Goal: Task Accomplishment & Management: Complete application form

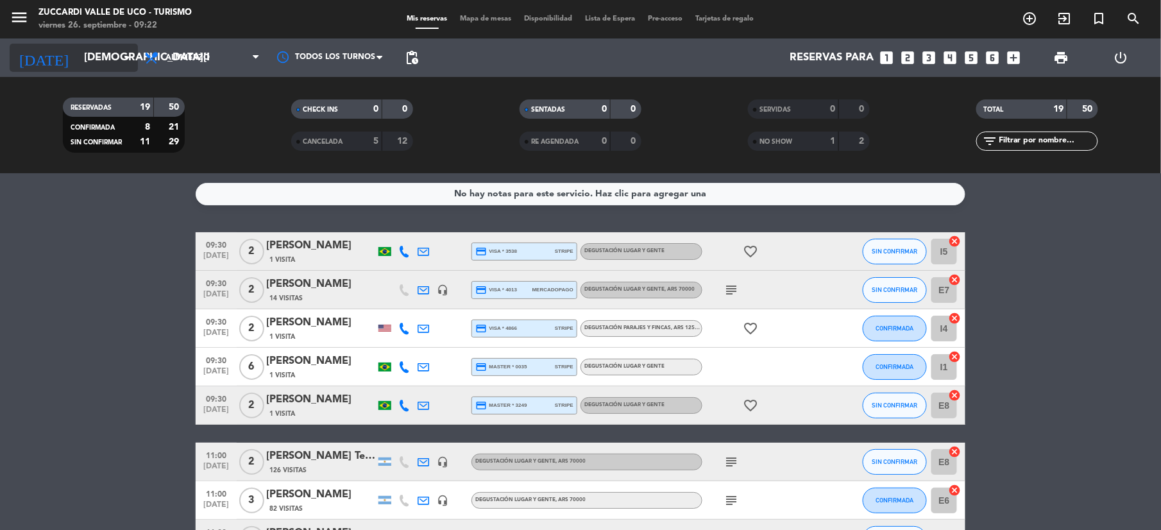
click at [83, 59] on input "[DEMOGRAPHIC_DATA][DATE]" at bounding box center [147, 58] width 138 height 25
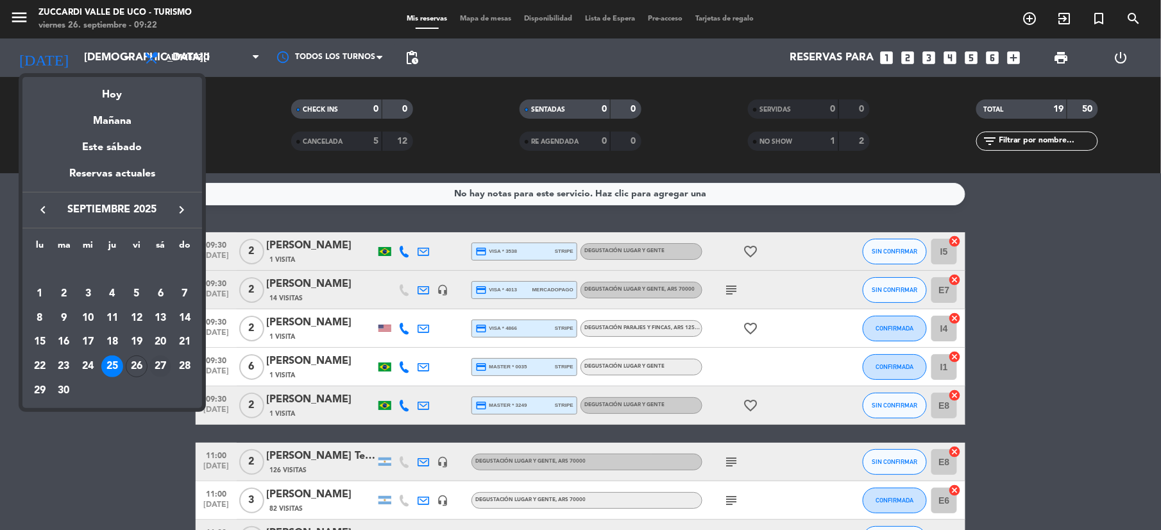
click at [160, 367] on div "27" at bounding box center [160, 366] width 22 height 22
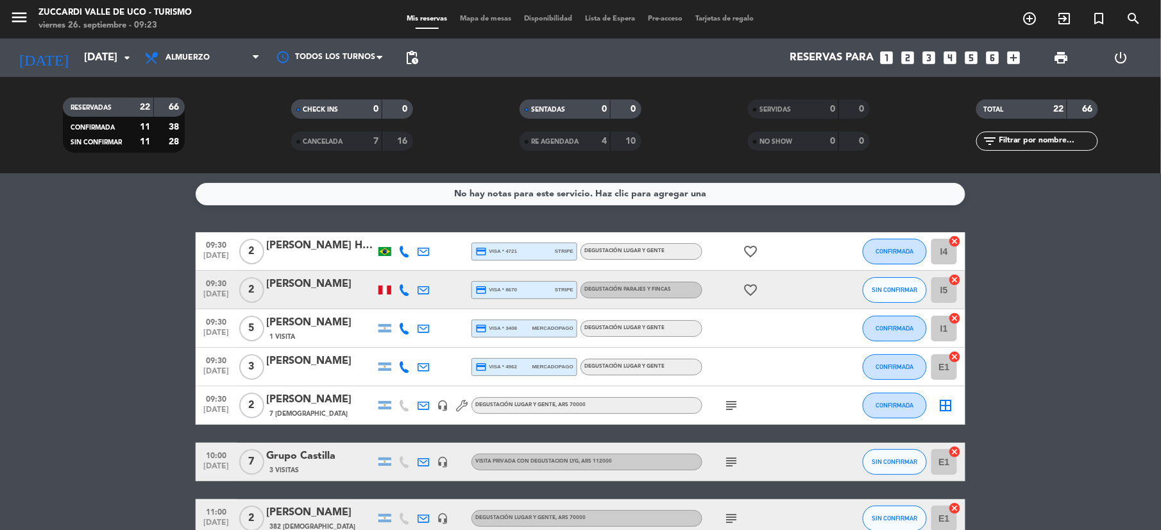
click at [730, 409] on icon "subject" at bounding box center [730, 405] width 15 height 15
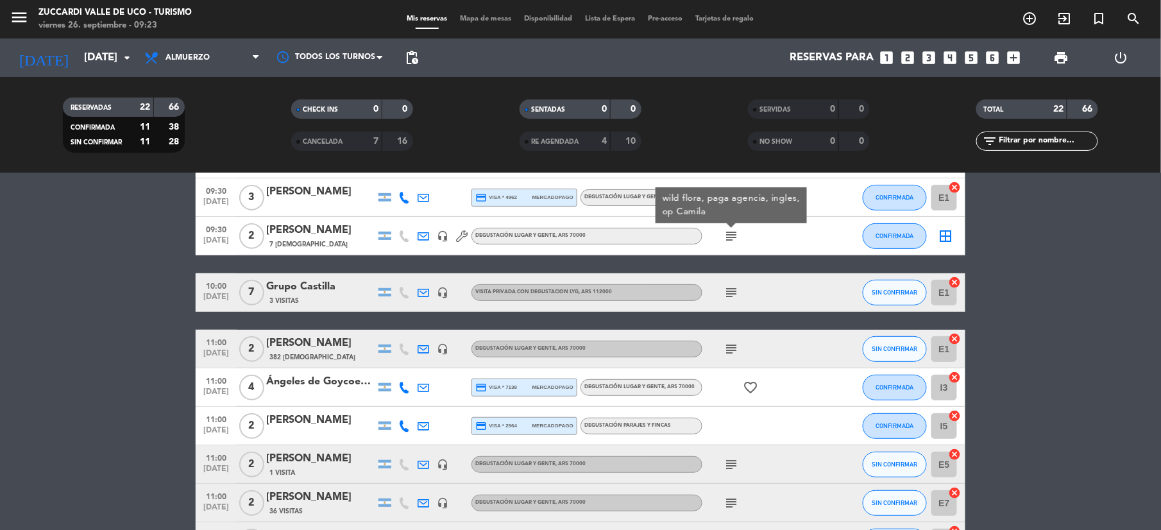
scroll to position [171, 0]
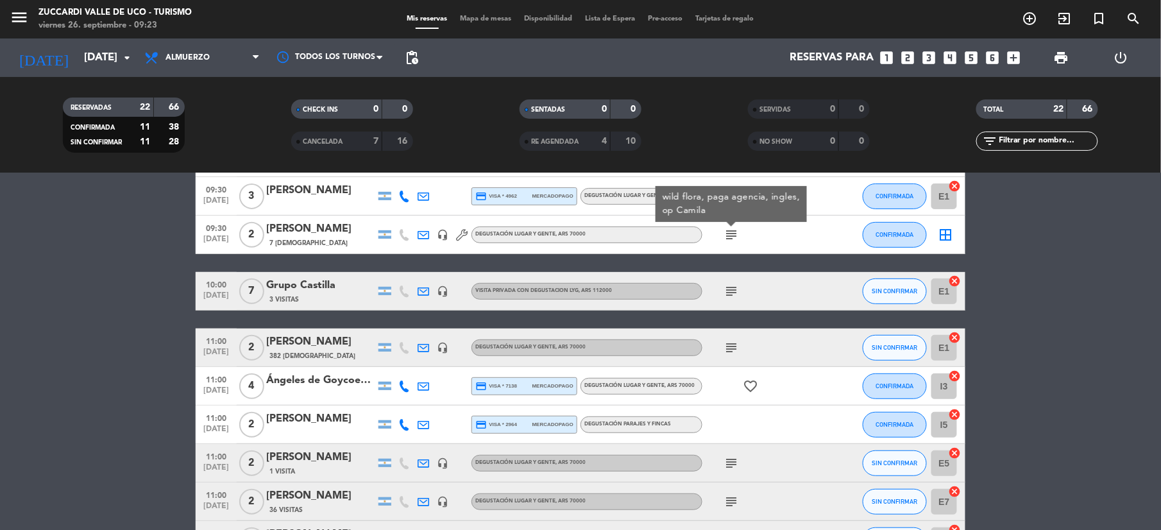
click at [736, 292] on icon "subject" at bounding box center [730, 290] width 15 height 15
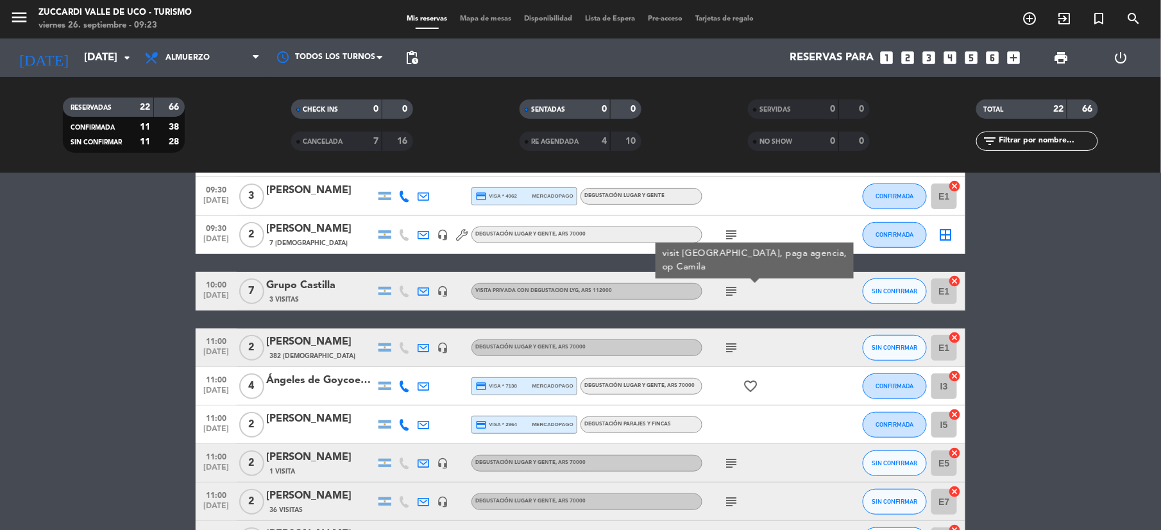
click at [731, 347] on icon "subject" at bounding box center [730, 347] width 15 height 15
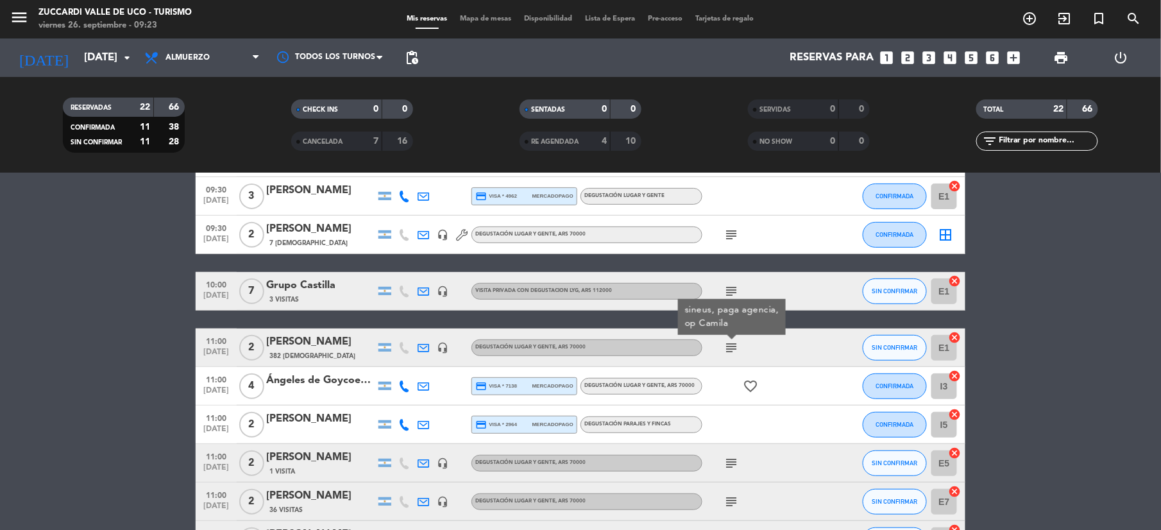
drag, startPoint x: 267, startPoint y: 341, endPoint x: 357, endPoint y: 342, distance: 90.4
click at [357, 342] on div "[PERSON_NAME]" at bounding box center [320, 341] width 109 height 17
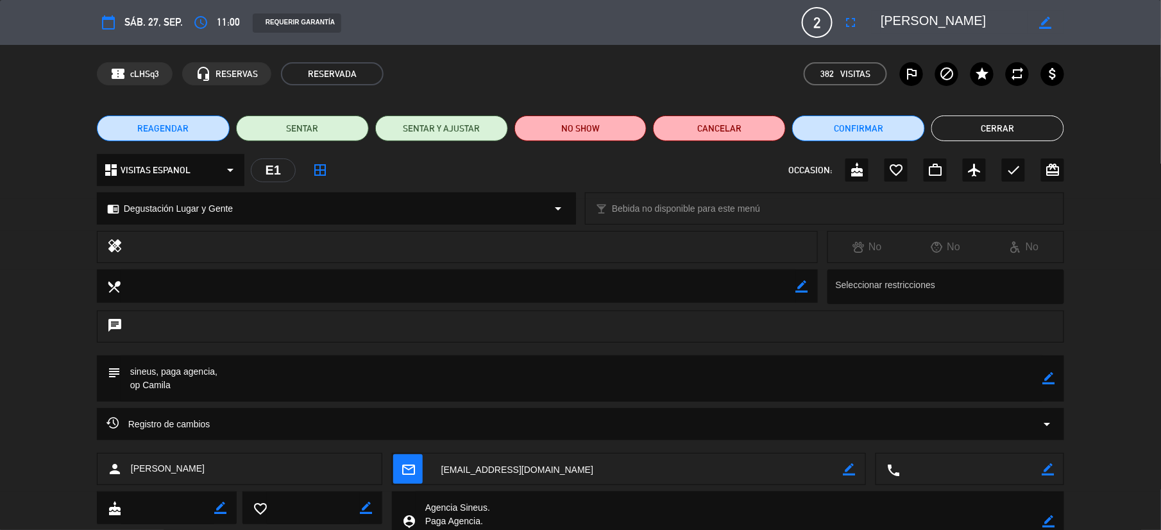
drag, startPoint x: 229, startPoint y: 480, endPoint x: 135, endPoint y: 476, distance: 94.4
click at [126, 465] on div "person [PERSON_NAME]" at bounding box center [239, 469] width 285 height 32
copy span "[PERSON_NAME]"
click at [991, 122] on button "Cerrar" at bounding box center [997, 128] width 133 height 26
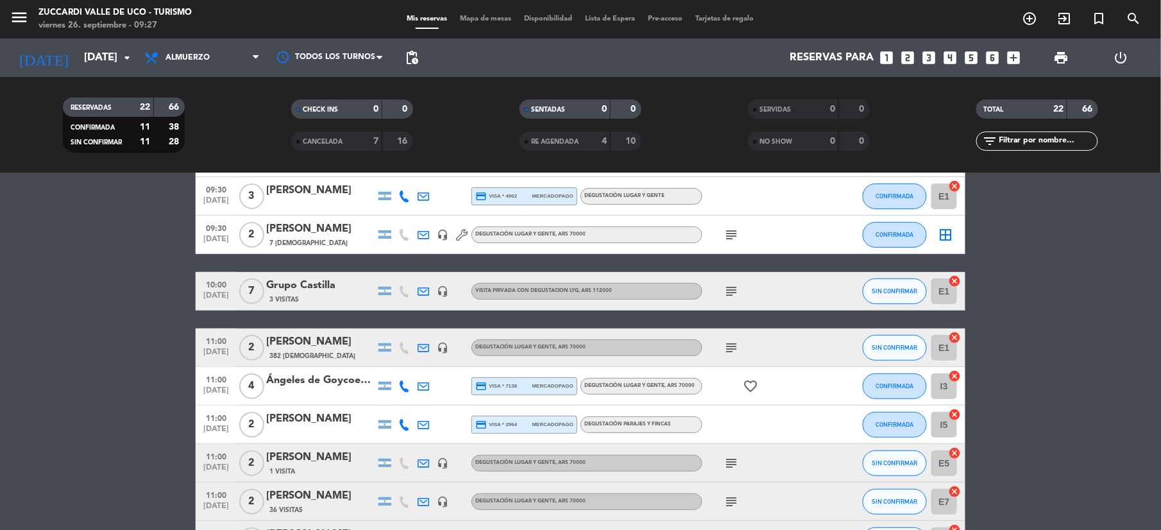
click at [726, 466] on icon "subject" at bounding box center [730, 462] width 15 height 15
click at [737, 496] on icon "subject" at bounding box center [730, 501] width 15 height 15
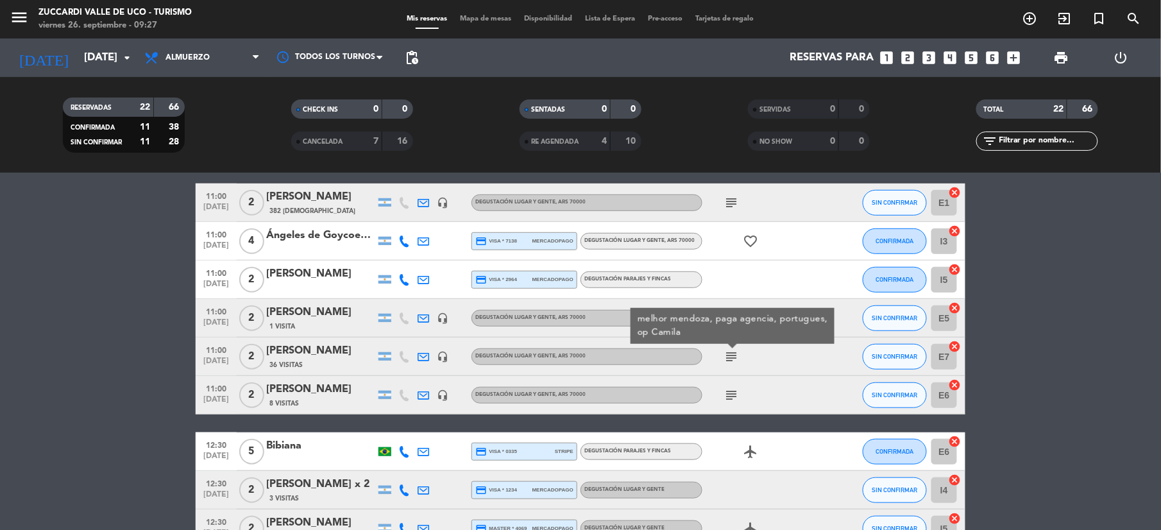
scroll to position [342, 0]
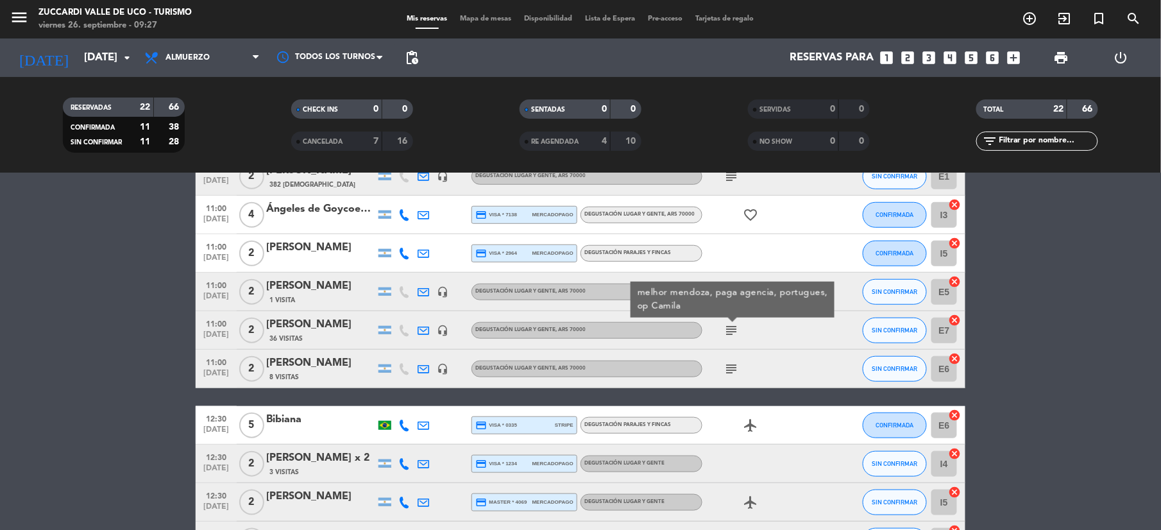
click at [737, 374] on icon "subject" at bounding box center [730, 368] width 15 height 15
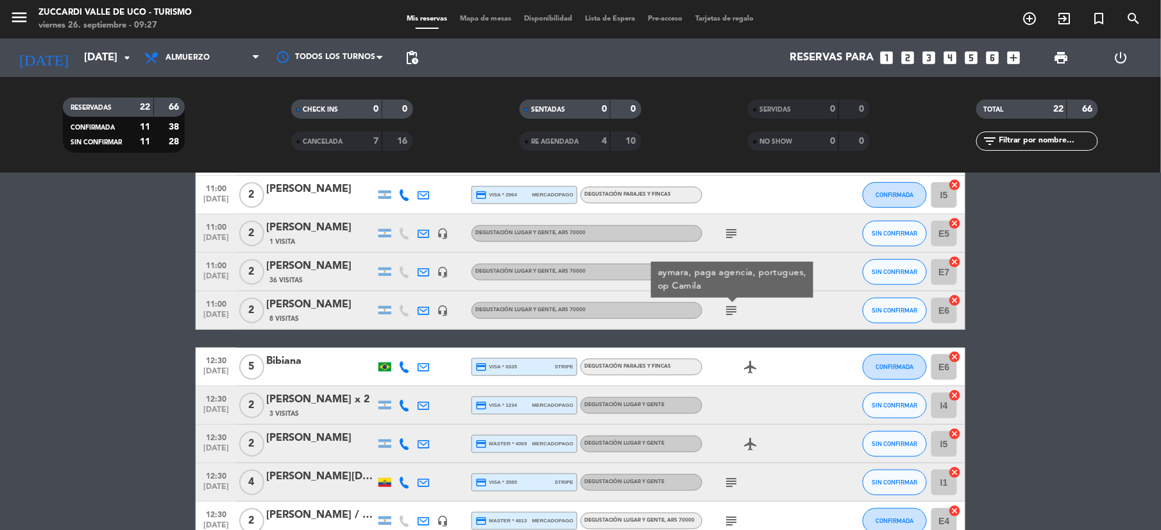
scroll to position [427, 0]
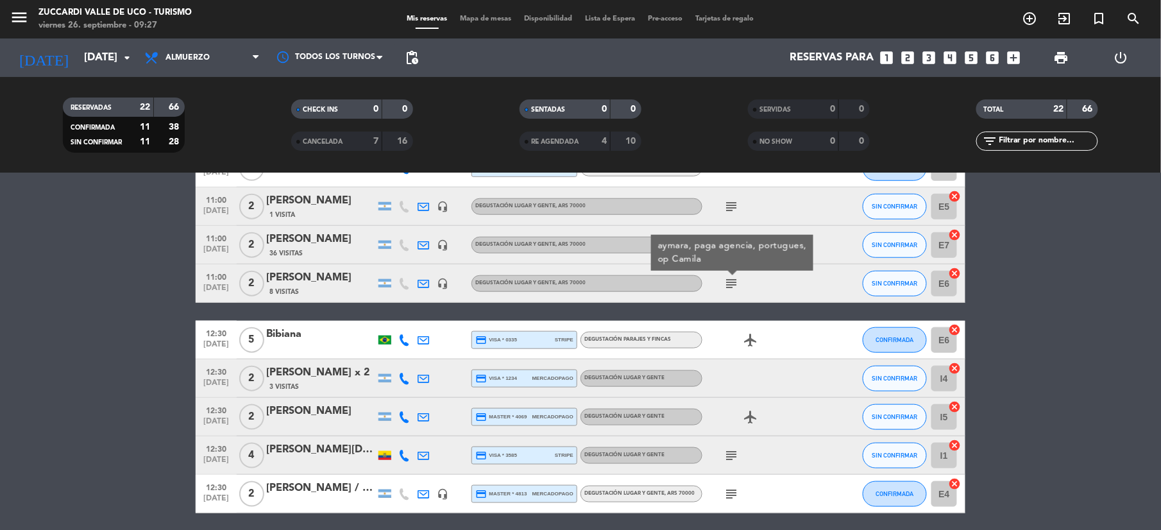
click at [728, 452] on icon "subject" at bounding box center [730, 455] width 15 height 15
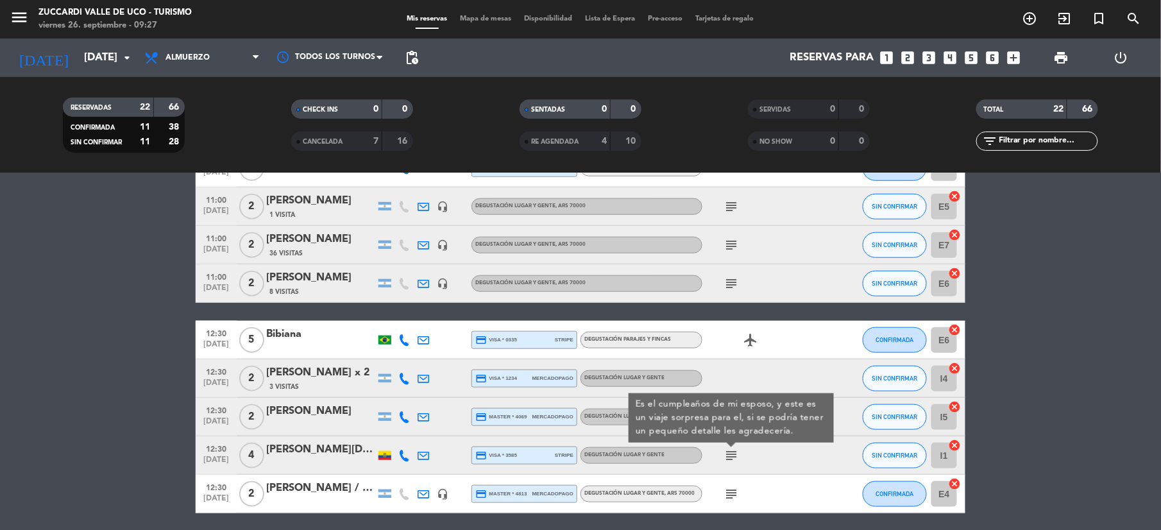
click at [734, 492] on icon "subject" at bounding box center [730, 493] width 15 height 15
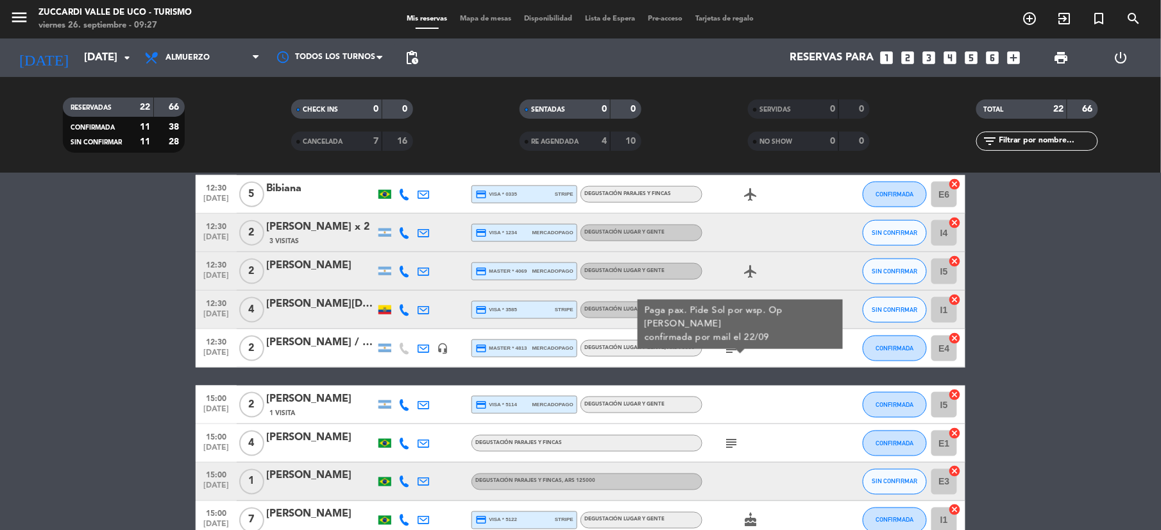
scroll to position [598, 0]
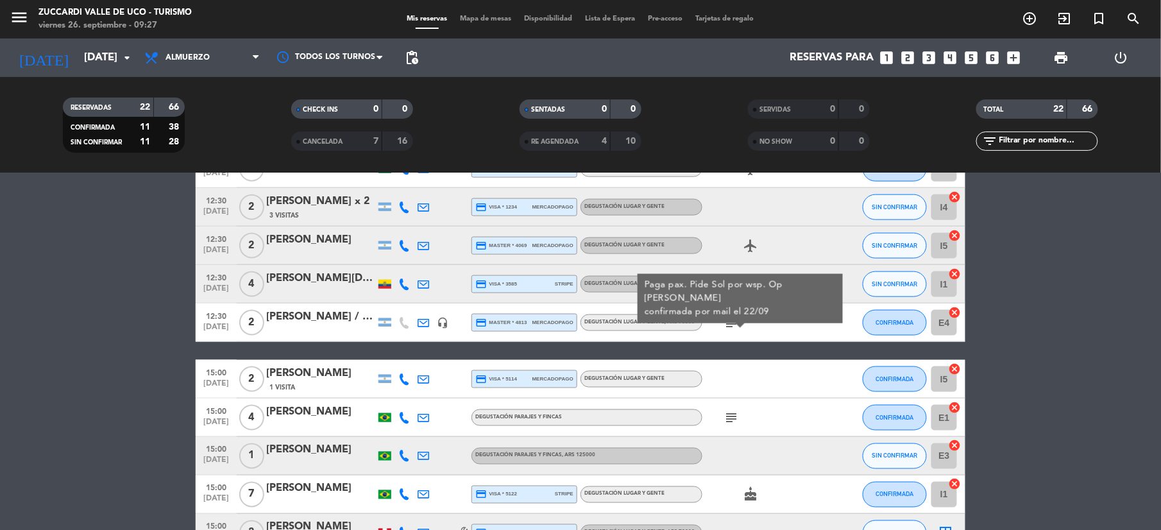
click at [734, 424] on div "subject" at bounding box center [759, 417] width 115 height 38
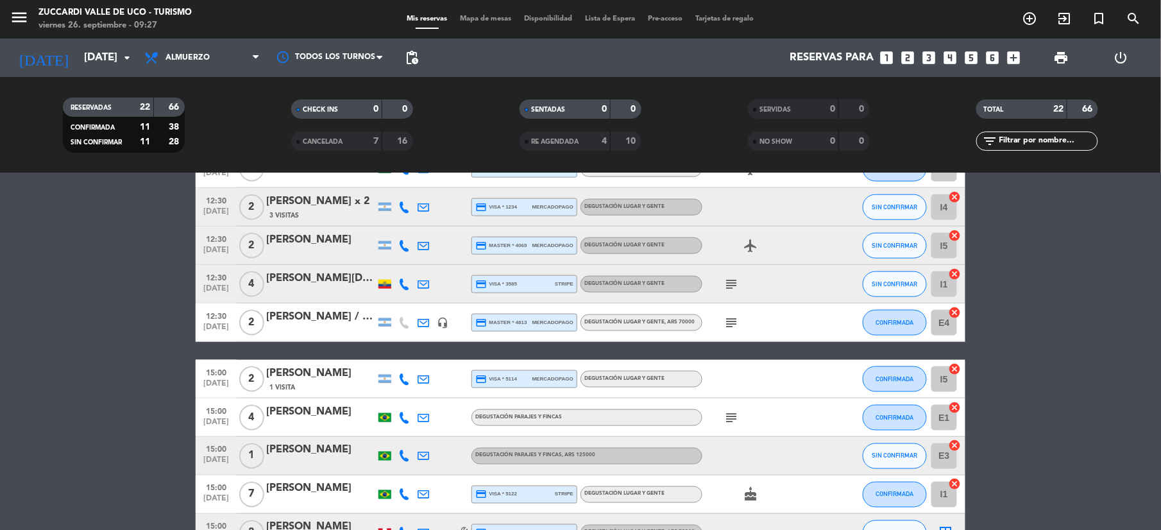
click at [734, 417] on icon "subject" at bounding box center [730, 417] width 15 height 15
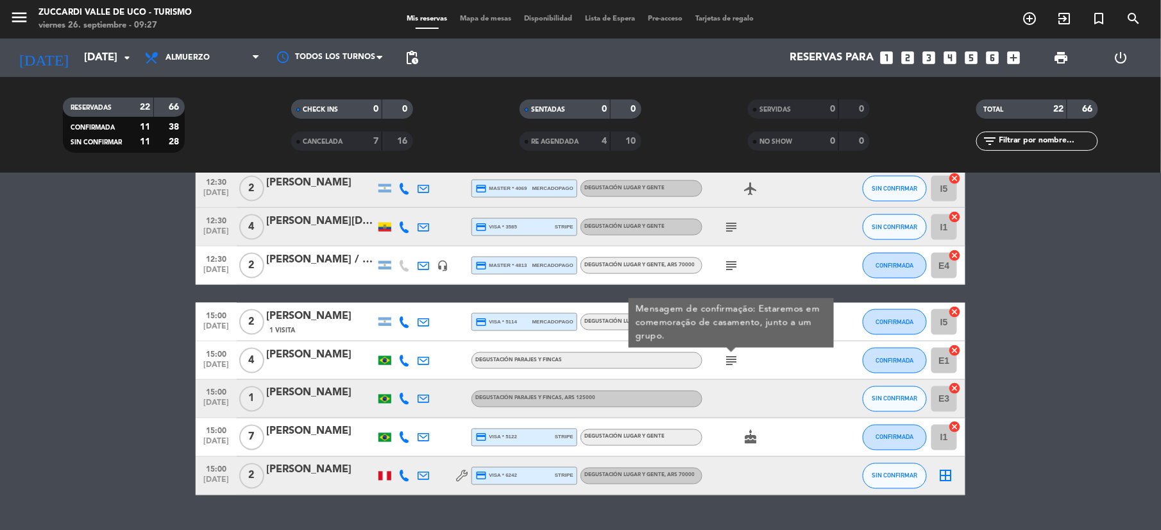
scroll to position [684, 0]
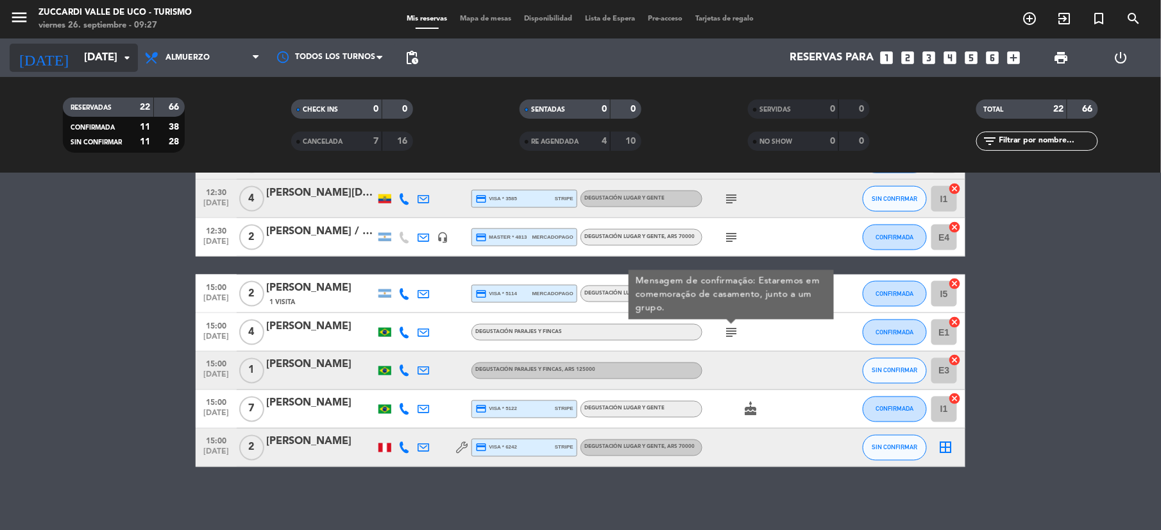
click at [78, 55] on input "[DATE]" at bounding box center [147, 58] width 138 height 25
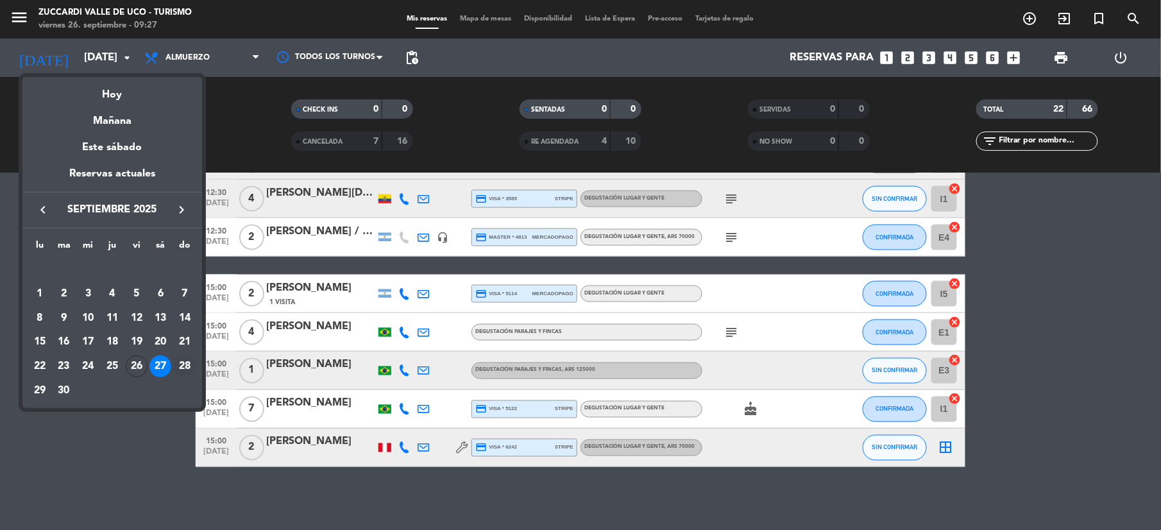
click at [183, 365] on div "28" at bounding box center [185, 366] width 22 height 22
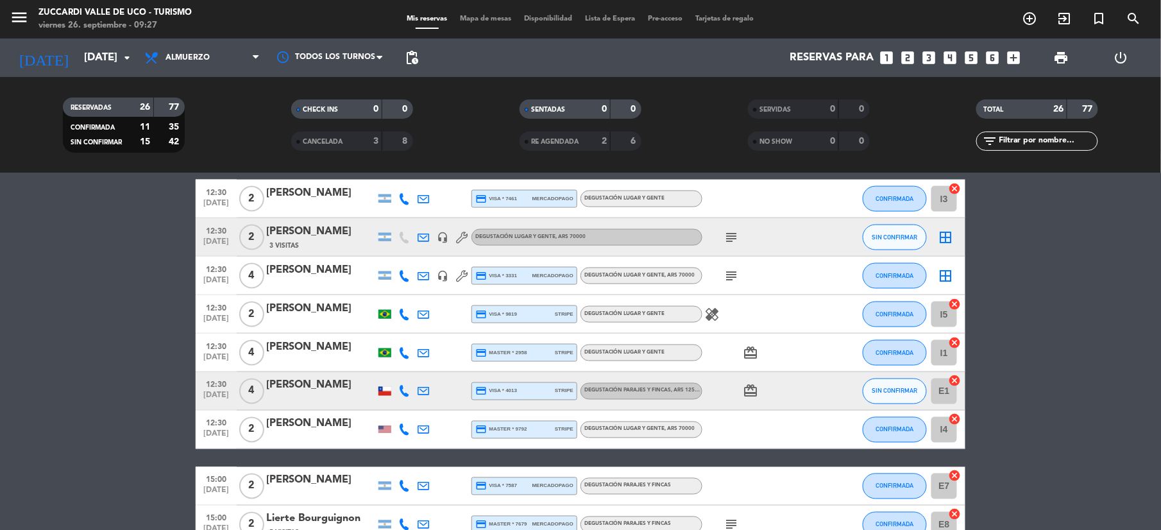
click at [725, 230] on icon "subject" at bounding box center [730, 237] width 15 height 15
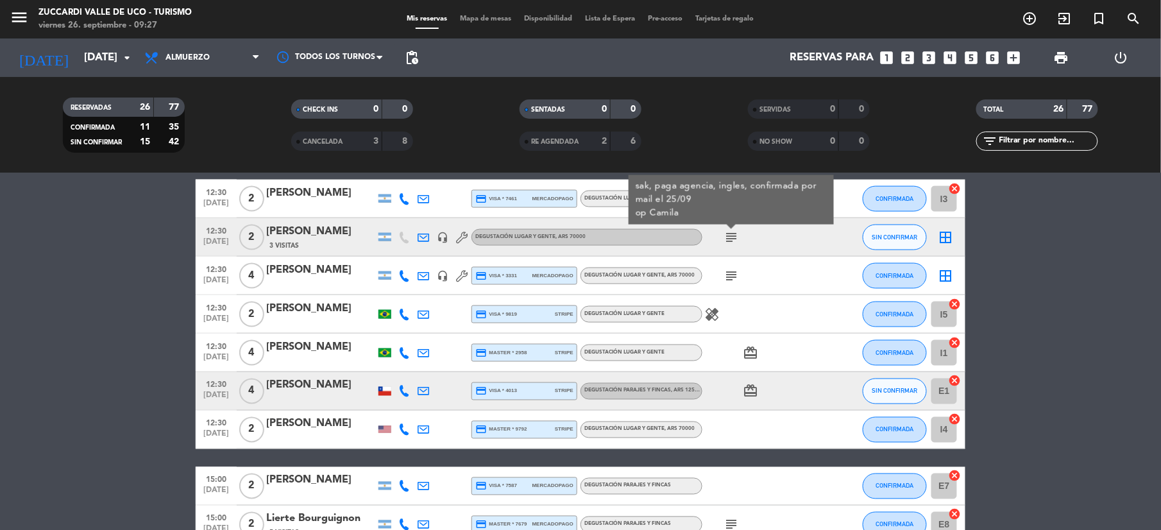
click at [726, 273] on icon "subject" at bounding box center [730, 275] width 15 height 15
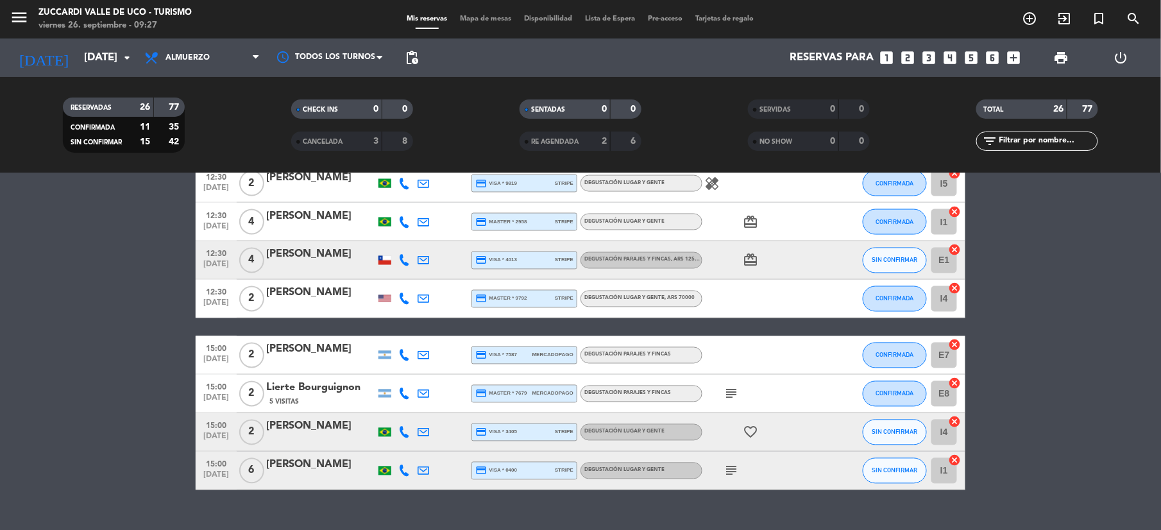
scroll to position [837, 0]
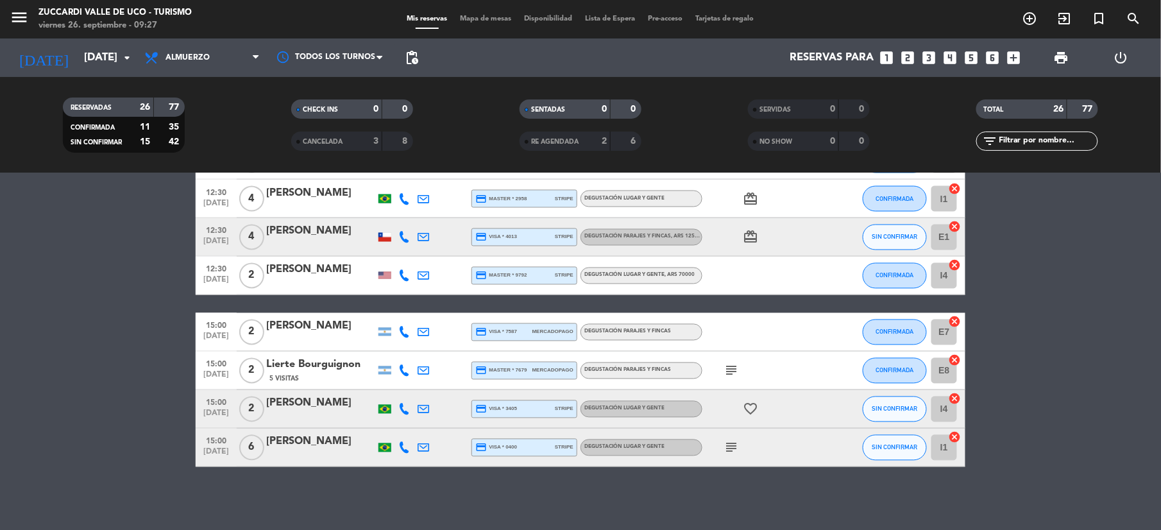
click at [737, 367] on icon "subject" at bounding box center [730, 370] width 15 height 15
click at [729, 445] on icon "subject" at bounding box center [730, 447] width 15 height 15
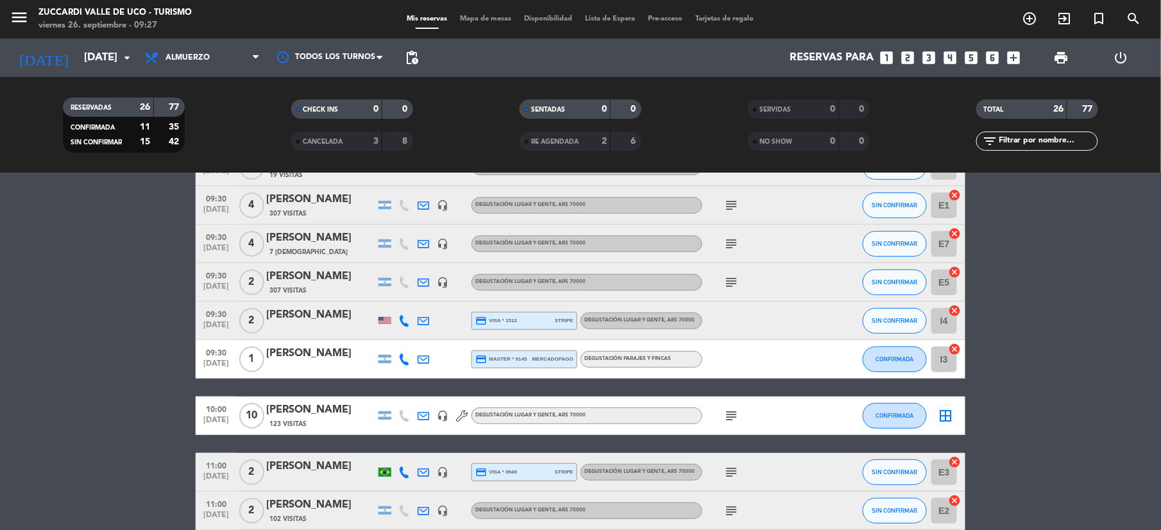
scroll to position [68, 0]
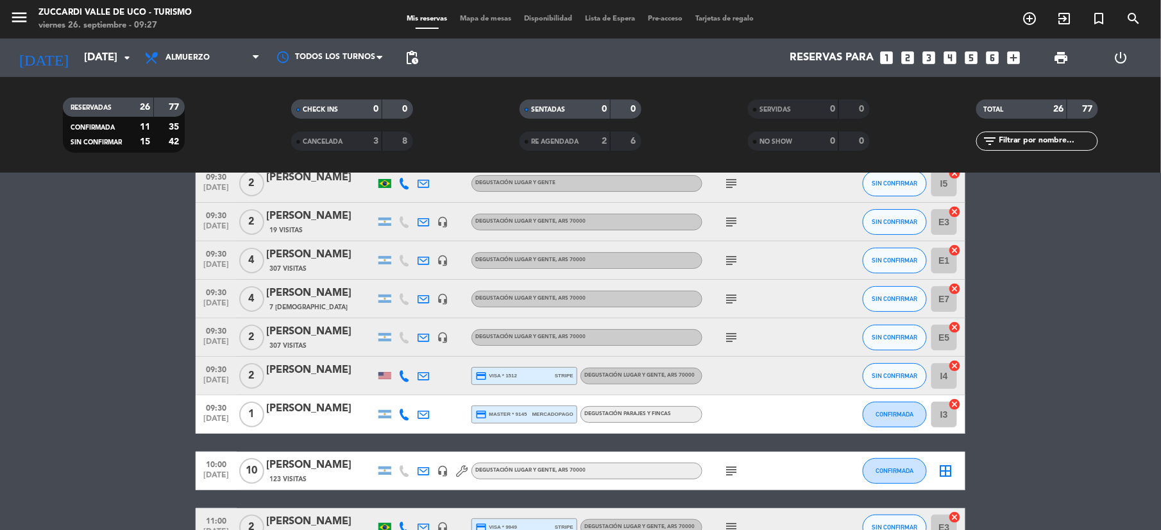
click at [75, 72] on div "[DATE] [DATE] arrow_drop_down" at bounding box center [74, 57] width 128 height 38
click at [78, 67] on input "[DATE]" at bounding box center [147, 58] width 138 height 25
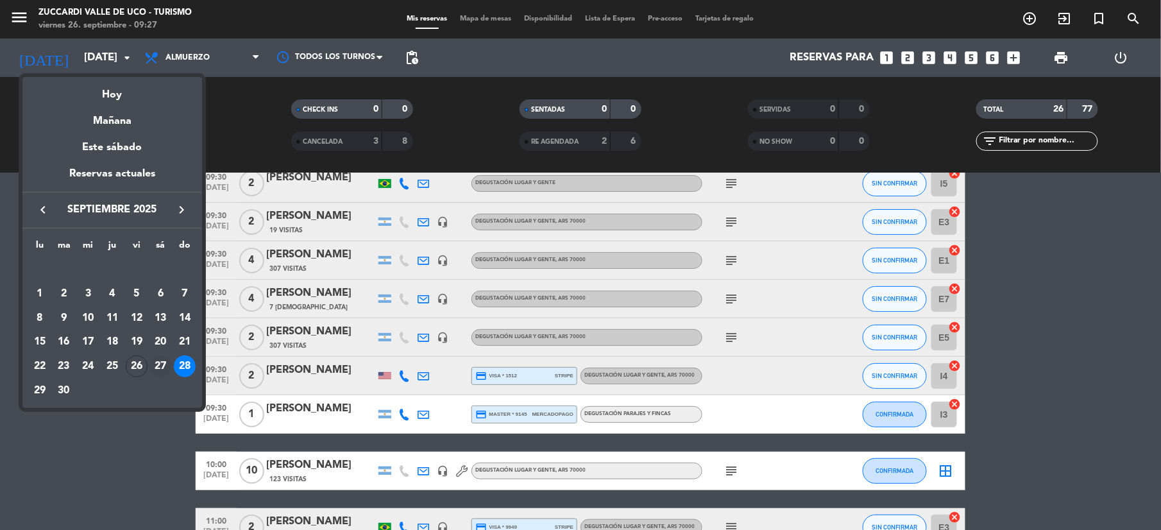
click at [164, 360] on div "27" at bounding box center [160, 366] width 22 height 22
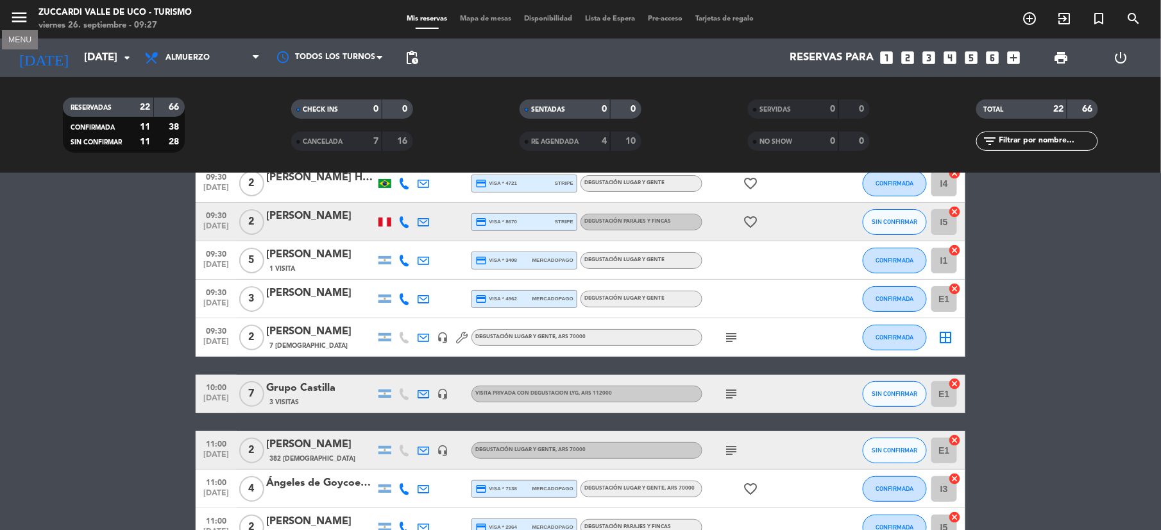
click at [19, 19] on icon "menu" at bounding box center [19, 17] width 19 height 19
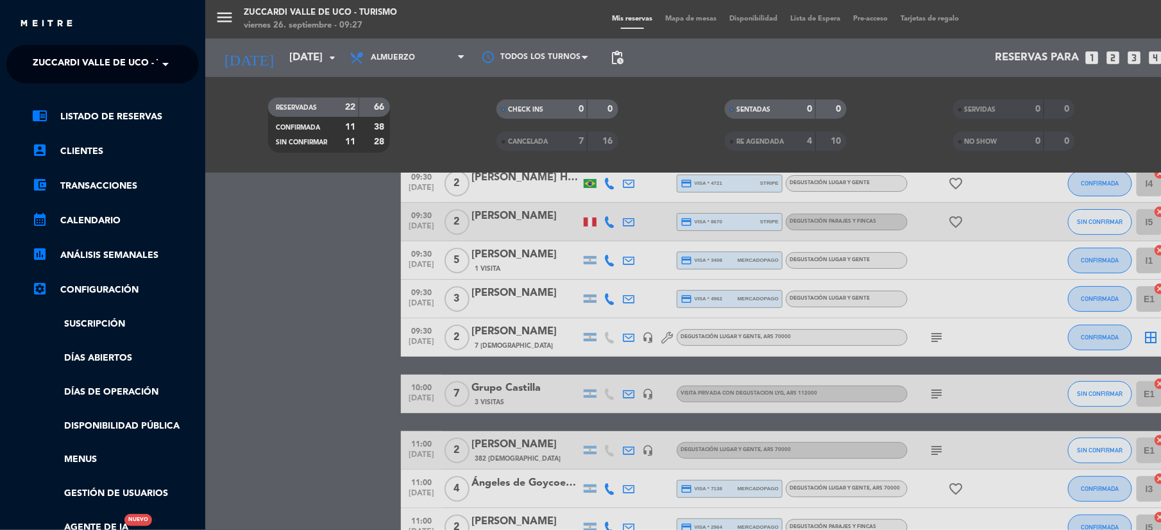
click at [104, 63] on span "Zuccardi Valle de Uco - Turismo" at bounding box center [115, 64] width 165 height 27
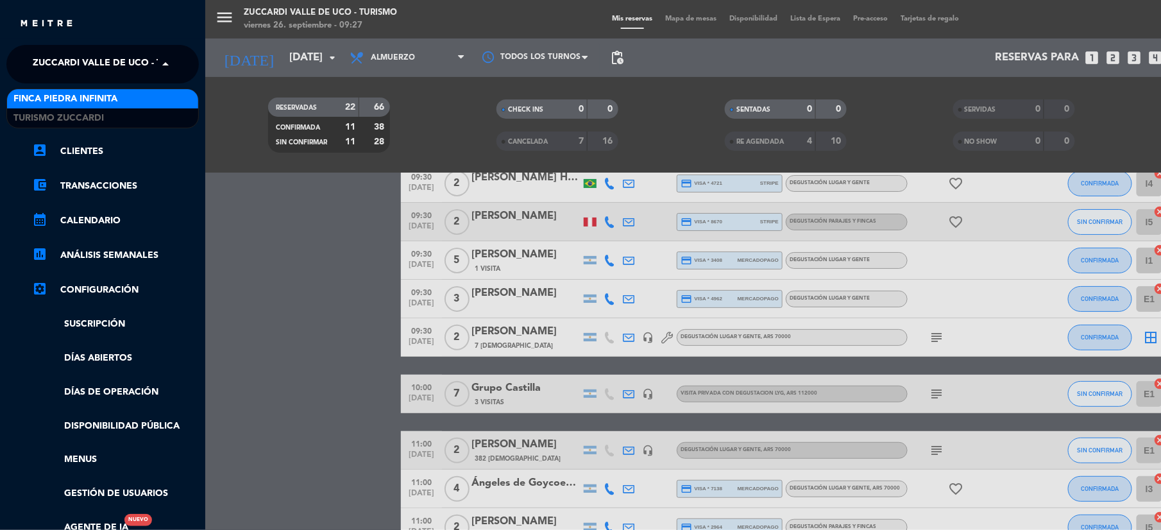
click at [90, 95] on span "Finca Piedra Infinita" at bounding box center [65, 99] width 104 height 15
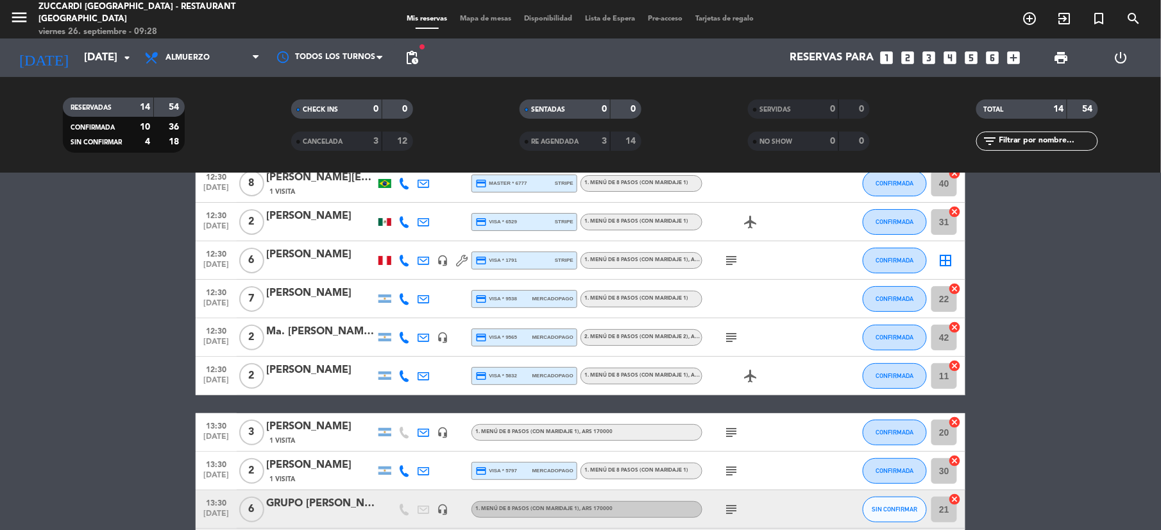
scroll to position [0, 0]
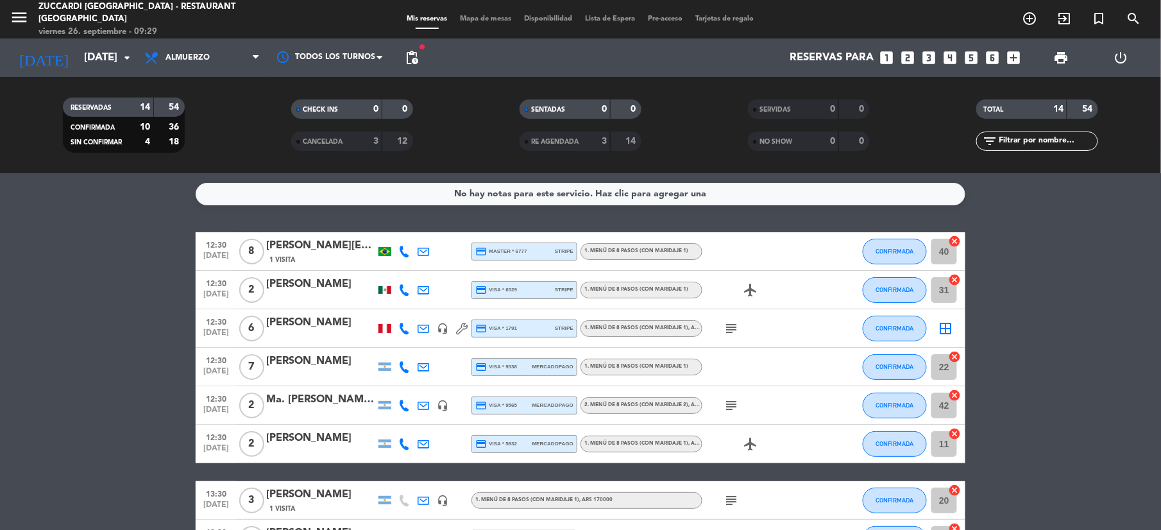
click at [735, 335] on icon "subject" at bounding box center [730, 328] width 15 height 15
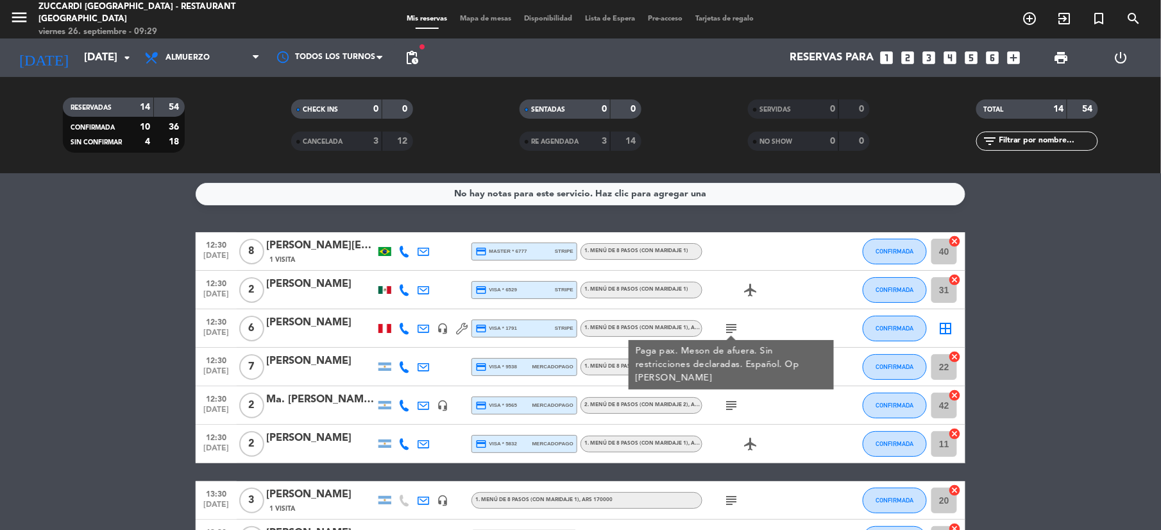
click at [735, 396] on div "subject" at bounding box center [759, 405] width 115 height 38
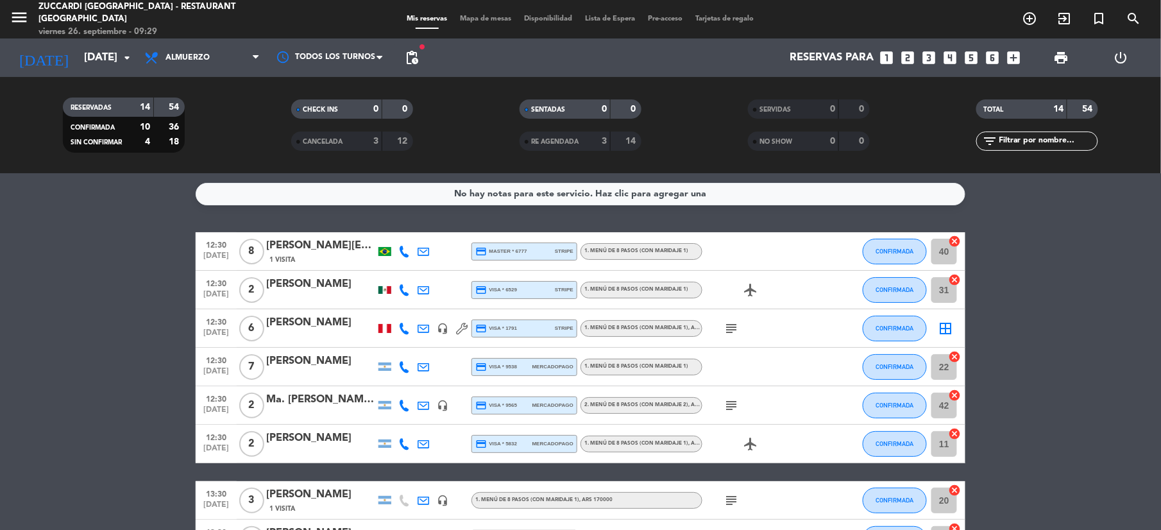
click at [735, 403] on icon "subject" at bounding box center [730, 405] width 15 height 15
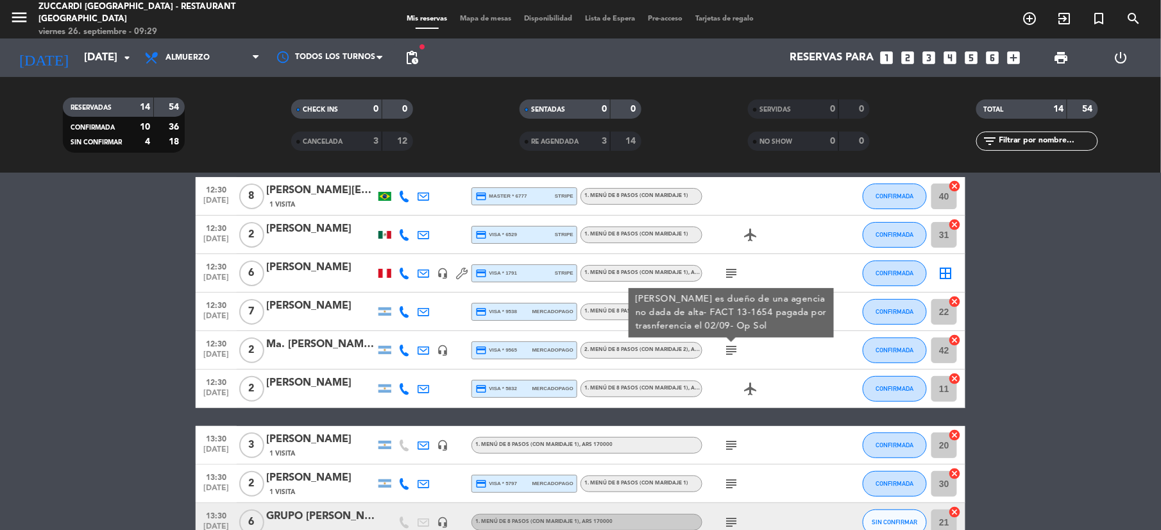
scroll to position [85, 0]
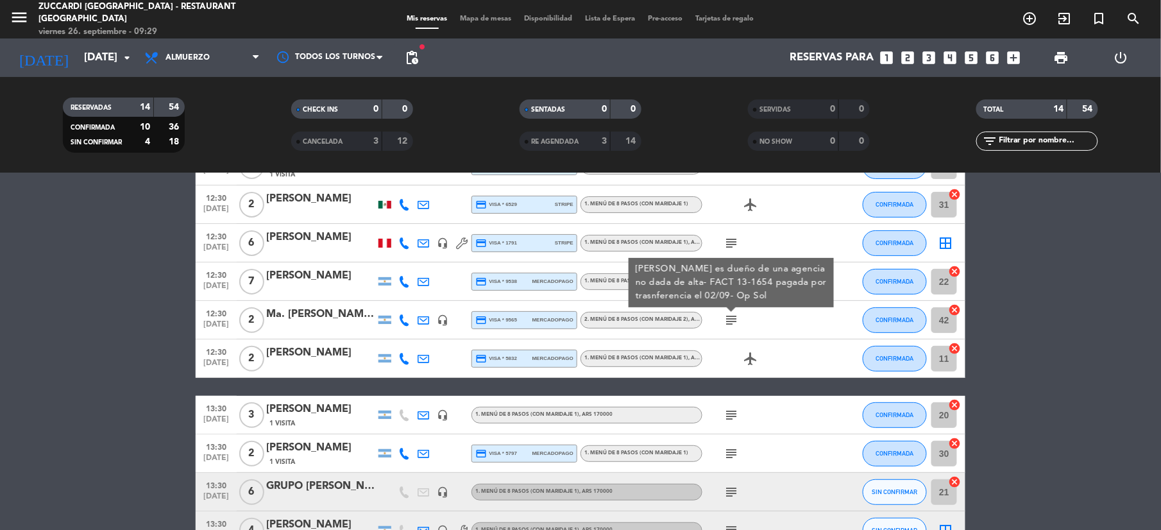
click at [726, 416] on icon "subject" at bounding box center [730, 414] width 15 height 15
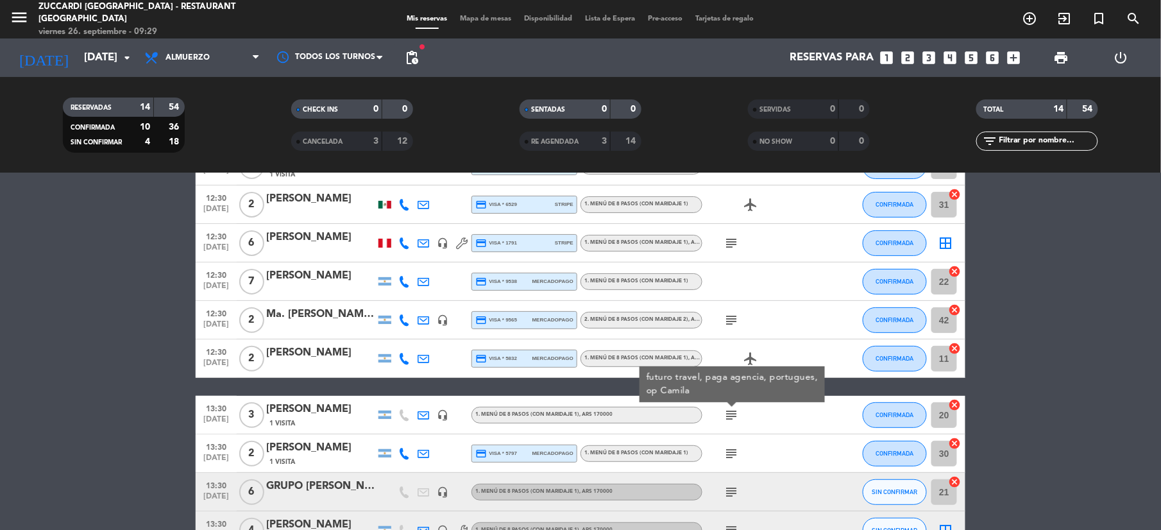
click at [731, 458] on icon "subject" at bounding box center [730, 453] width 15 height 15
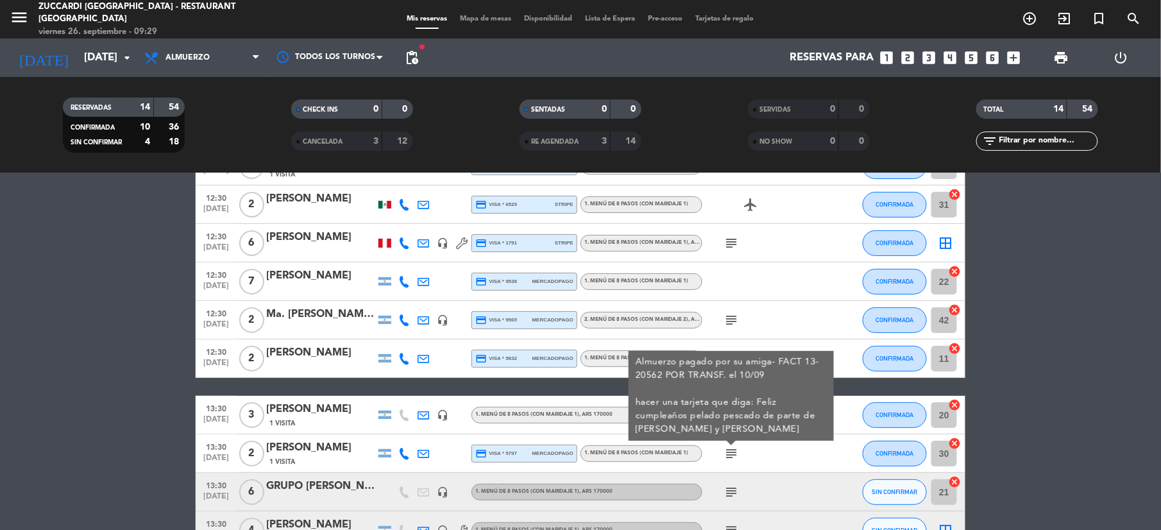
click at [731, 496] on icon "subject" at bounding box center [730, 491] width 15 height 15
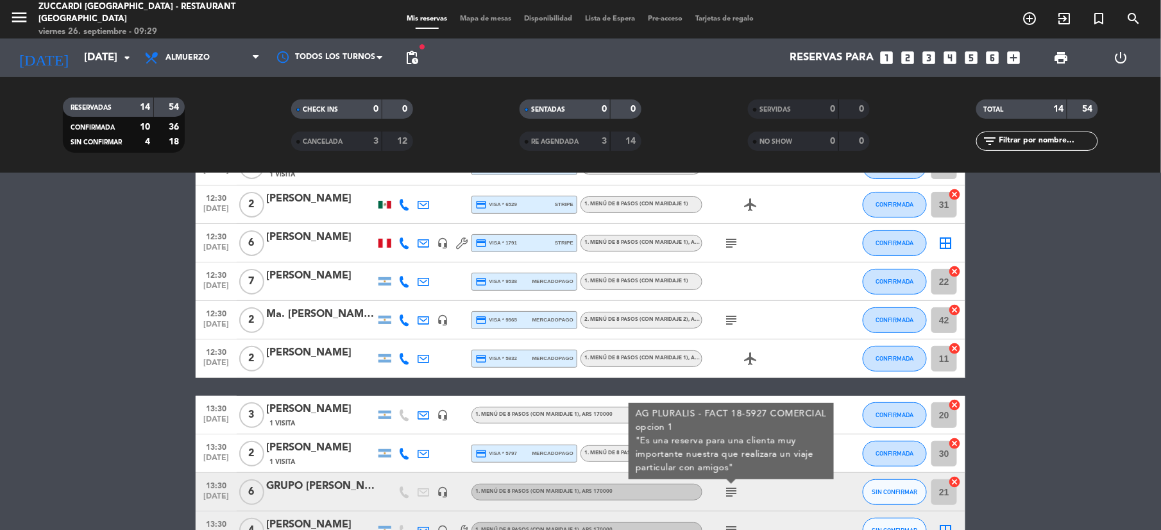
scroll to position [171, 0]
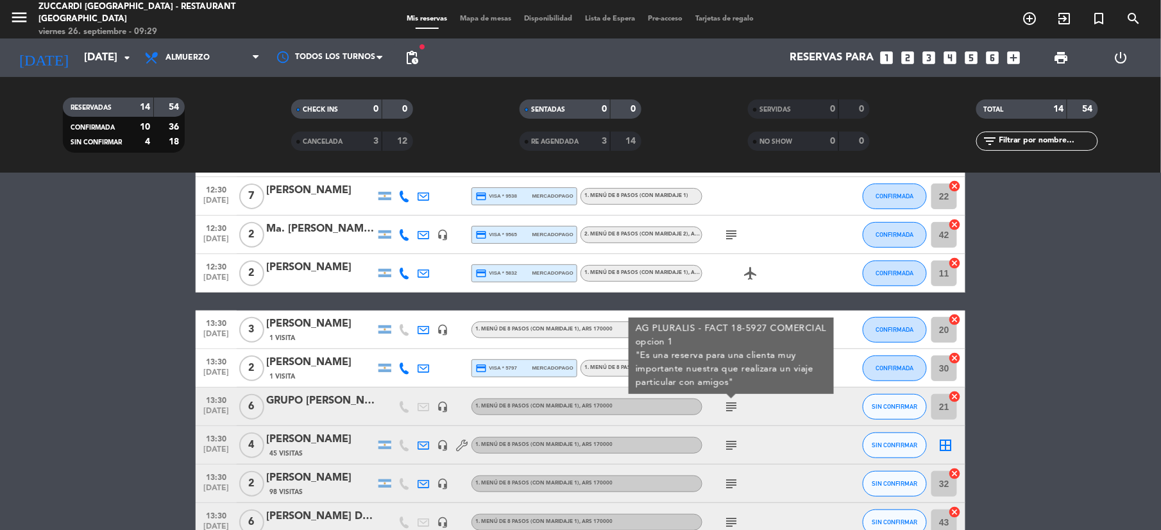
click at [728, 439] on icon "subject" at bounding box center [730, 444] width 15 height 15
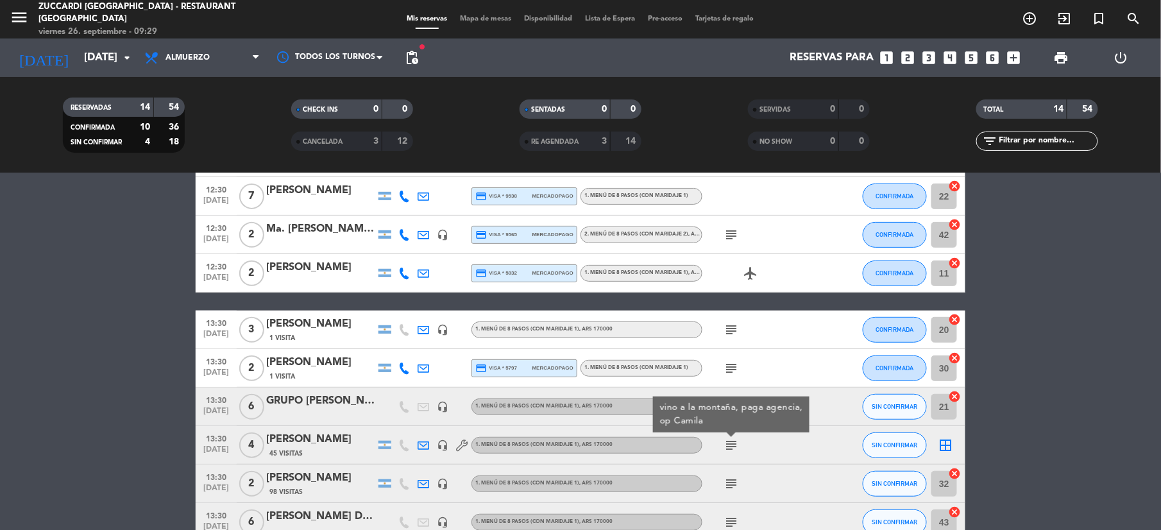
click at [734, 478] on icon "subject" at bounding box center [730, 483] width 15 height 15
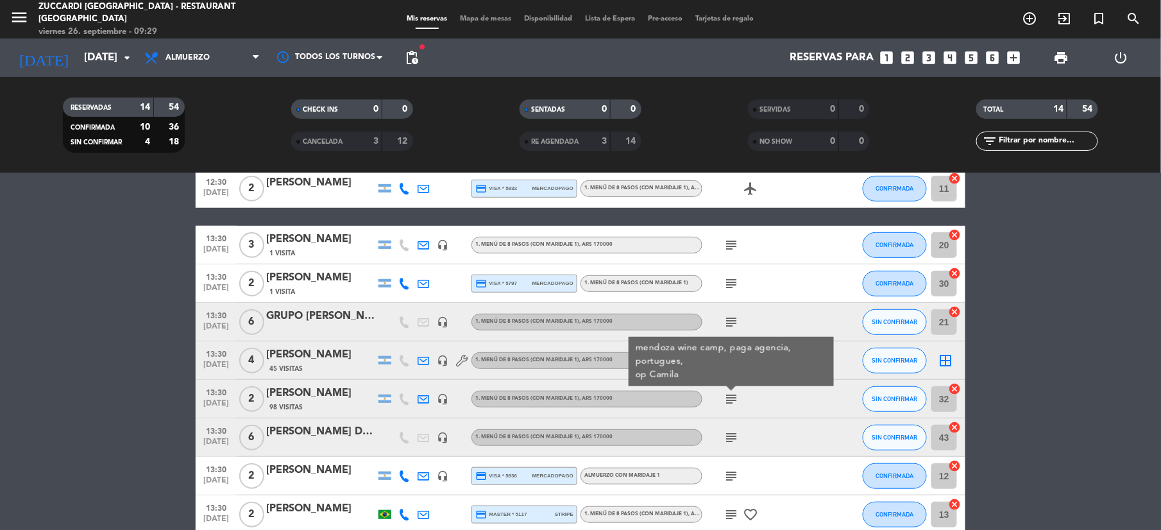
scroll to position [256, 0]
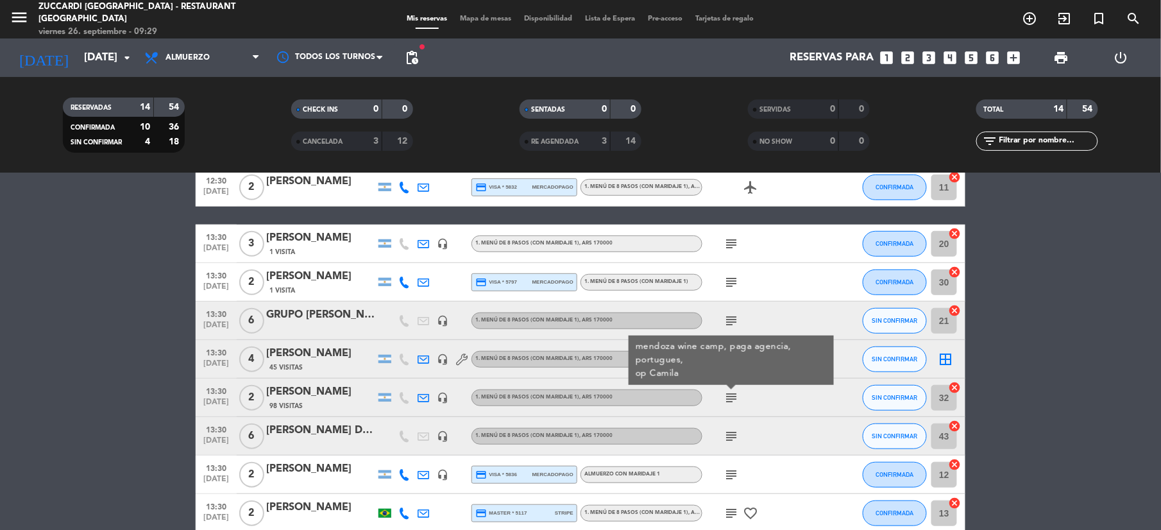
click at [732, 440] on icon "subject" at bounding box center [730, 435] width 15 height 15
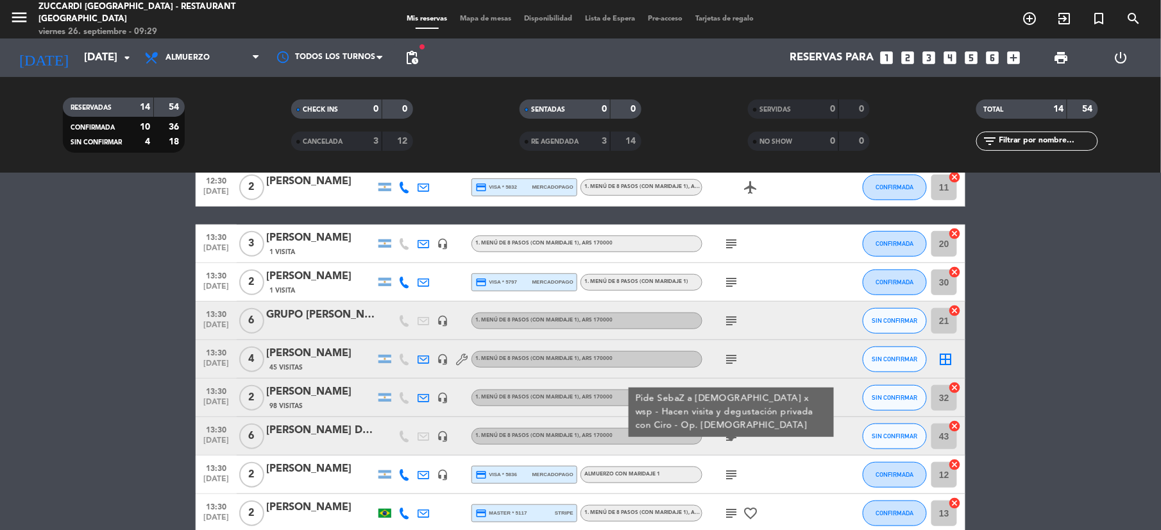
click at [735, 475] on icon "subject" at bounding box center [730, 474] width 15 height 15
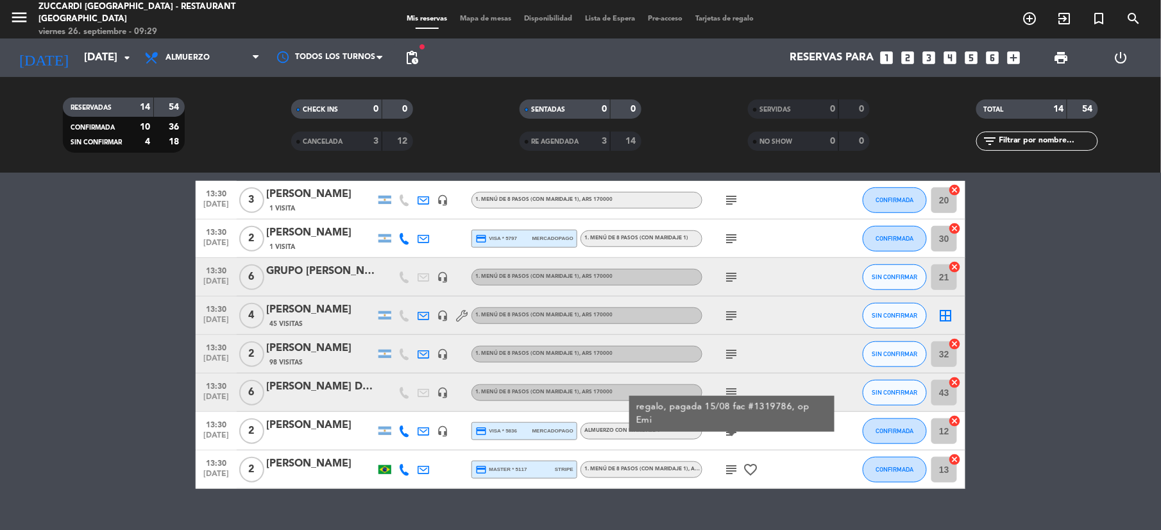
scroll to position [322, 0]
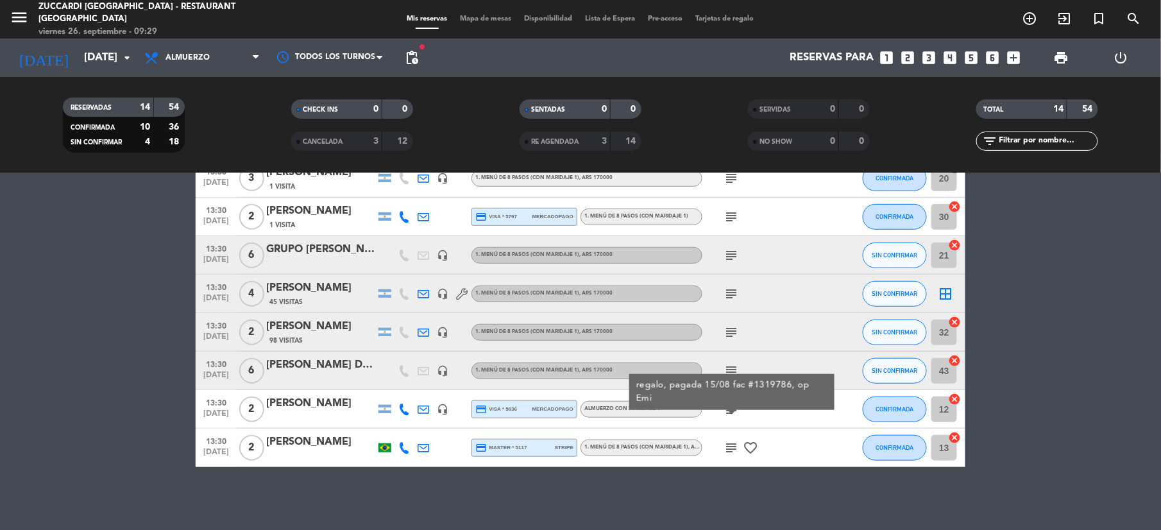
click at [731, 444] on icon "subject" at bounding box center [730, 447] width 15 height 15
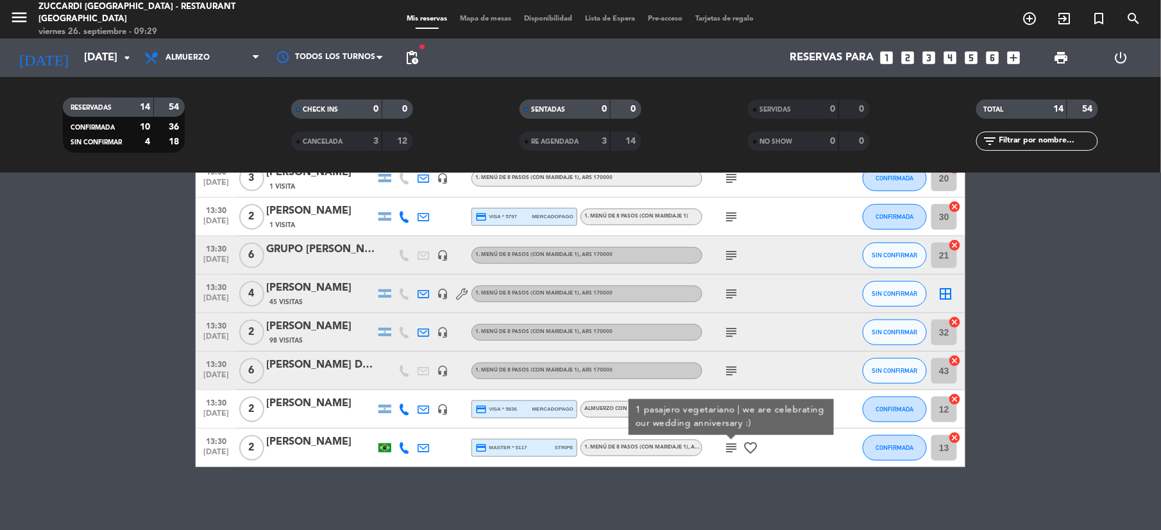
click at [763, 503] on div "No hay notas para este servicio. Haz clic para agregar una 12:30 [DATE] 8 [PERS…" at bounding box center [580, 351] width 1161 height 357
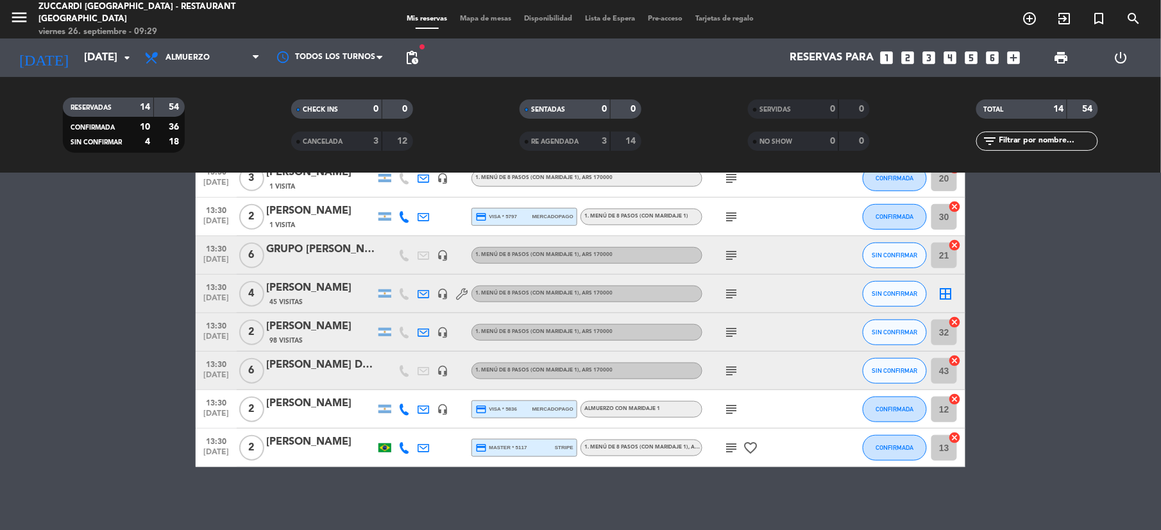
click at [730, 407] on icon "subject" at bounding box center [730, 408] width 15 height 15
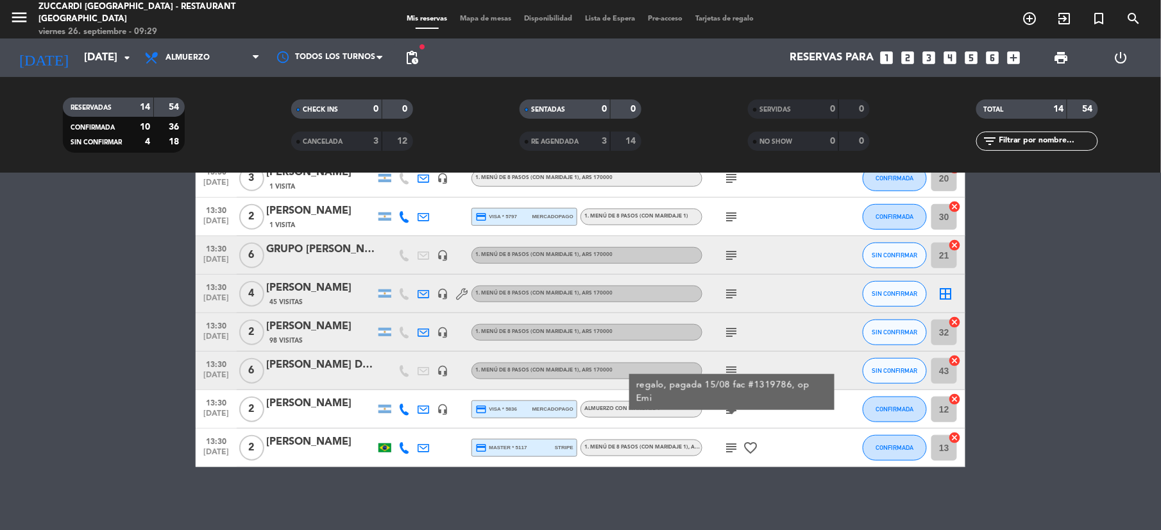
click at [695, 491] on div "No hay notas para este servicio. Haz clic para agregar una 12:30 [DATE] 8 [PERS…" at bounding box center [580, 351] width 1161 height 357
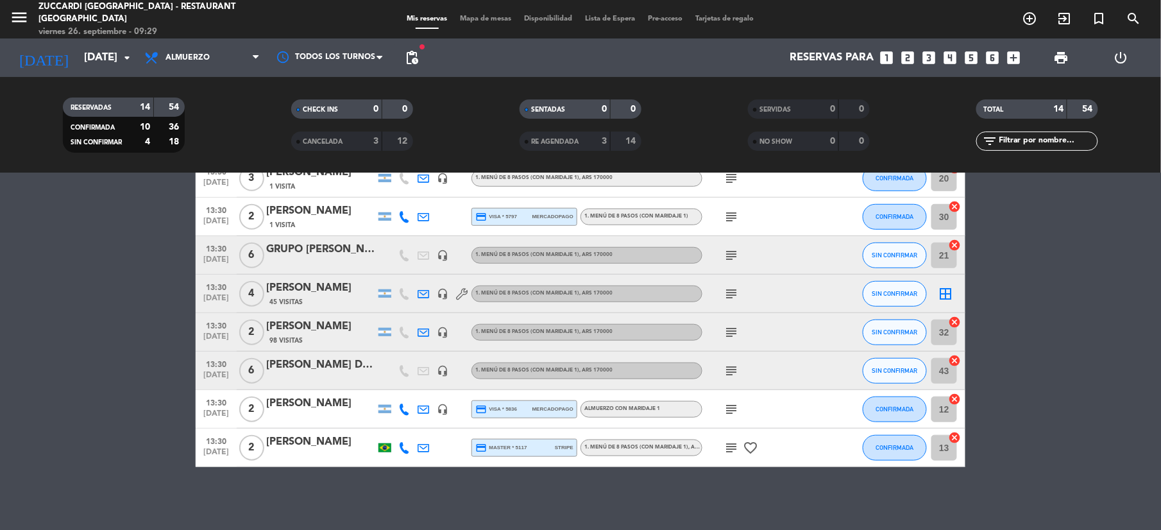
click at [726, 364] on icon "subject" at bounding box center [730, 370] width 15 height 15
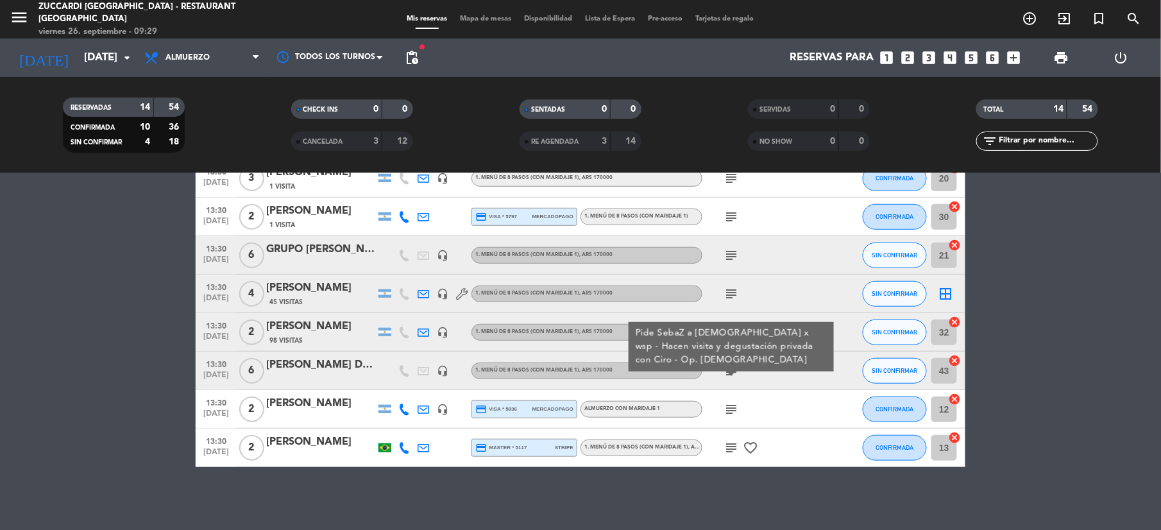
click at [701, 486] on div "No hay notas para este servicio. Haz clic para agregar una 12:30 [DATE] 8 [PERS…" at bounding box center [580, 351] width 1161 height 357
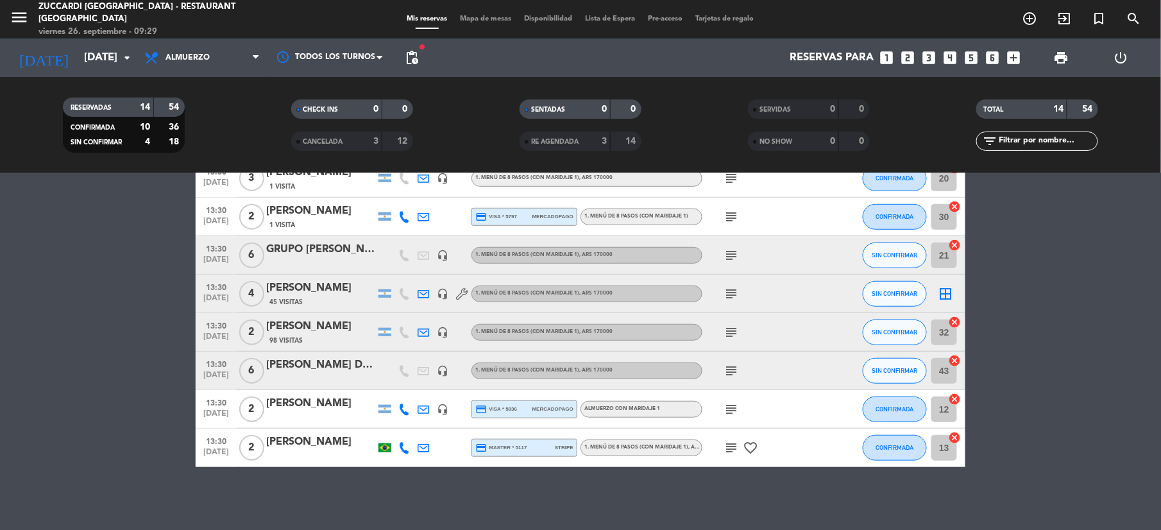
click at [732, 296] on icon "subject" at bounding box center [730, 293] width 15 height 15
click at [703, 470] on div "No hay notas para este servicio. Haz clic para agregar una 12:30 [DATE] 8 [PERS…" at bounding box center [580, 351] width 1161 height 357
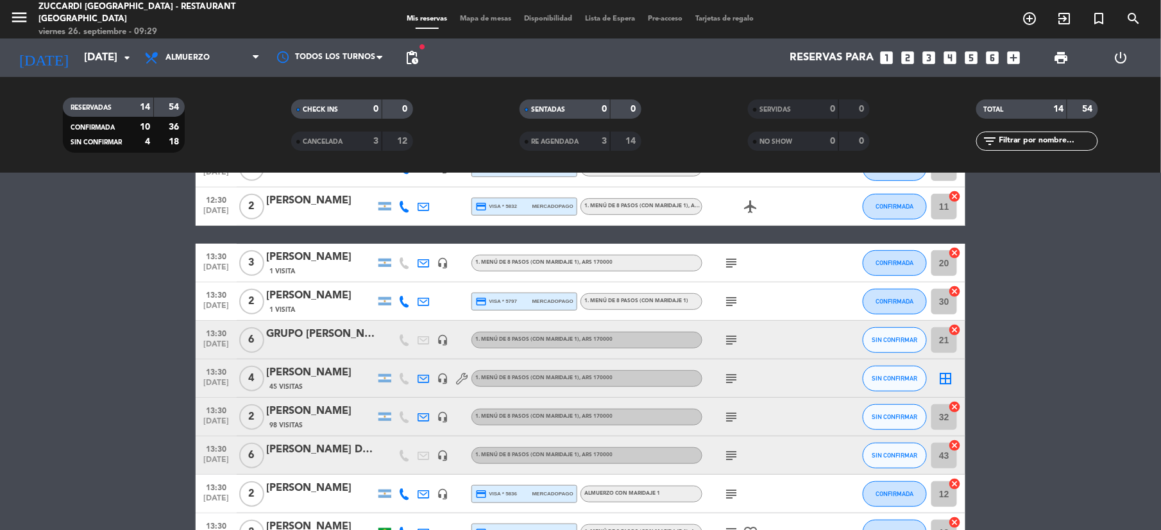
scroll to position [237, 0]
click at [725, 334] on icon "subject" at bounding box center [730, 340] width 15 height 15
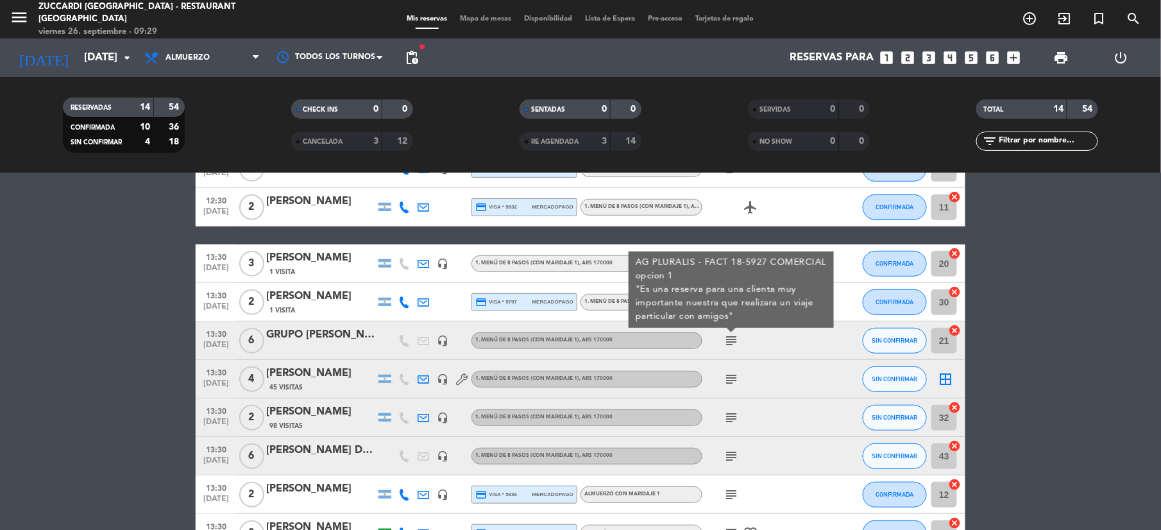
click at [1045, 300] on bookings-row "12:30 [DATE] 8 [PERSON_NAME][EMAIL_ADDRESS][DOMAIN_NAME] 1 Visita credit_card m…" at bounding box center [580, 274] width 1161 height 557
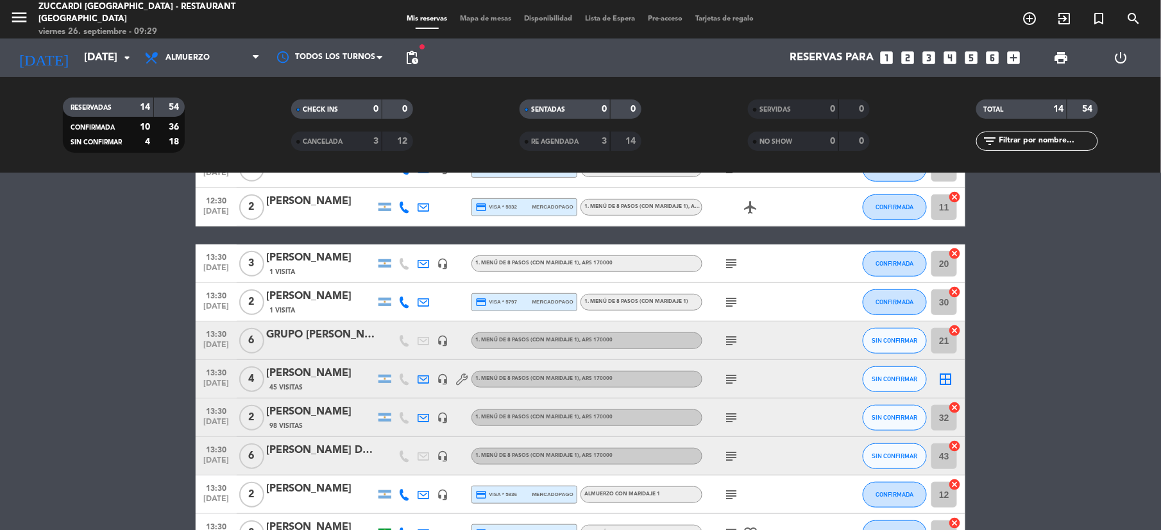
click at [728, 299] on icon "subject" at bounding box center [730, 301] width 15 height 15
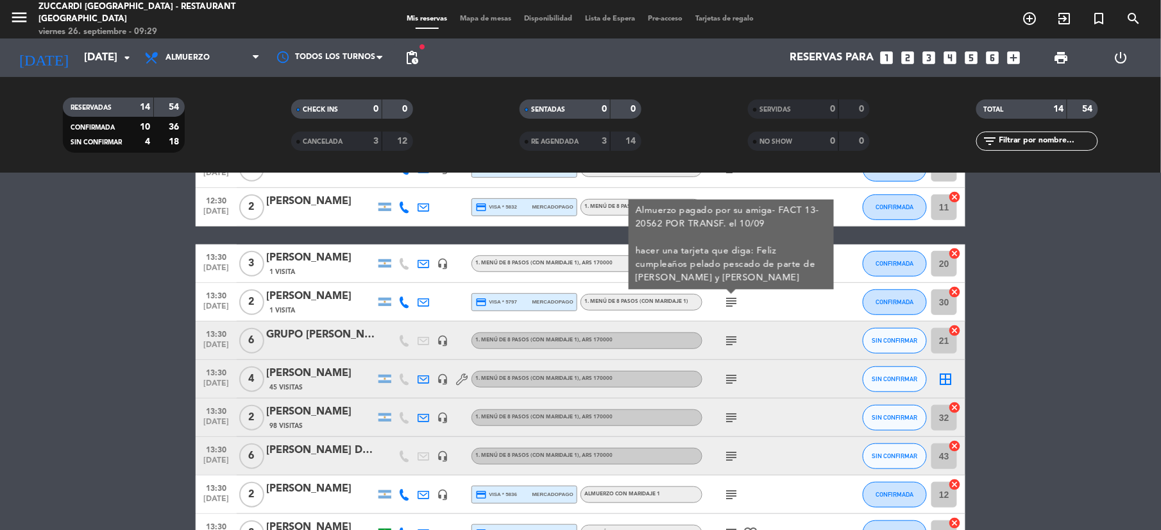
drag, startPoint x: 1032, startPoint y: 309, endPoint x: 875, endPoint y: 296, distance: 158.3
click at [1029, 309] on bookings-row "12:30 [DATE] 8 [PERSON_NAME][EMAIL_ADDRESS][DOMAIN_NAME] 1 Visita credit_card m…" at bounding box center [580, 274] width 1161 height 557
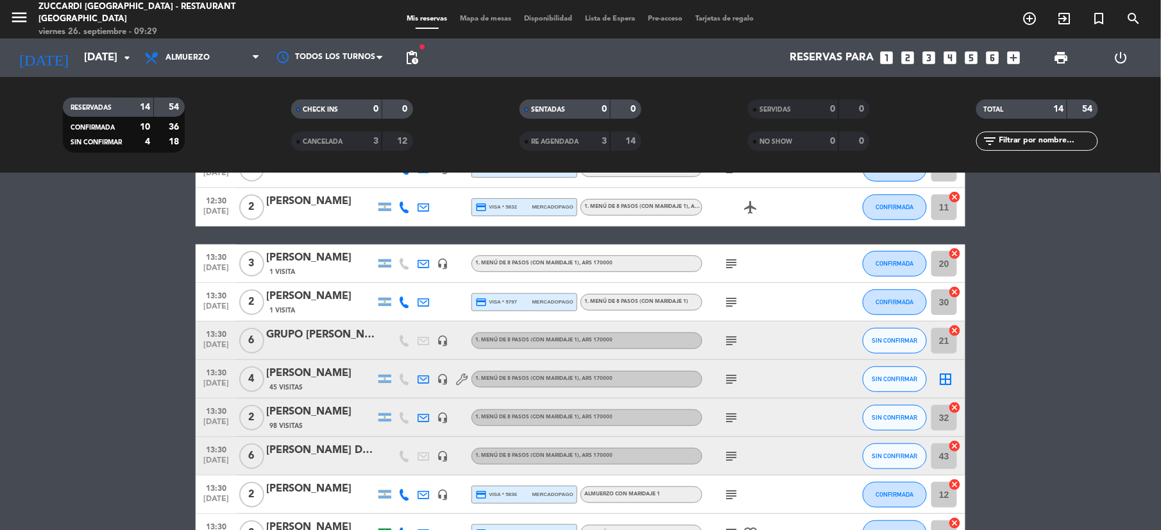
click at [730, 260] on icon "subject" at bounding box center [730, 263] width 15 height 15
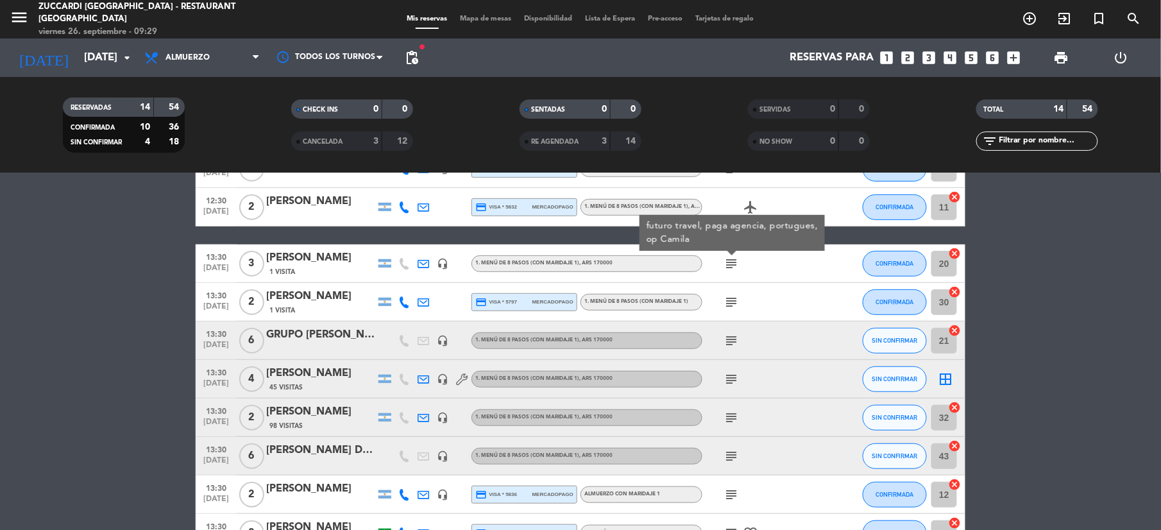
click at [1075, 353] on bookings-row "12:30 [DATE] 8 [PERSON_NAME][EMAIL_ADDRESS][DOMAIN_NAME] 1 Visita credit_card m…" at bounding box center [580, 274] width 1161 height 557
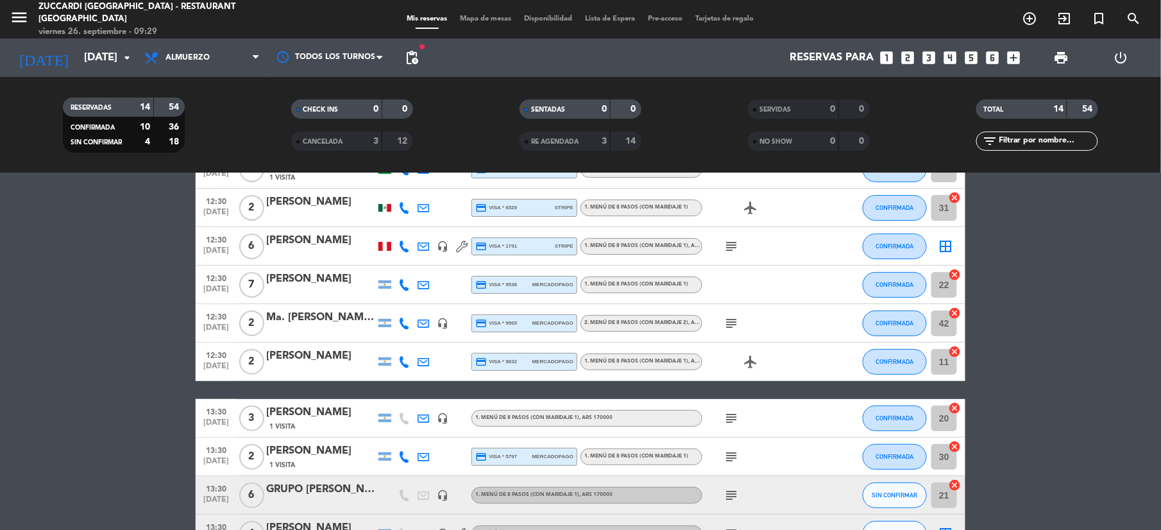
scroll to position [65, 0]
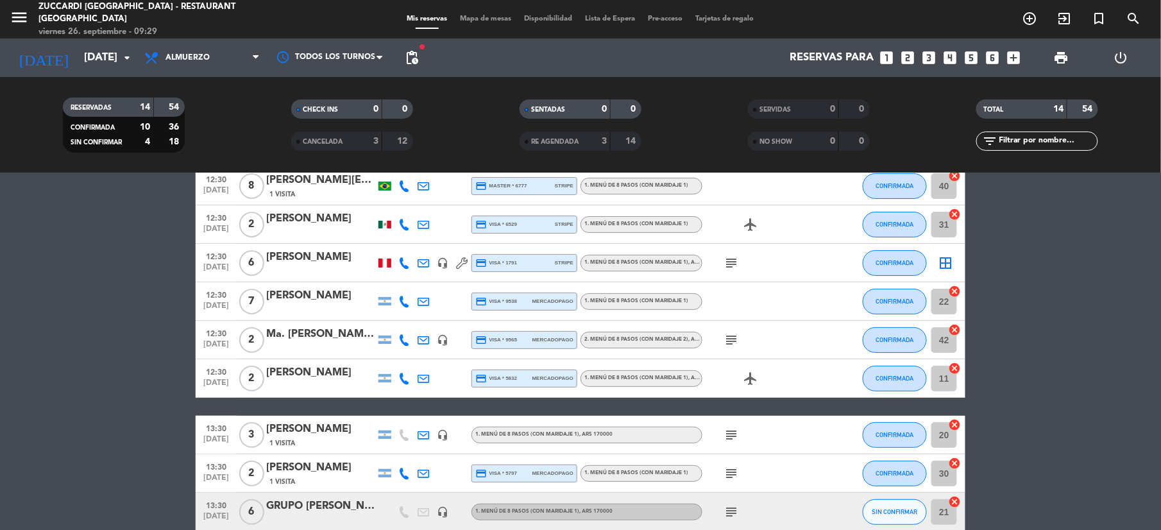
click at [731, 340] on icon "subject" at bounding box center [730, 339] width 15 height 15
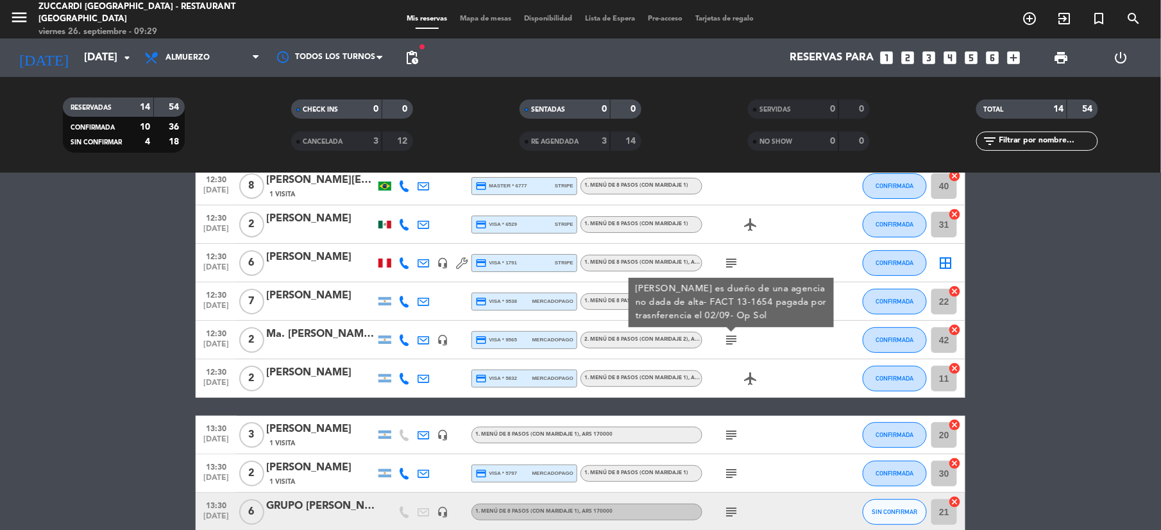
click at [1096, 344] on bookings-row "12:30 [DATE] 8 [PERSON_NAME][EMAIL_ADDRESS][DOMAIN_NAME] 1 Visita credit_card m…" at bounding box center [580, 445] width 1161 height 557
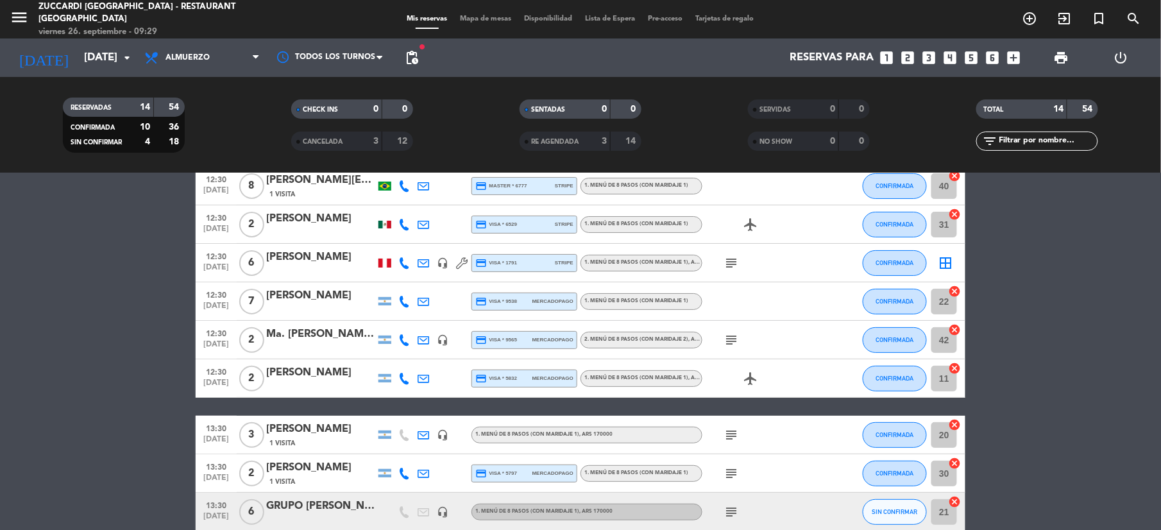
click at [736, 264] on icon "subject" at bounding box center [730, 262] width 15 height 15
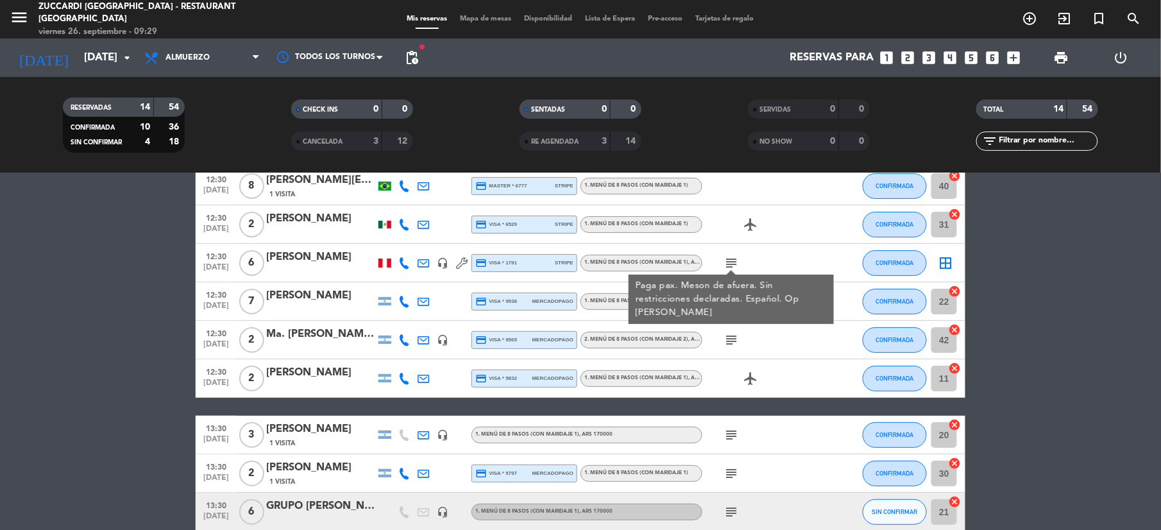
click at [1090, 312] on bookings-row "12:30 [DATE] 8 [PERSON_NAME][EMAIL_ADDRESS][DOMAIN_NAME] 1 Visita credit_card m…" at bounding box center [580, 445] width 1161 height 557
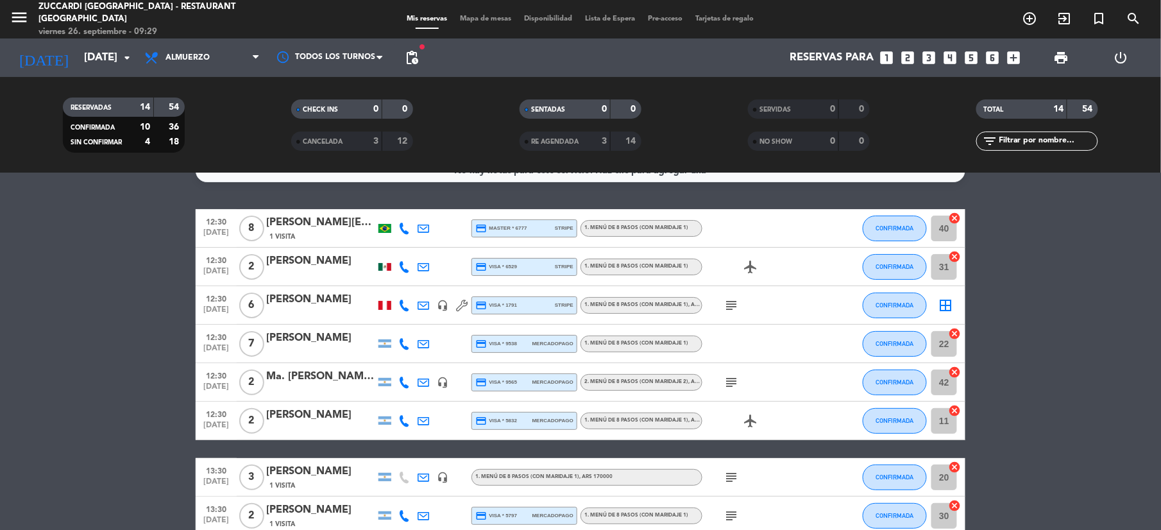
scroll to position [0, 0]
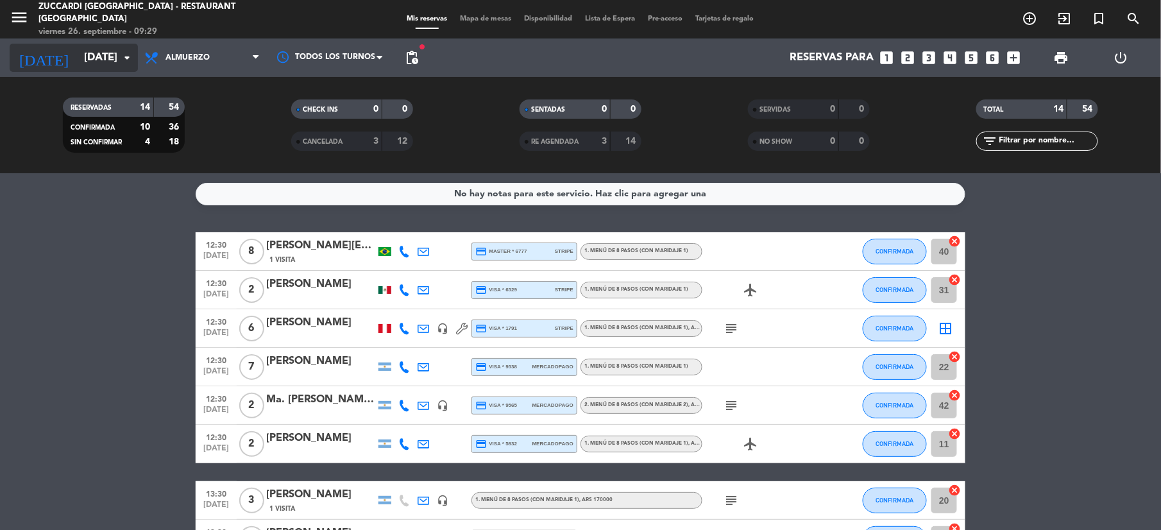
click at [37, 50] on icon "[DATE]" at bounding box center [44, 58] width 68 height 28
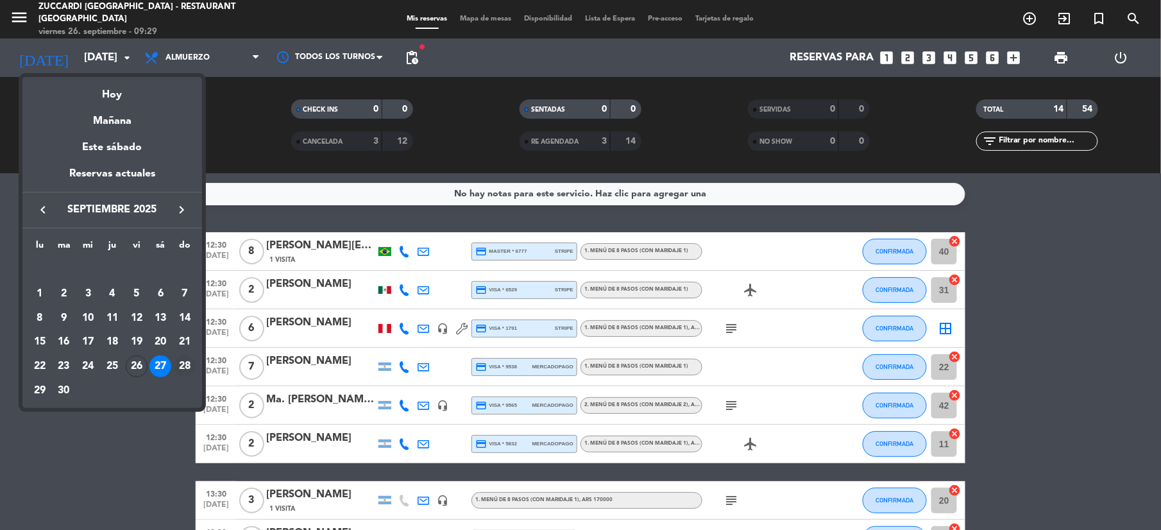
click at [185, 367] on div "28" at bounding box center [185, 366] width 22 height 22
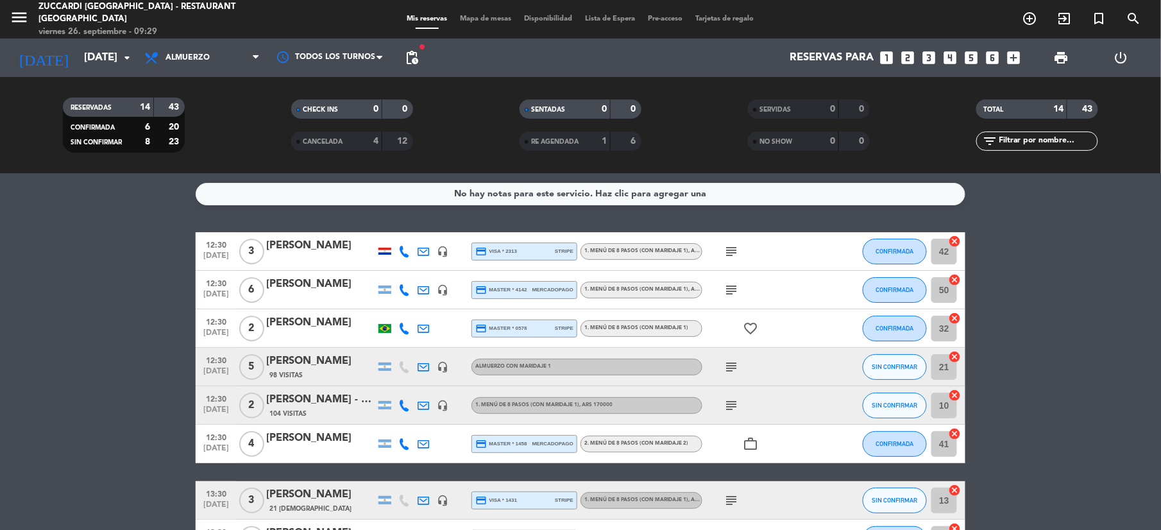
click at [725, 251] on icon "subject" at bounding box center [730, 251] width 15 height 15
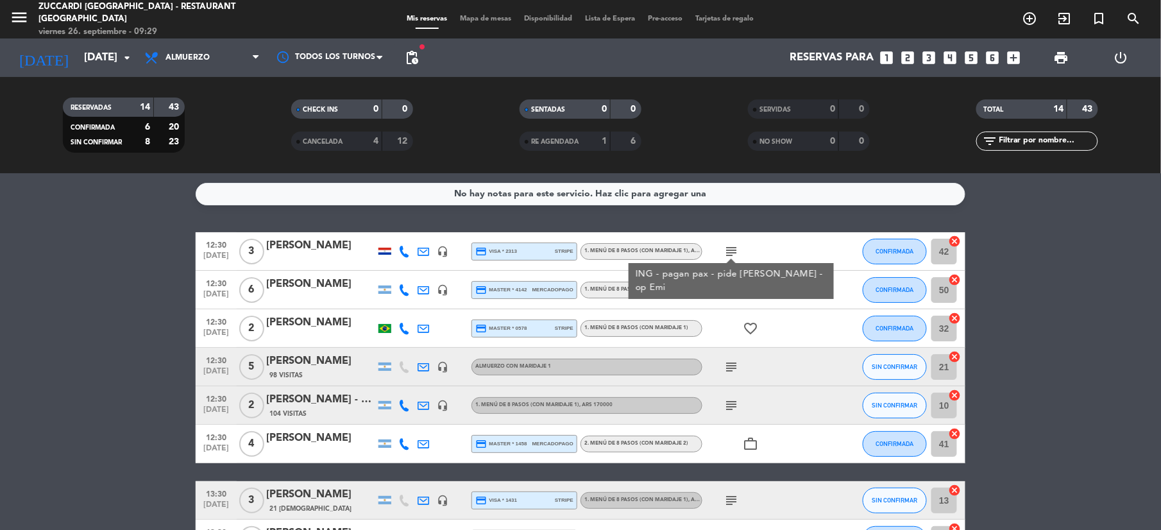
click at [771, 306] on div "subject" at bounding box center [759, 290] width 115 height 38
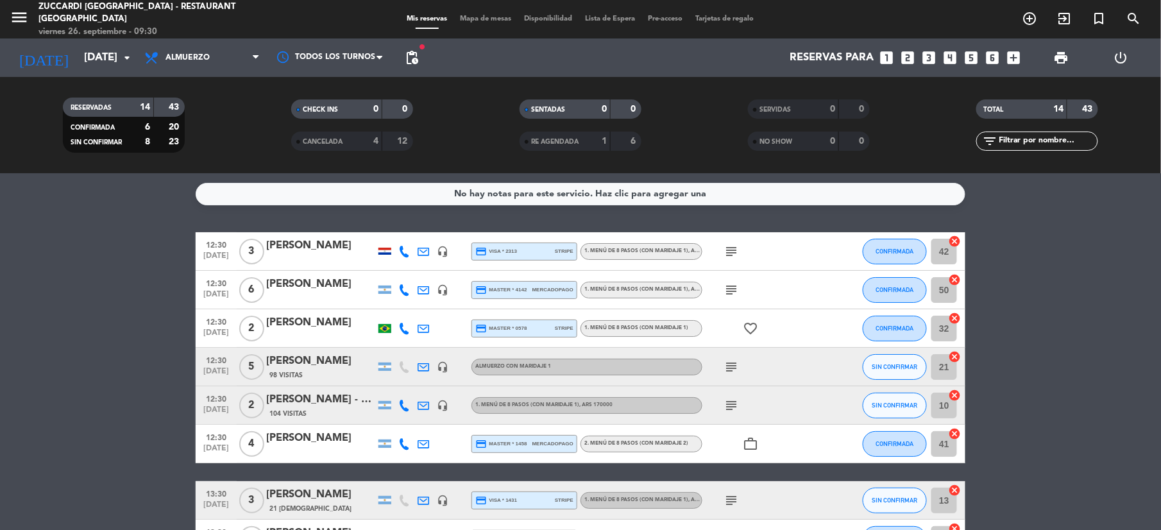
click at [732, 288] on icon "subject" at bounding box center [730, 289] width 15 height 15
click at [783, 354] on div "subject" at bounding box center [759, 367] width 115 height 38
click at [726, 367] on icon "subject" at bounding box center [730, 366] width 15 height 15
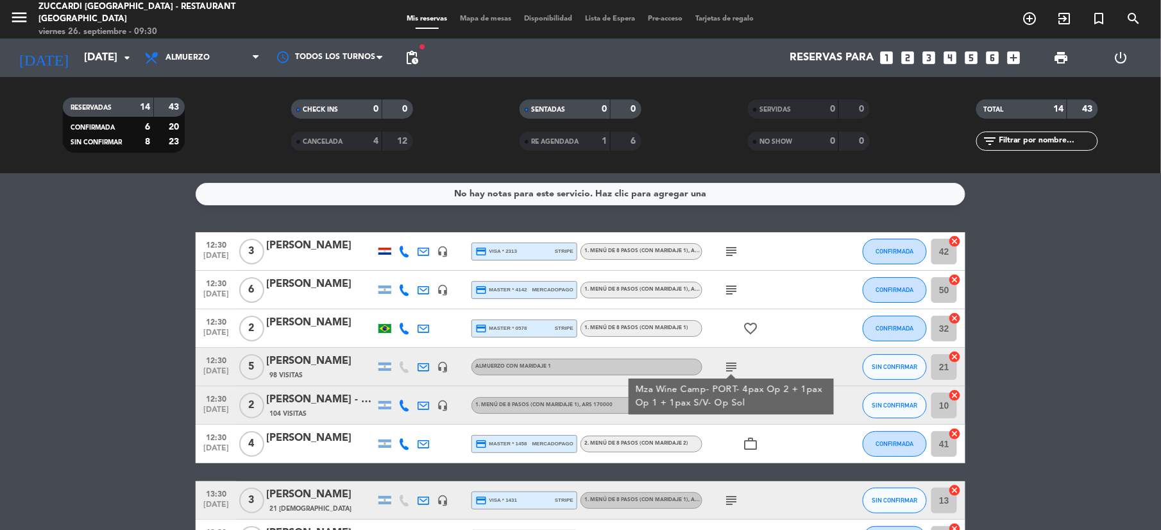
drag, startPoint x: 819, startPoint y: 418, endPoint x: 787, endPoint y: 423, distance: 31.8
click at [818, 419] on div at bounding box center [835, 405] width 35 height 38
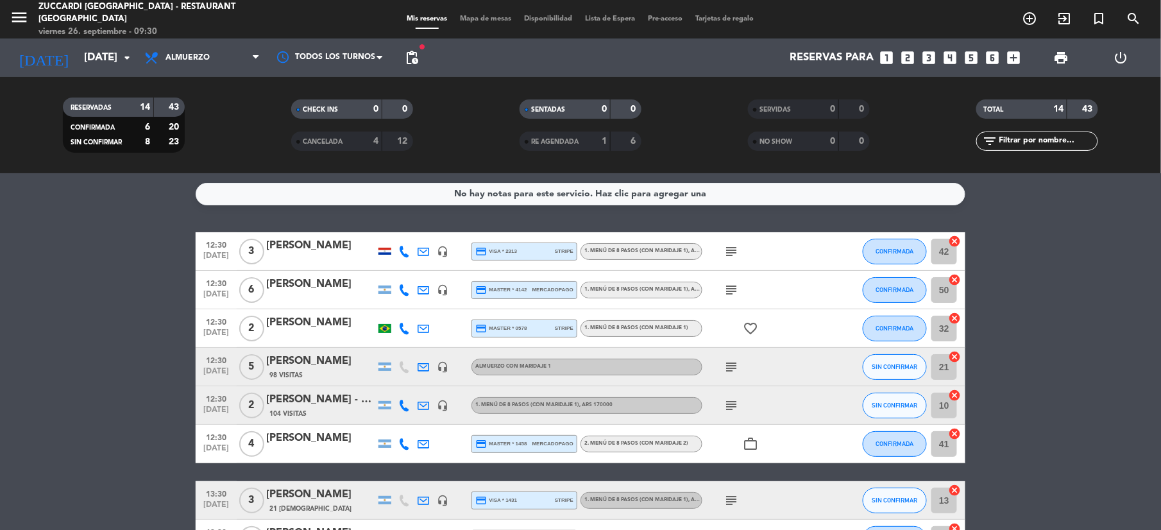
click at [728, 404] on icon "subject" at bounding box center [730, 405] width 15 height 15
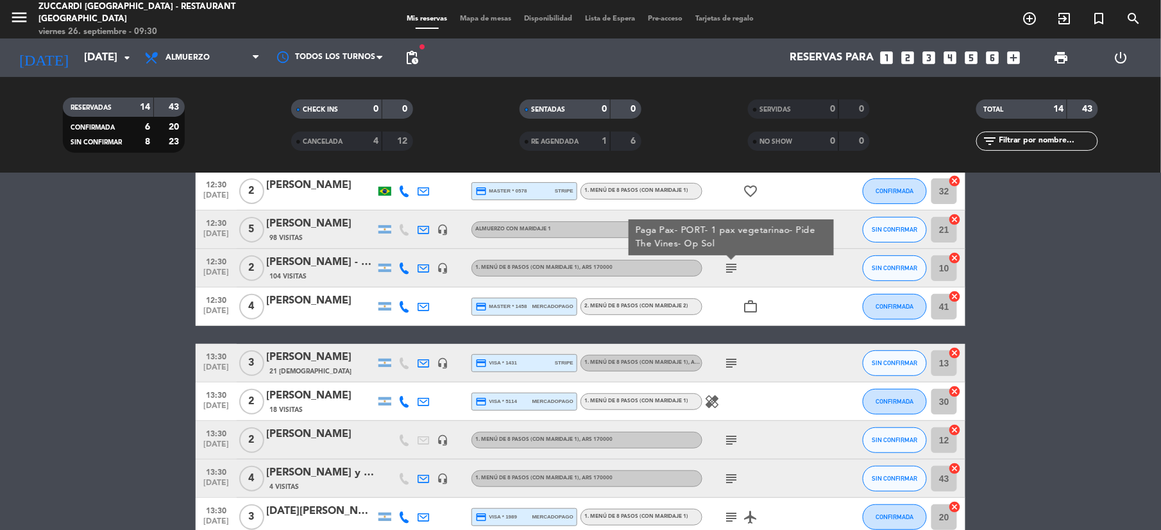
scroll to position [171, 0]
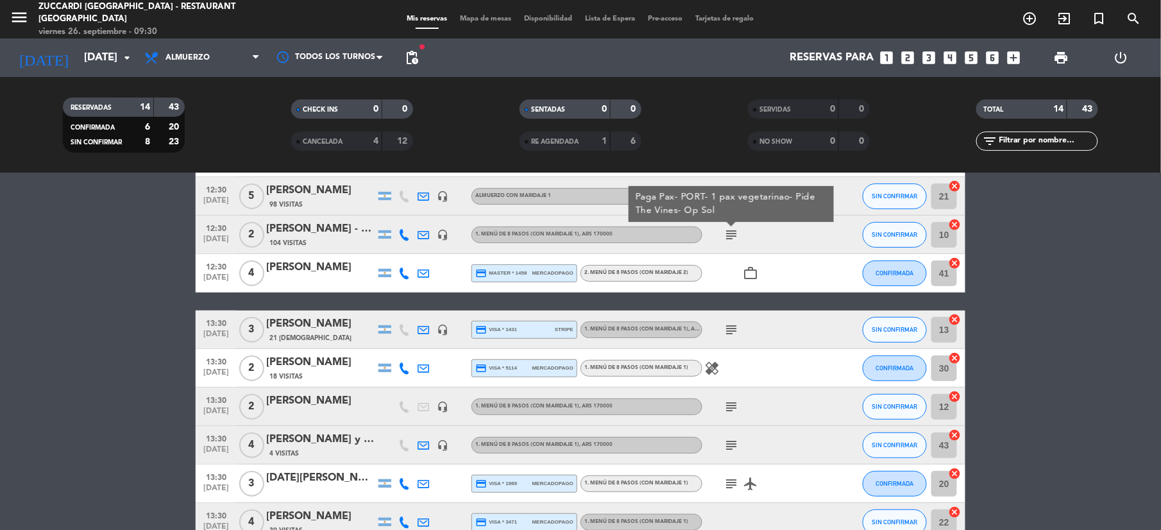
click at [749, 328] on div "subject" at bounding box center [759, 329] width 115 height 38
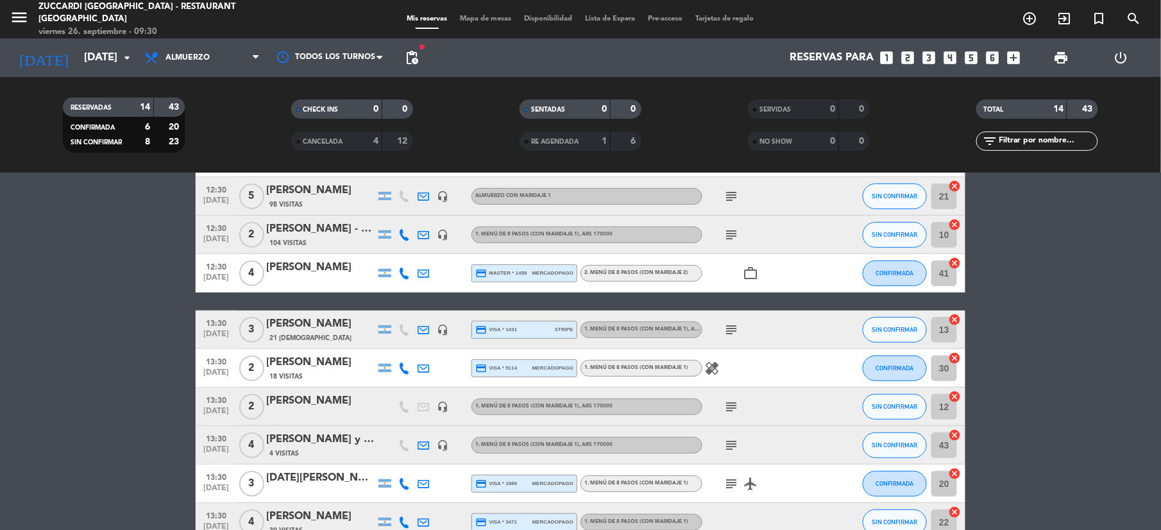
click at [727, 326] on icon "subject" at bounding box center [730, 329] width 15 height 15
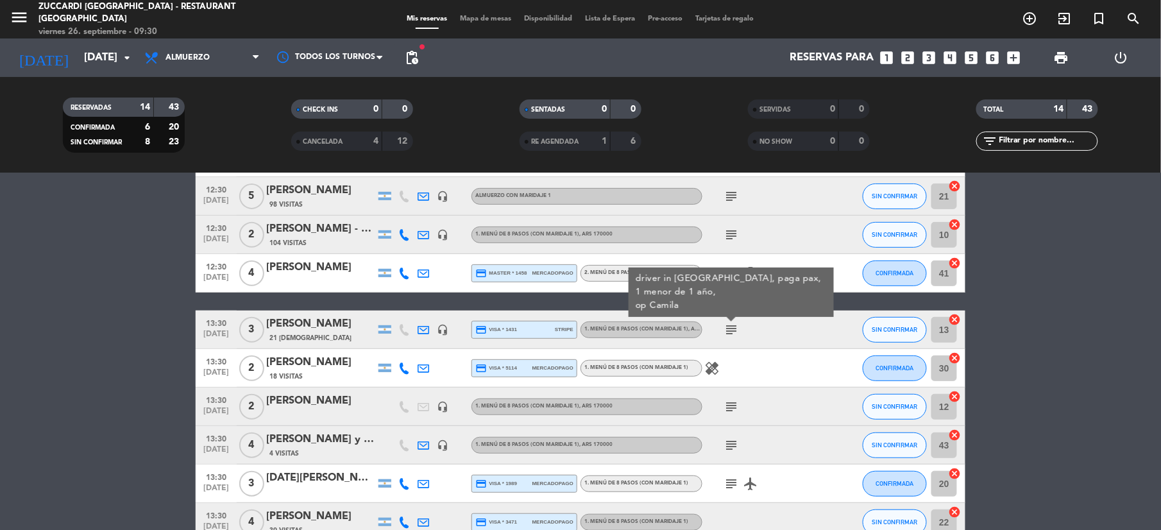
click at [775, 375] on div "healing" at bounding box center [759, 368] width 115 height 38
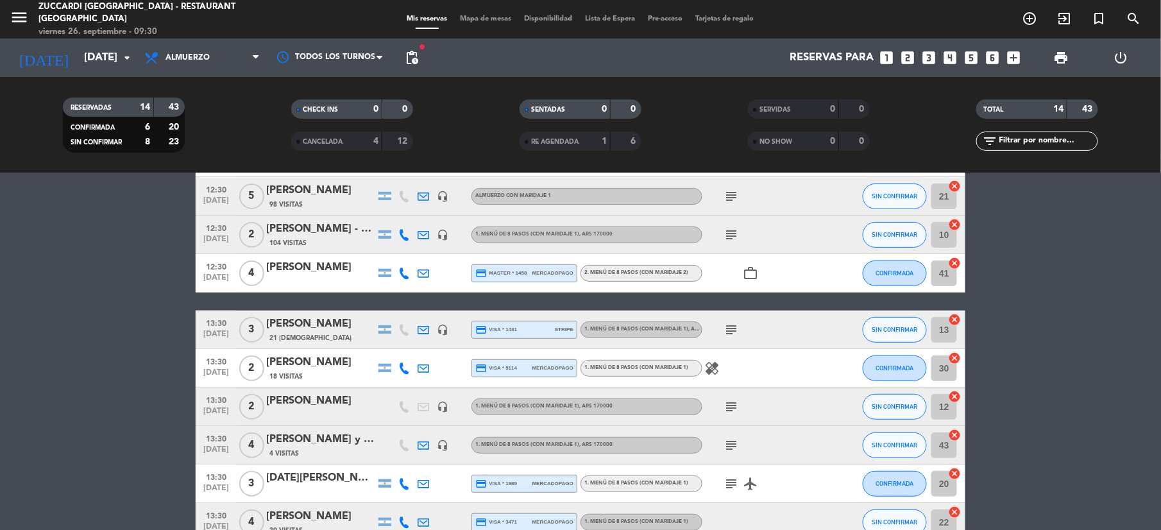
click at [721, 400] on div "subject" at bounding box center [759, 406] width 115 height 38
click at [730, 409] on icon "subject" at bounding box center [730, 406] width 15 height 15
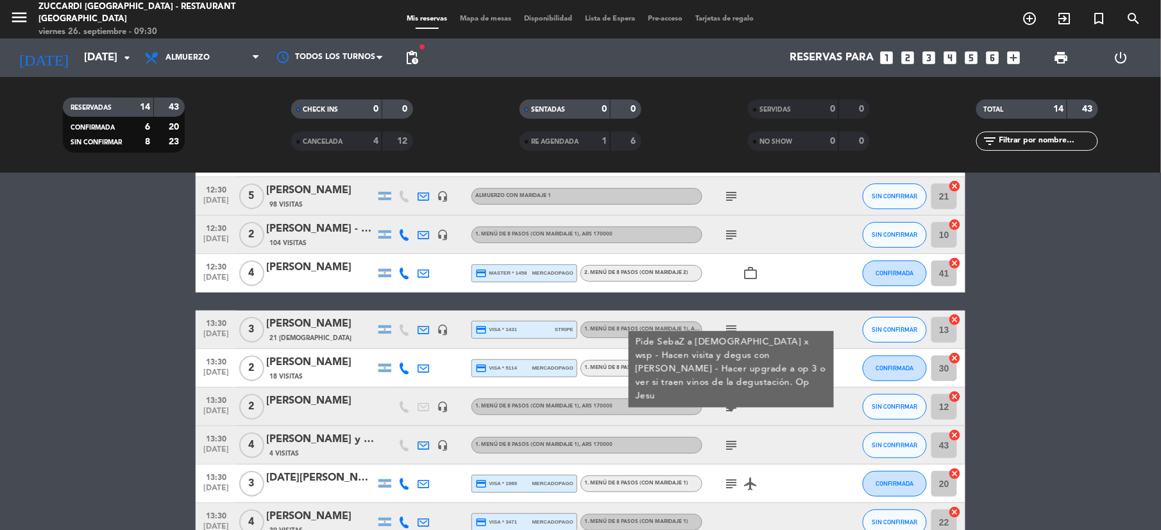
click at [758, 419] on div "subject Pide SebaZ a [DEMOGRAPHIC_DATA] x wsp - Hacen visita y degus con [PERSO…" at bounding box center [759, 406] width 115 height 38
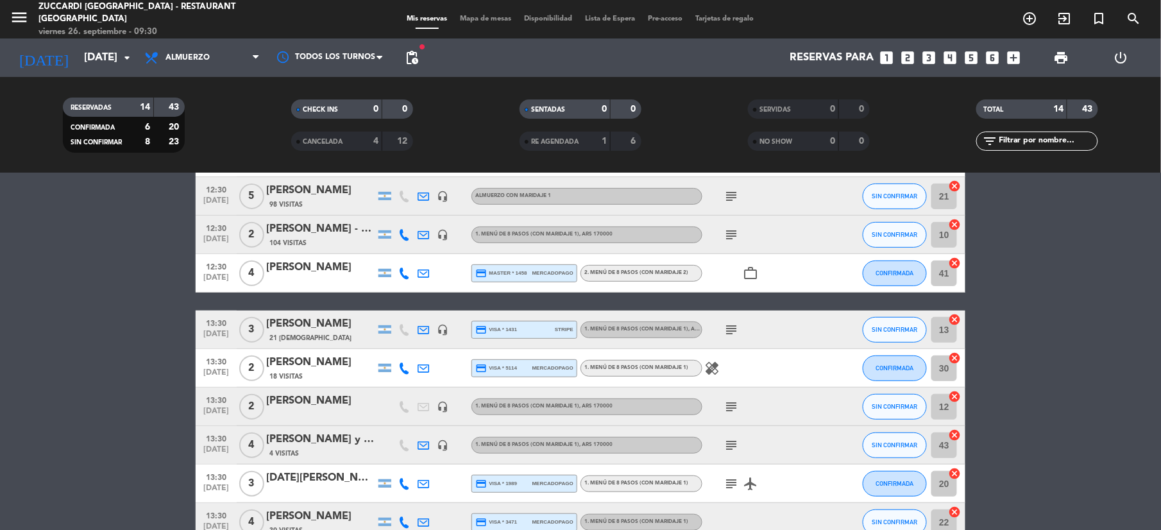
click at [734, 446] on icon "subject" at bounding box center [730, 444] width 15 height 15
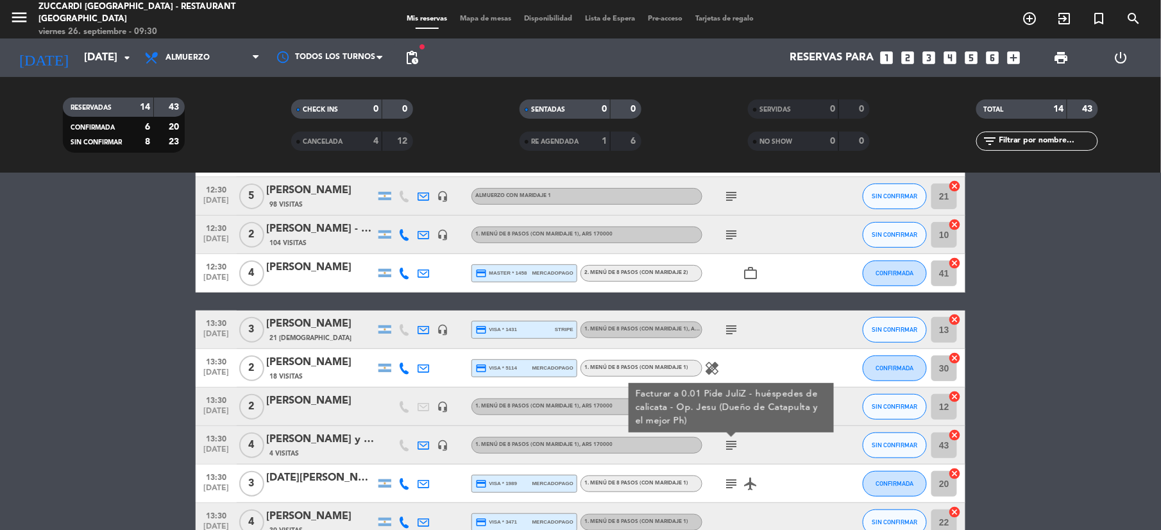
click at [784, 444] on div "subject Facturar a 0.01 Pide JuliZ - huéspedes de calicata - Op. Jesu (Dueño de…" at bounding box center [759, 445] width 115 height 38
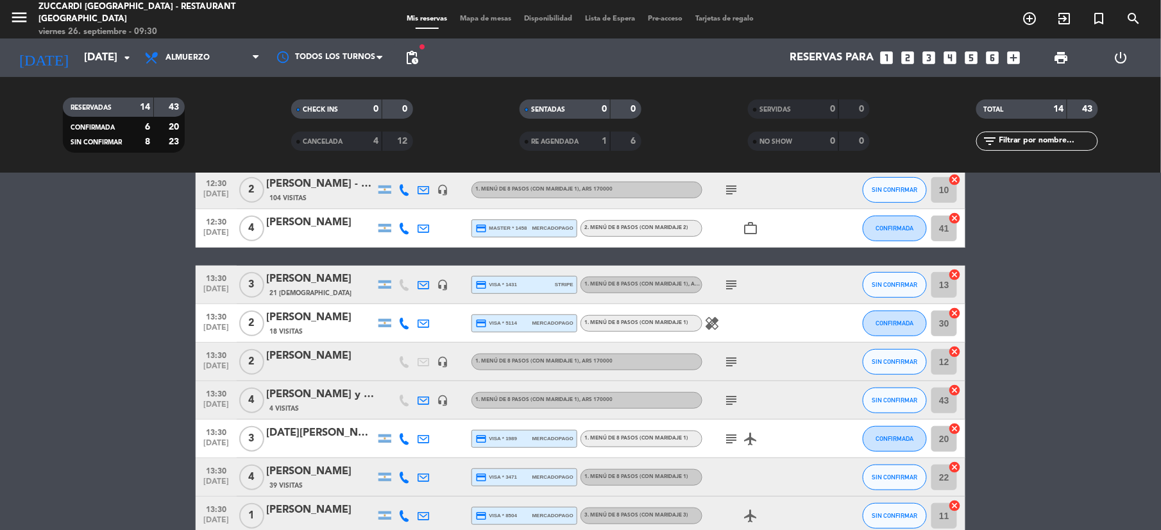
scroll to position [256, 0]
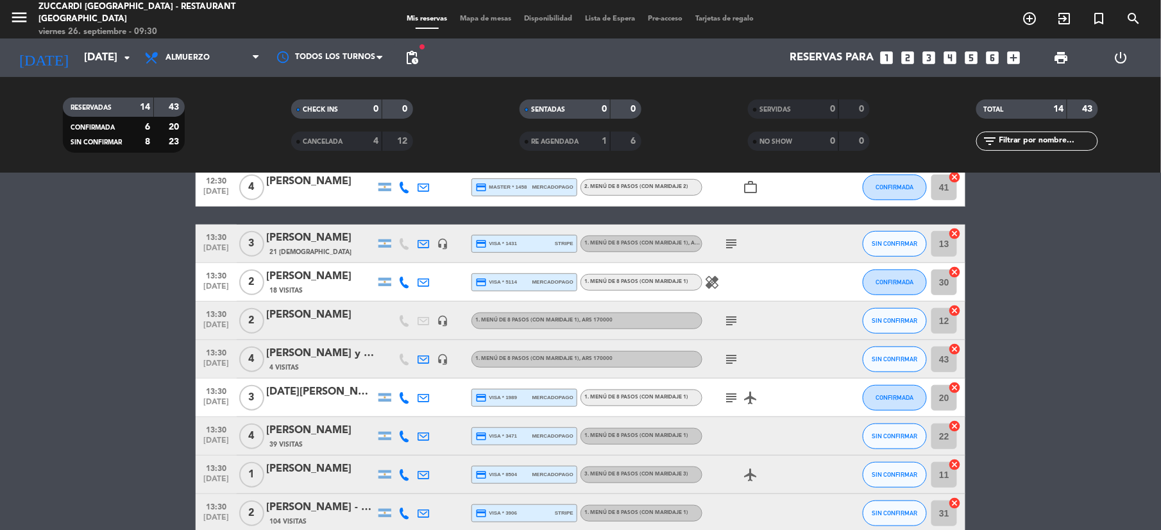
click at [731, 398] on icon "subject" at bounding box center [730, 397] width 15 height 15
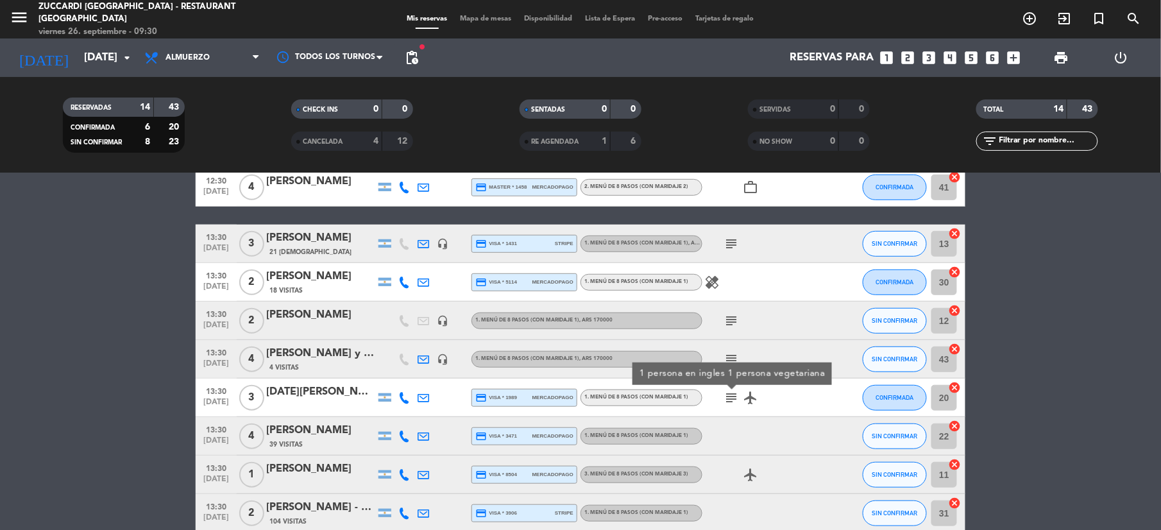
click at [762, 437] on div at bounding box center [759, 436] width 115 height 38
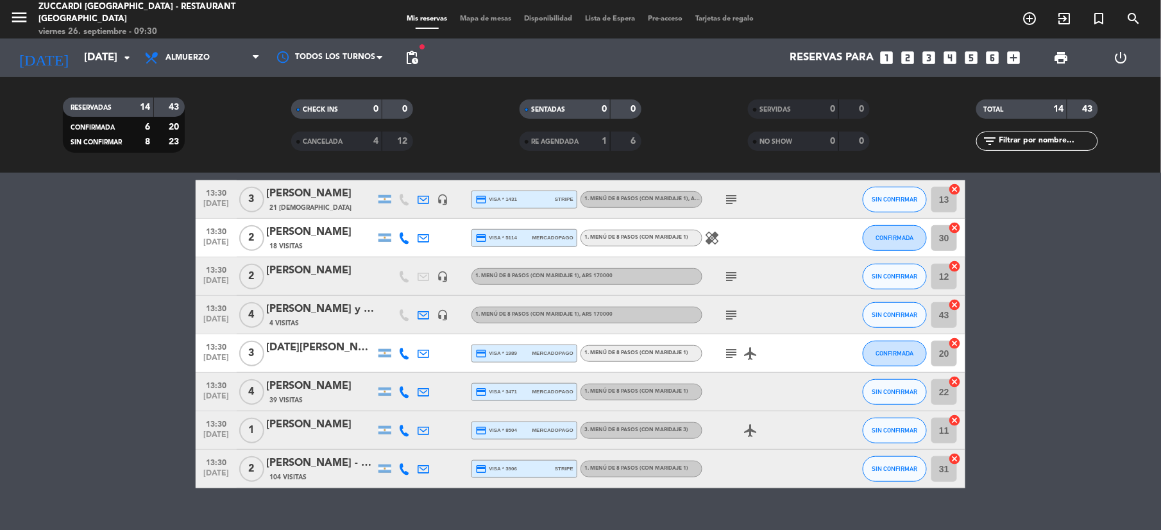
scroll to position [322, 0]
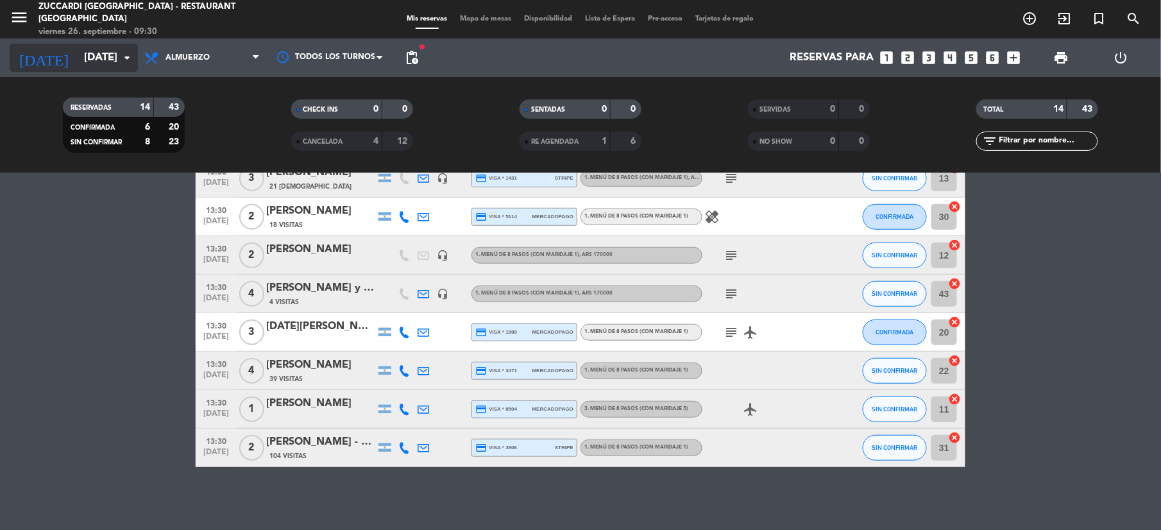
click at [94, 69] on input "[DATE]" at bounding box center [147, 58] width 138 height 25
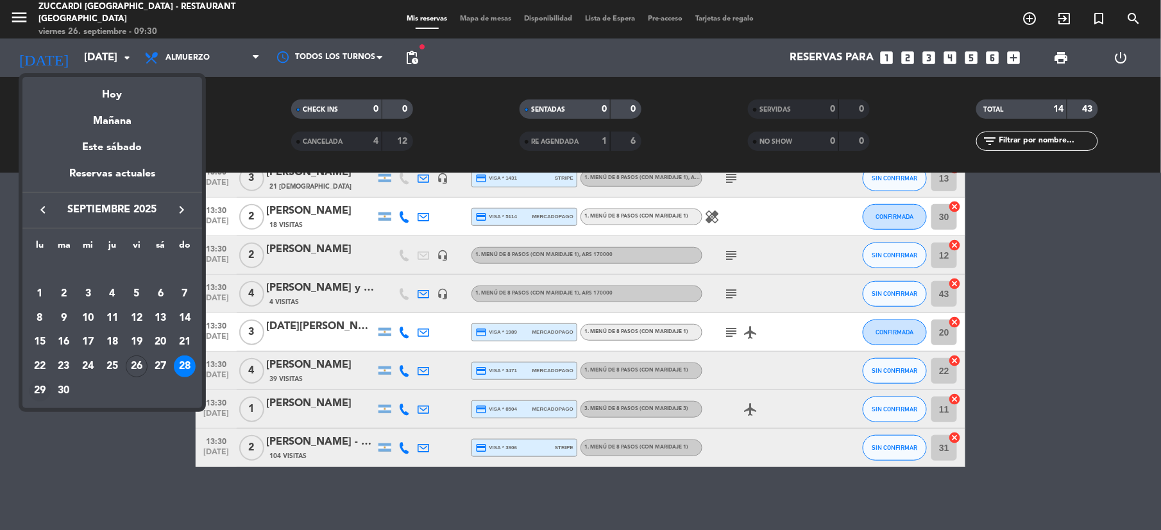
click at [37, 394] on div "29" at bounding box center [40, 391] width 22 height 22
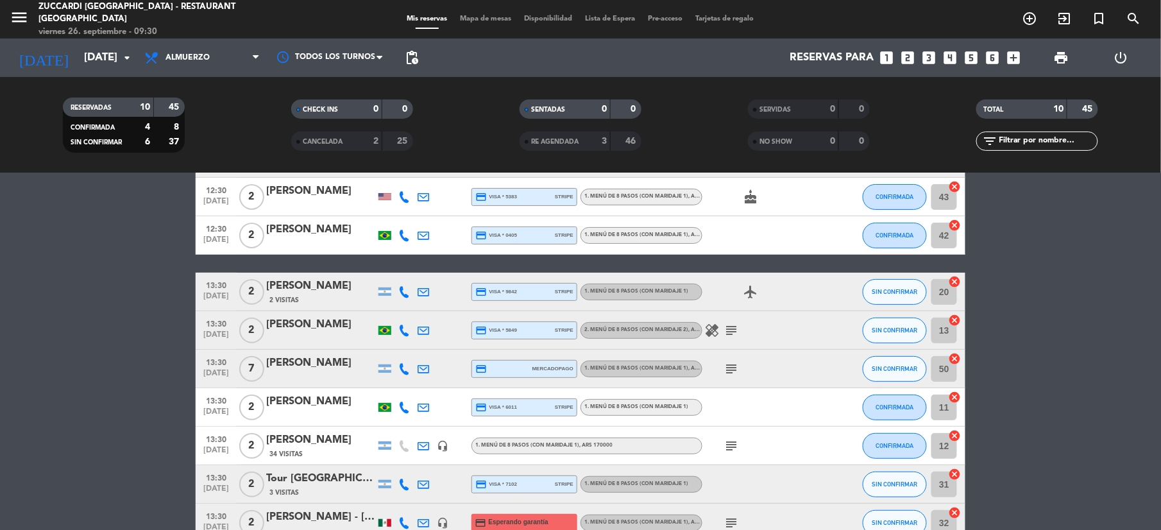
scroll to position [0, 0]
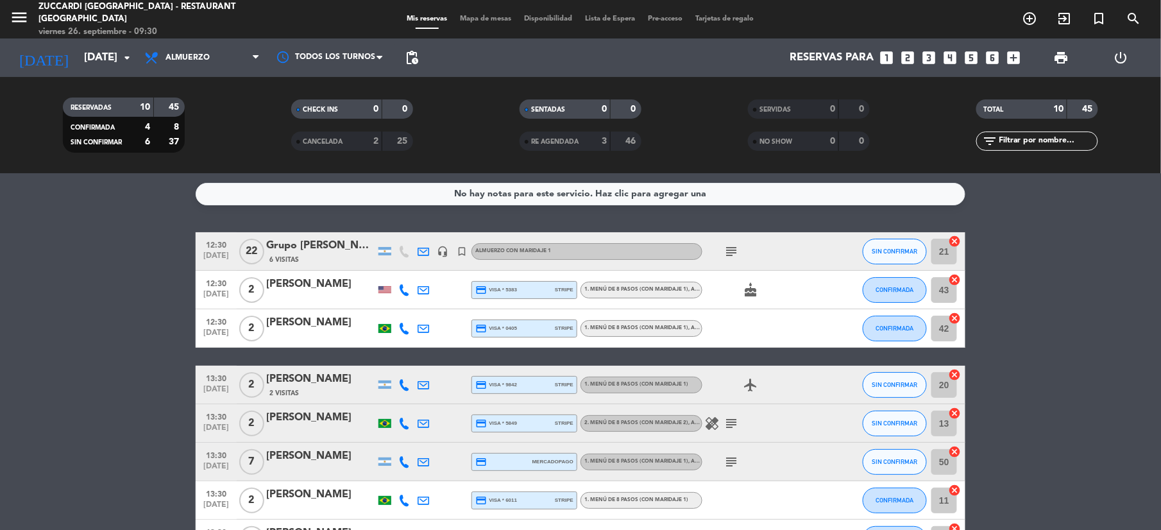
click at [732, 251] on icon "subject" at bounding box center [730, 251] width 15 height 15
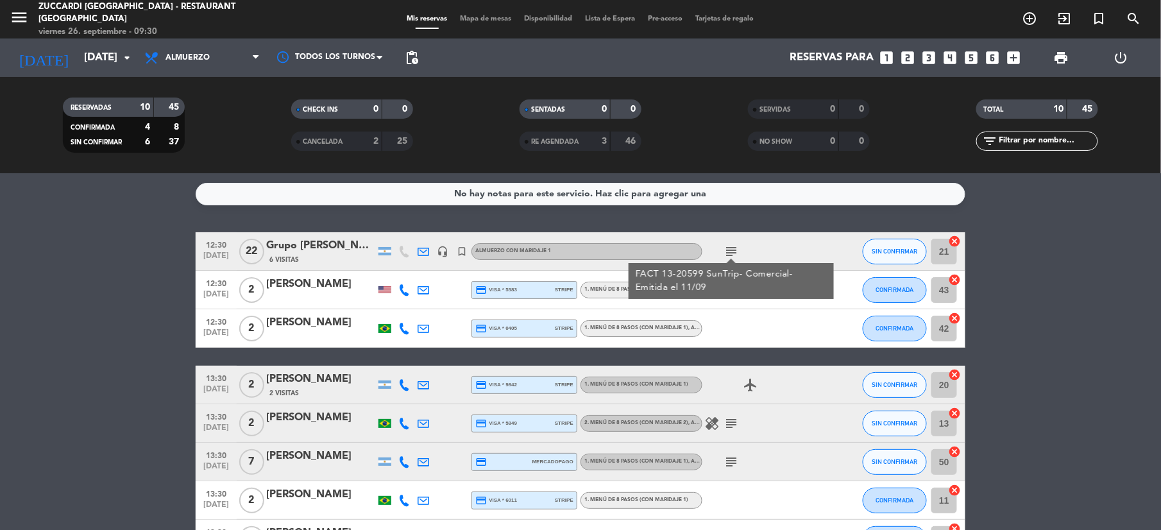
click at [727, 419] on icon "subject" at bounding box center [730, 422] width 15 height 15
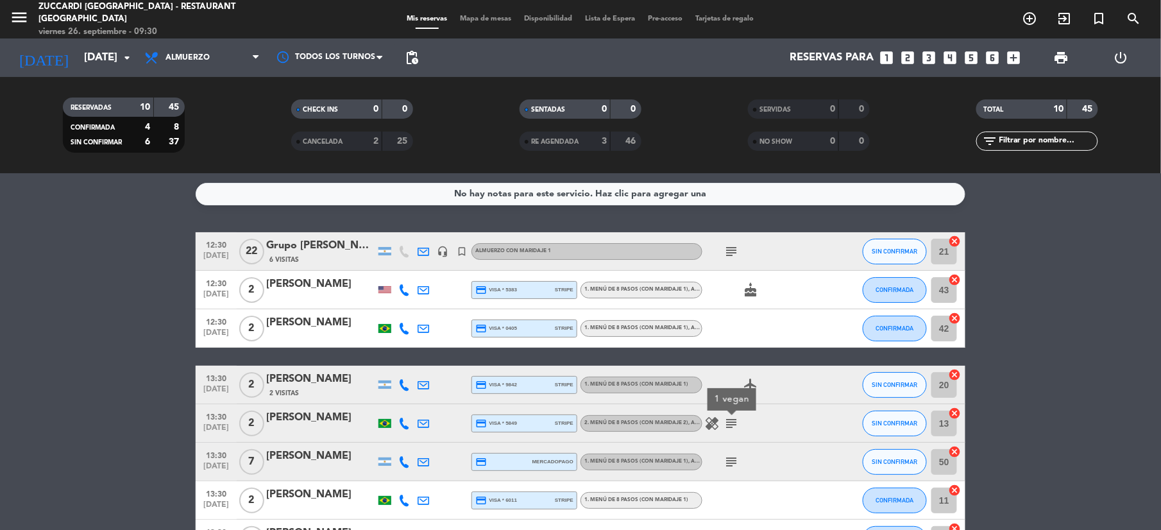
click at [727, 459] on icon "subject" at bounding box center [730, 461] width 15 height 15
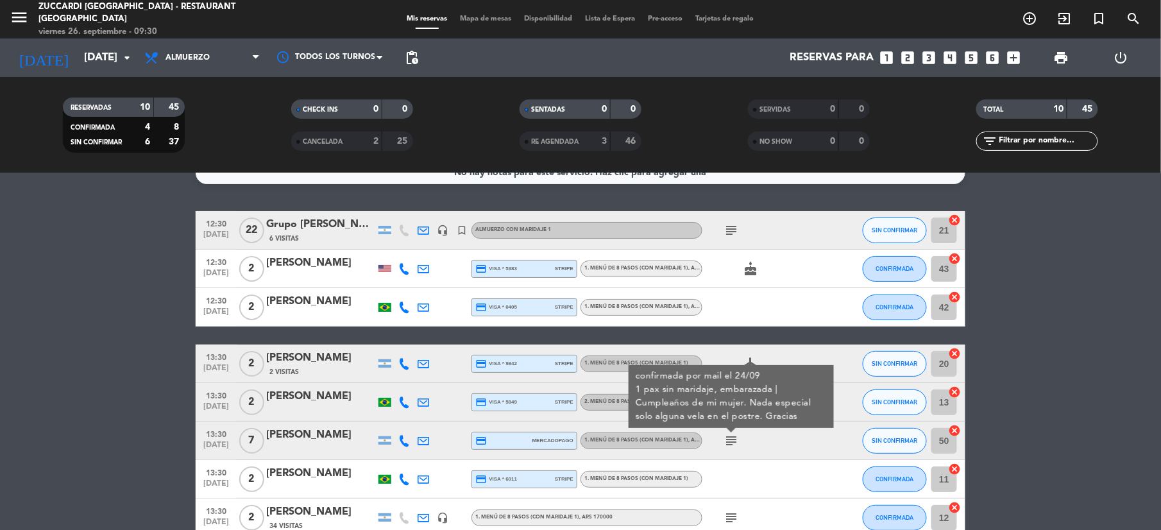
scroll to position [85, 0]
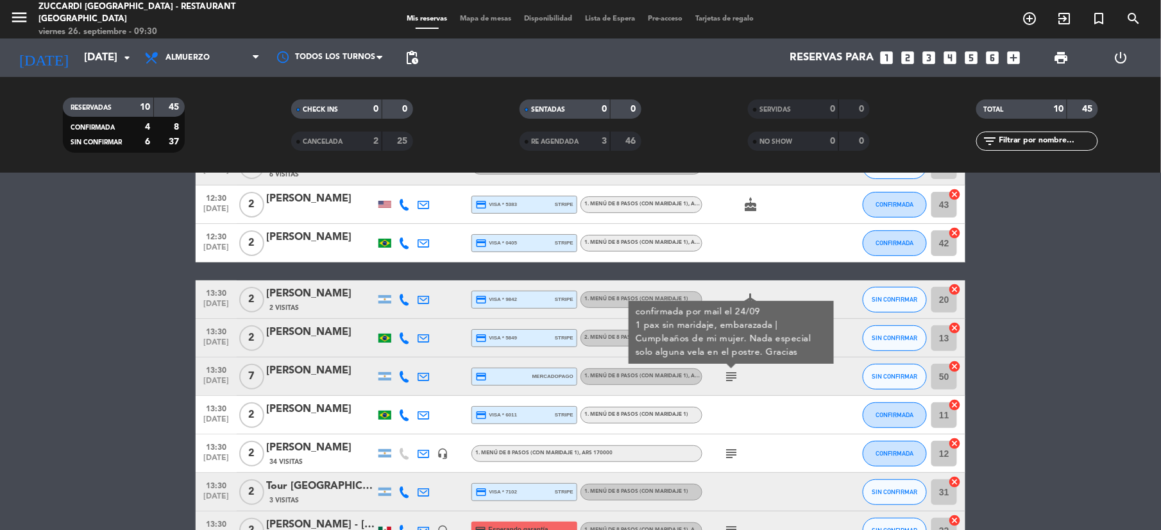
click at [732, 457] on icon "subject" at bounding box center [730, 453] width 15 height 15
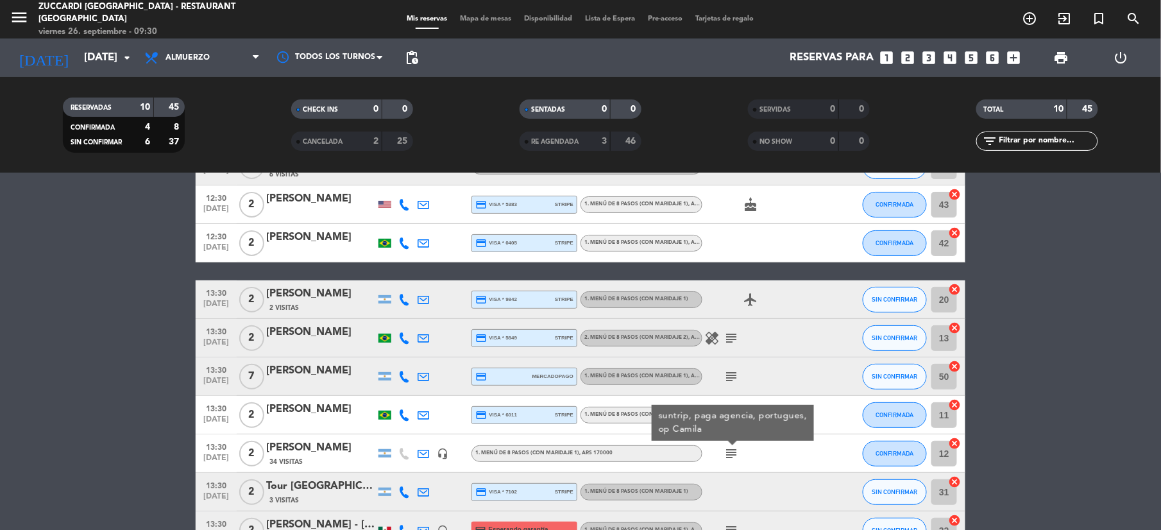
scroll to position [168, 0]
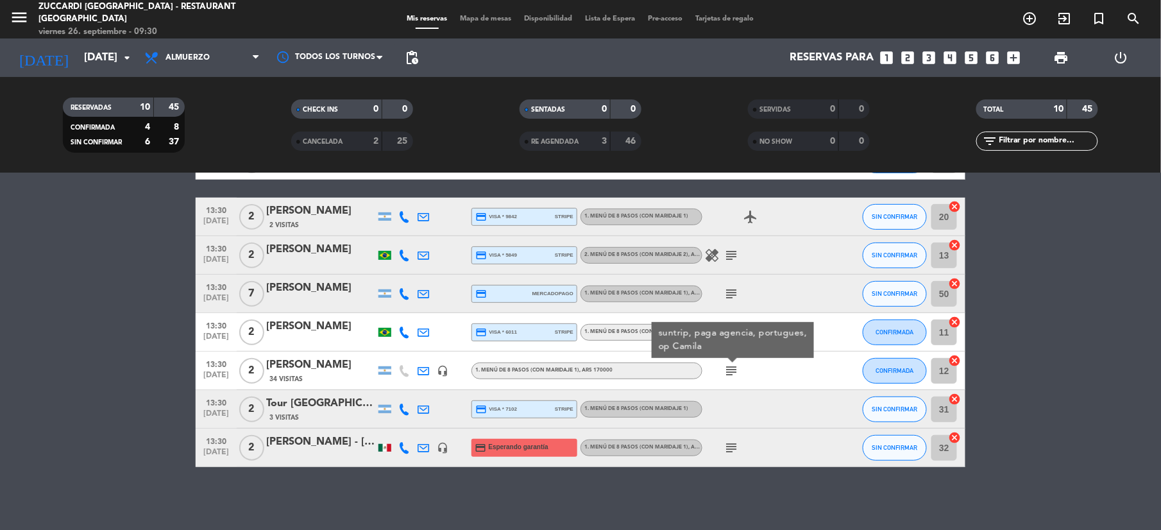
click at [731, 446] on icon "subject" at bounding box center [730, 447] width 15 height 15
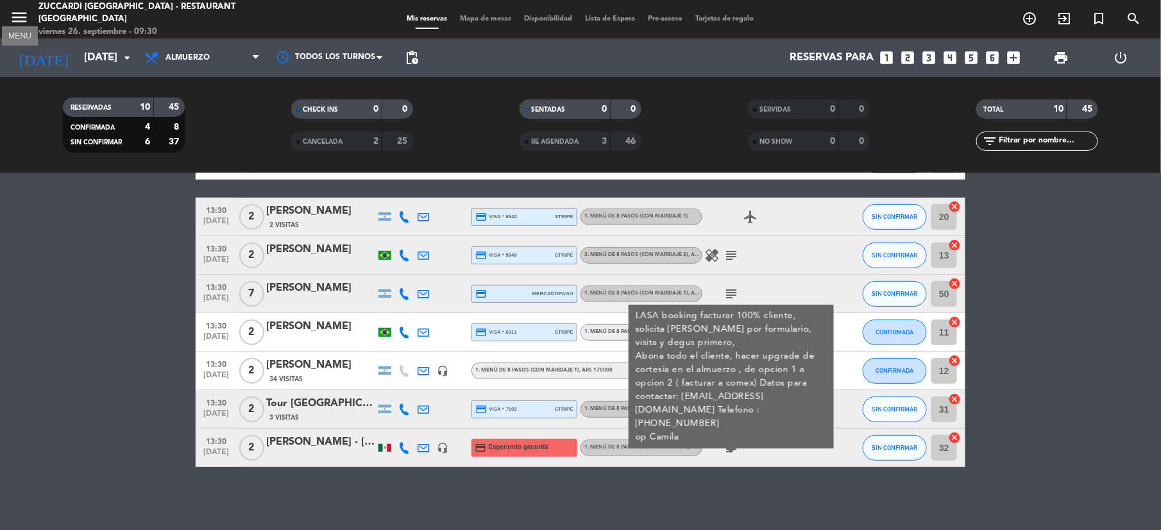
drag, startPoint x: 11, startPoint y: 13, endPoint x: 19, endPoint y: 31, distance: 19.5
click at [12, 13] on icon "menu" at bounding box center [19, 17] width 19 height 19
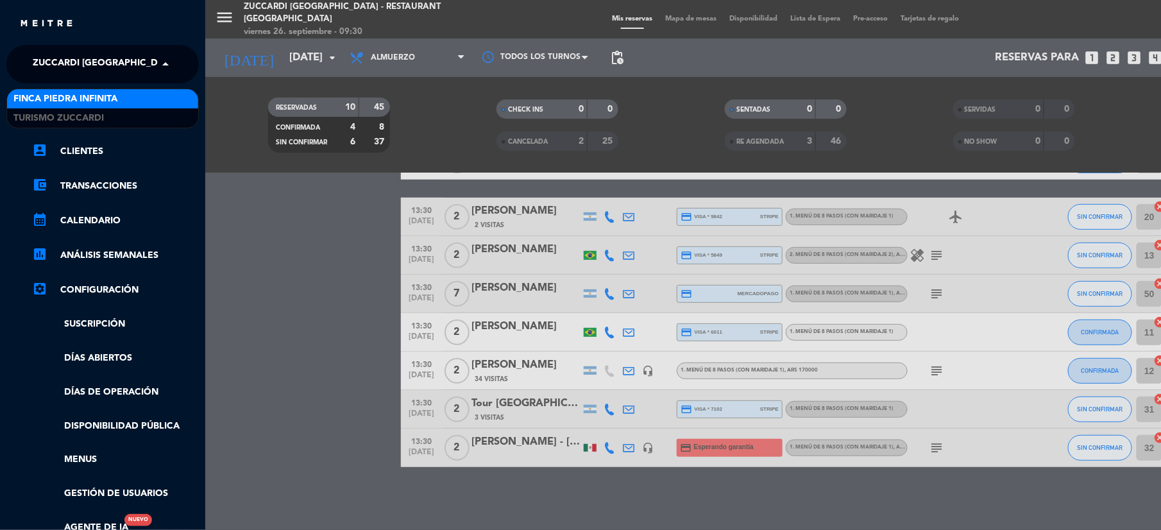
click at [82, 65] on span "Zuccardi [GEOGRAPHIC_DATA] - Restaurant [GEOGRAPHIC_DATA]" at bounding box center [187, 64] width 308 height 27
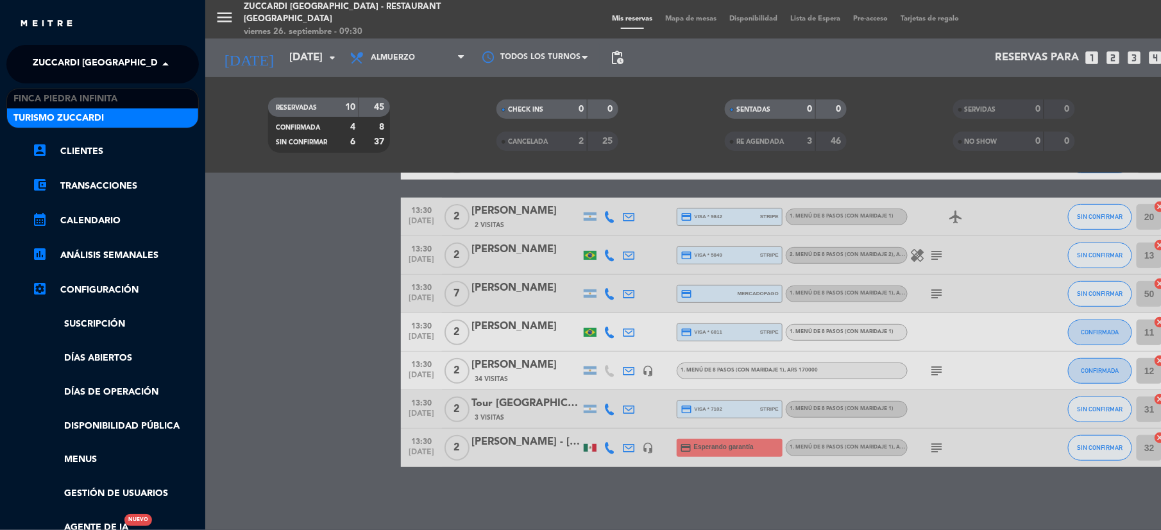
click at [83, 111] on span "Turismo Zuccardi" at bounding box center [58, 118] width 90 height 15
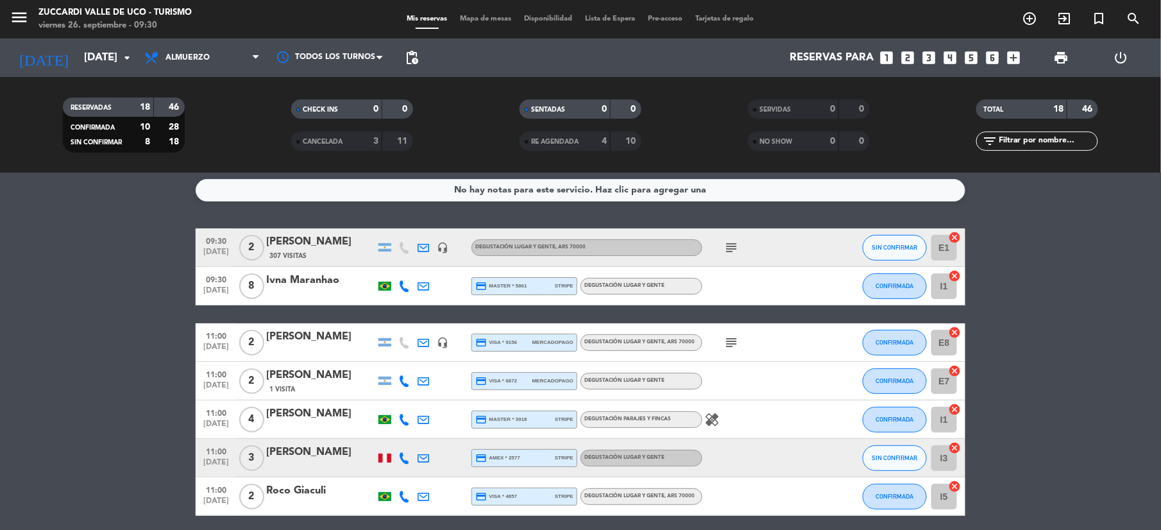
scroll to position [0, 0]
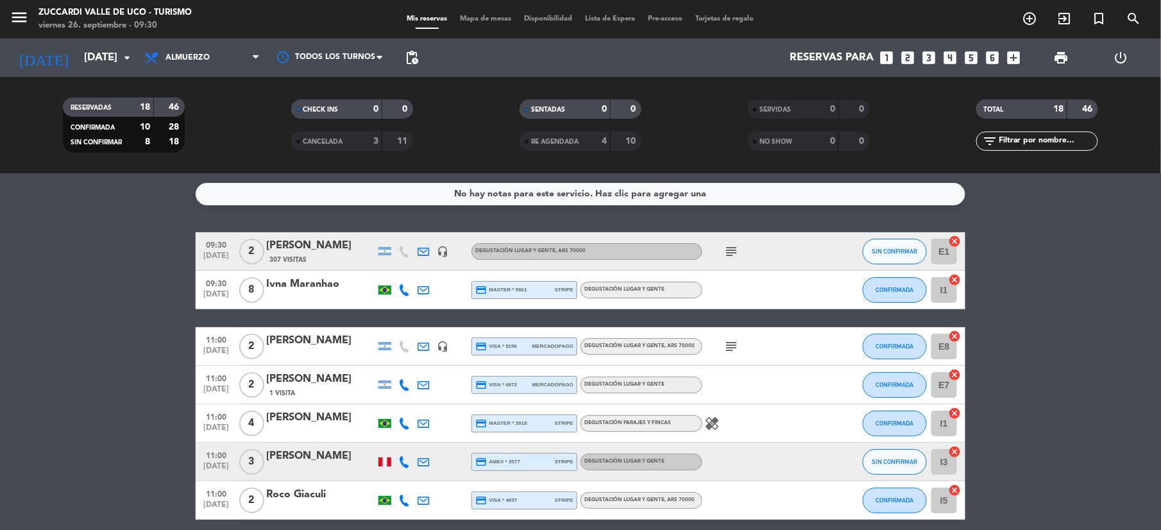
click at [730, 249] on icon "subject" at bounding box center [730, 251] width 15 height 15
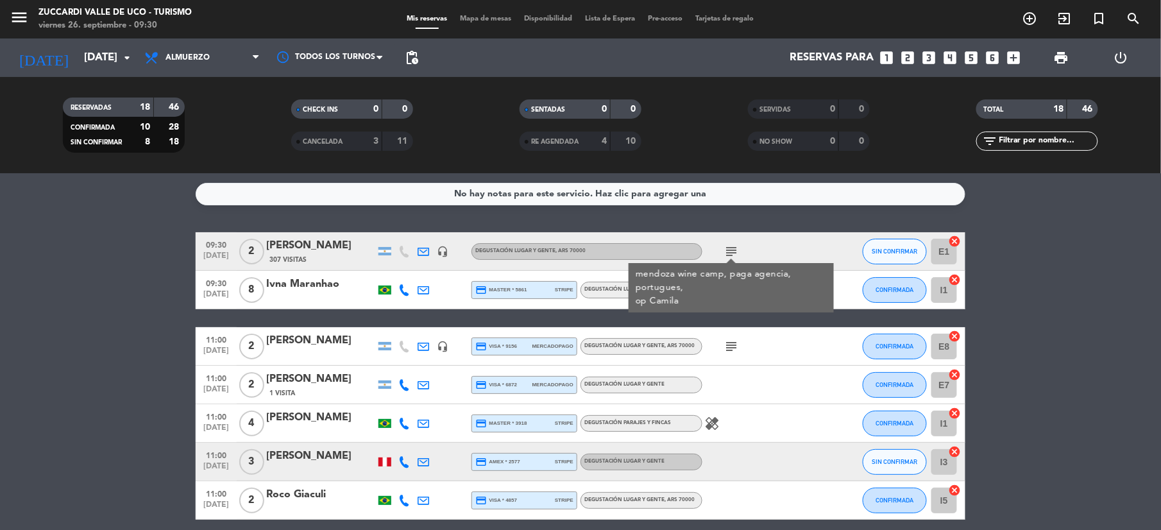
click at [734, 344] on icon "subject" at bounding box center [730, 346] width 15 height 15
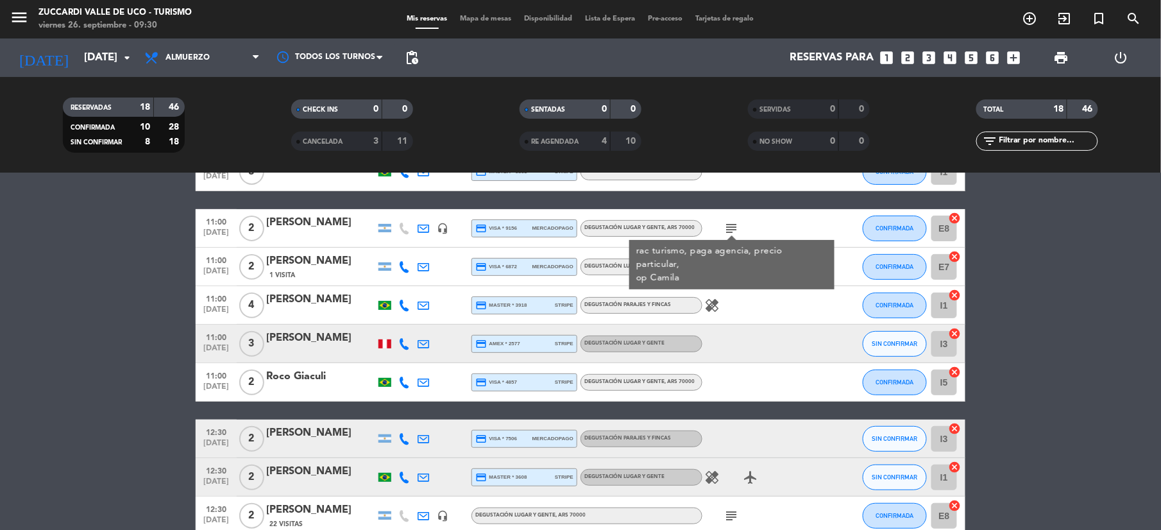
scroll to position [171, 0]
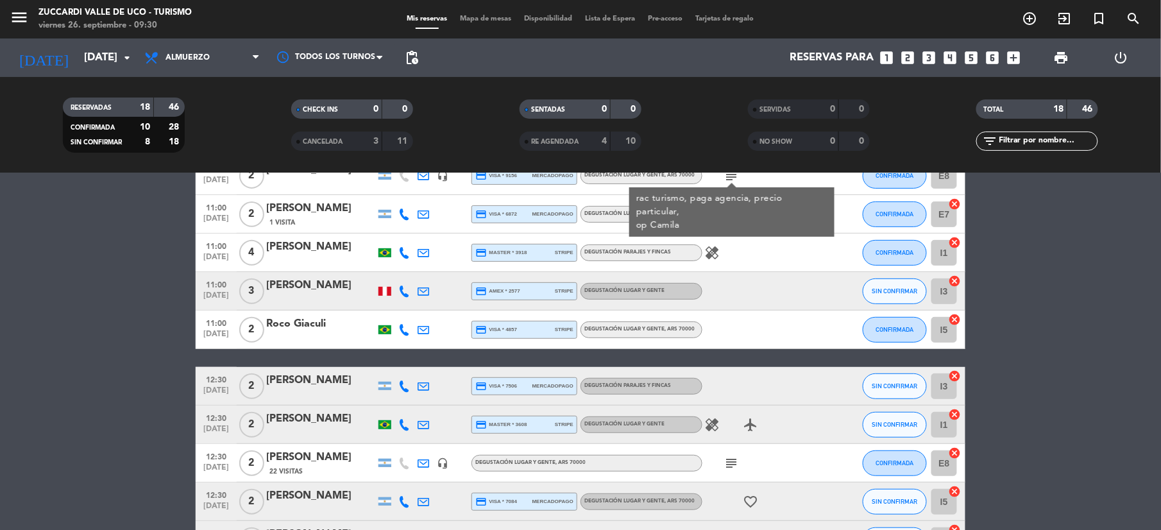
click at [732, 465] on icon "subject" at bounding box center [730, 462] width 15 height 15
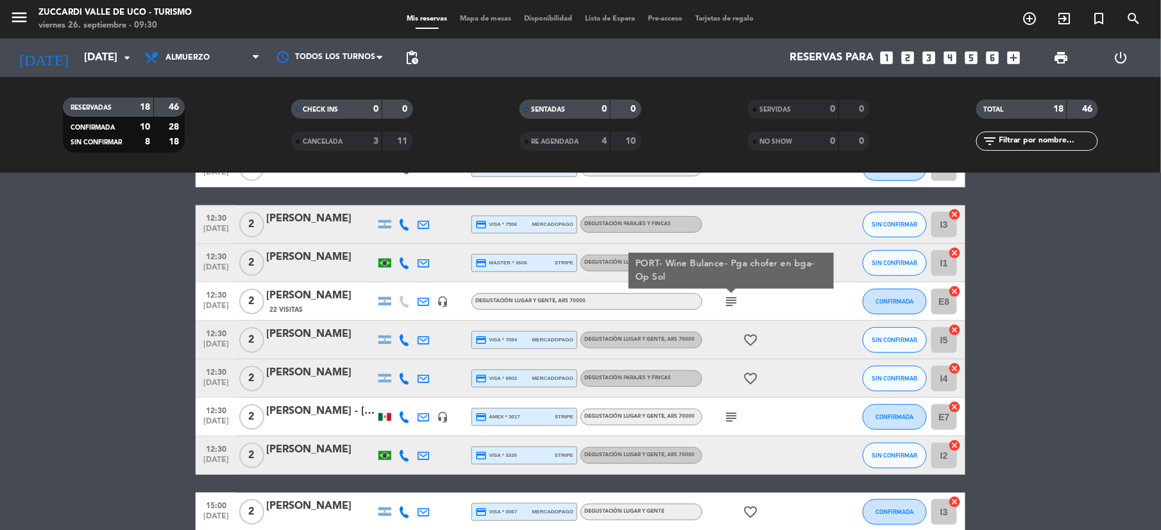
scroll to position [342, 0]
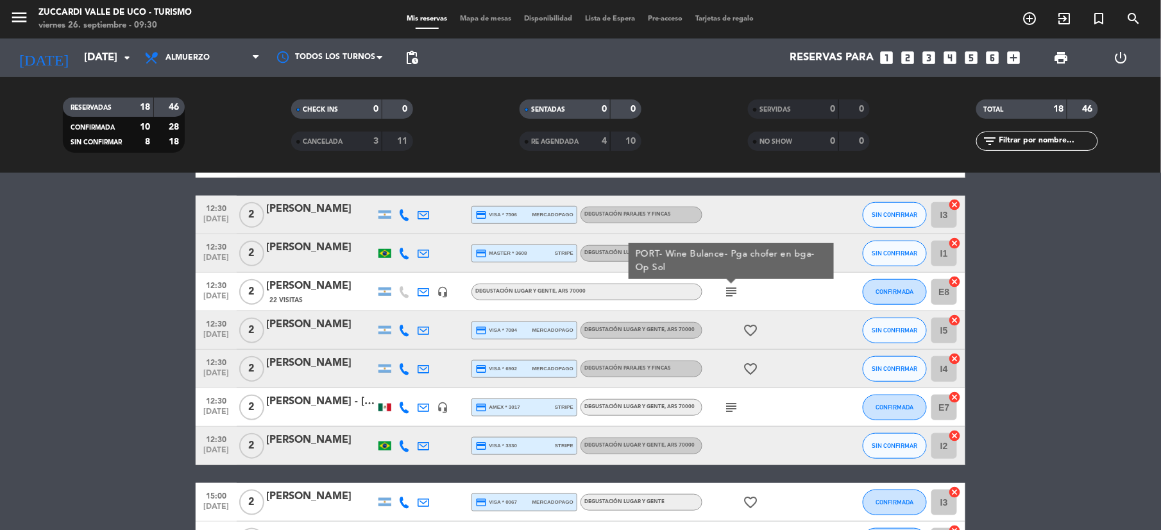
click at [730, 413] on icon "subject" at bounding box center [730, 406] width 15 height 15
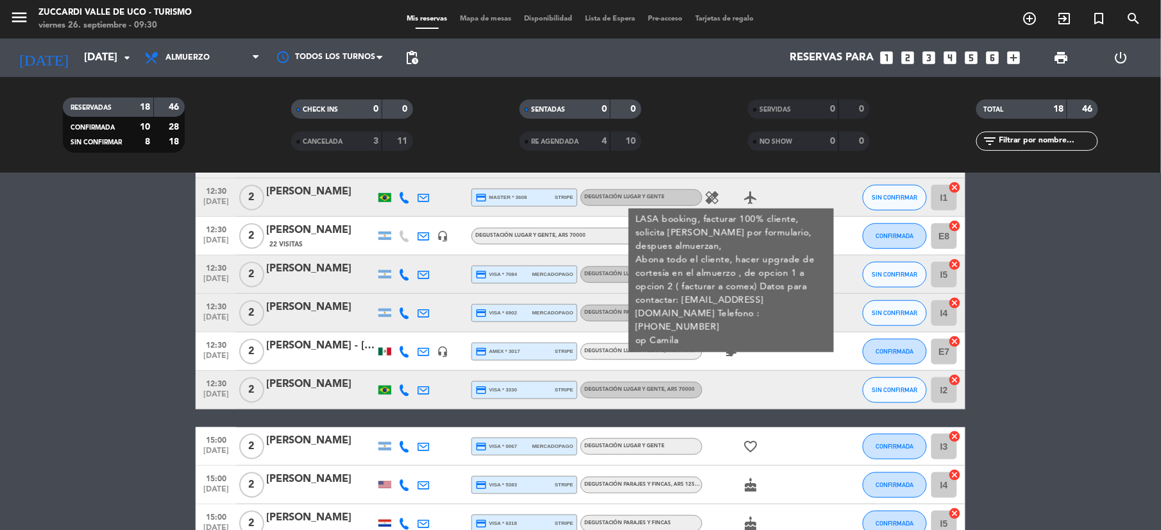
scroll to position [512, 0]
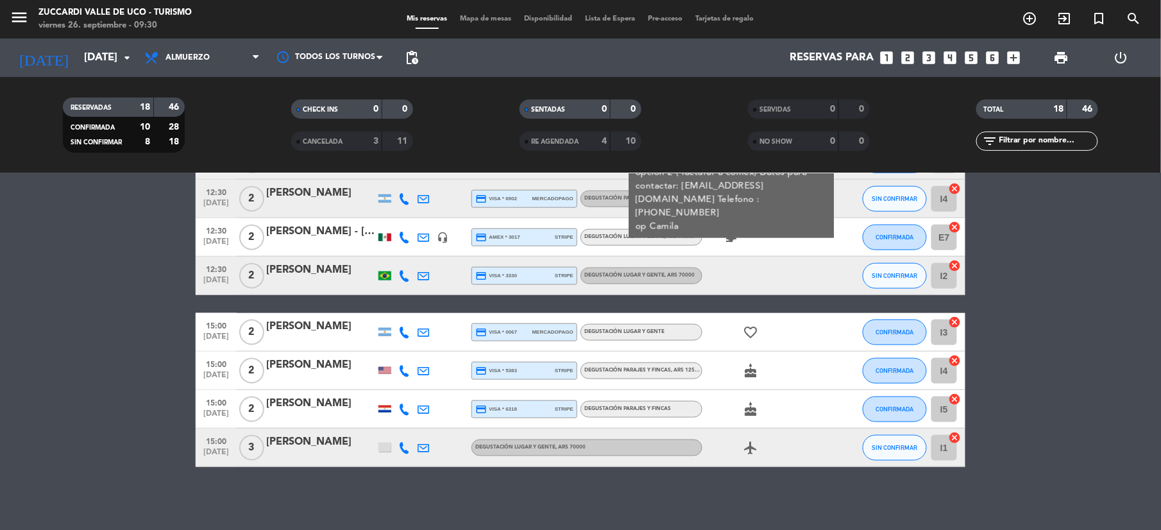
click at [1073, 375] on bookings-row "09:30 [DATE] 2 [PERSON_NAME] 307 Visitas headset_mic Degustación Lugar y Gente …" at bounding box center [580, 93] width 1161 height 746
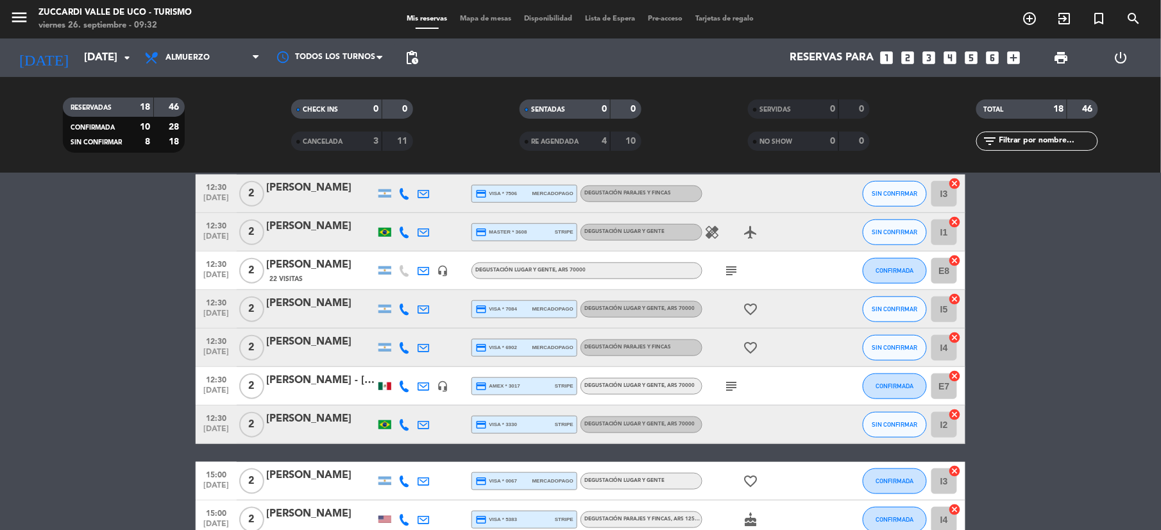
scroll to position [341, 0]
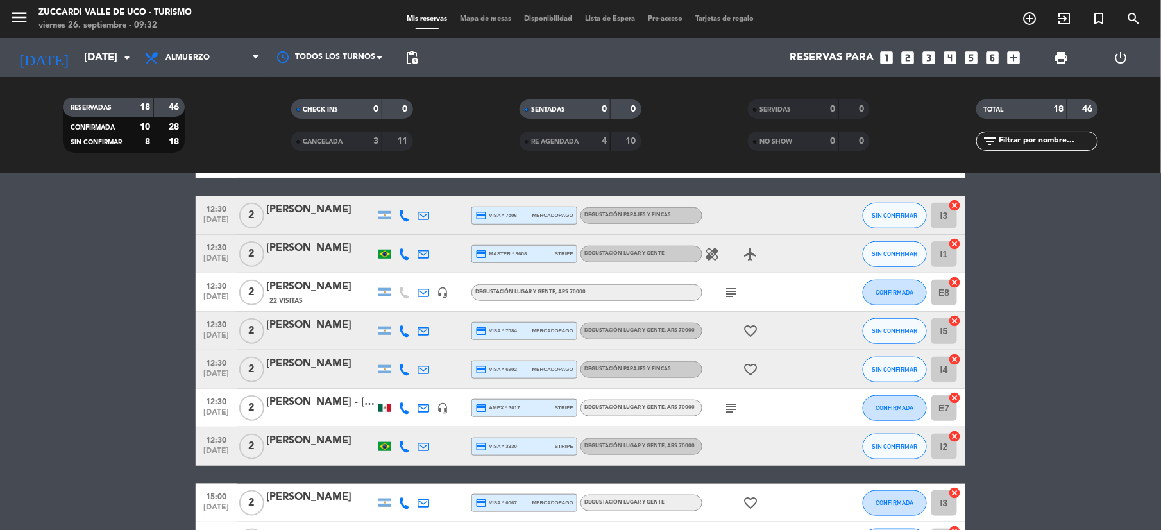
click at [729, 405] on icon "subject" at bounding box center [730, 407] width 15 height 15
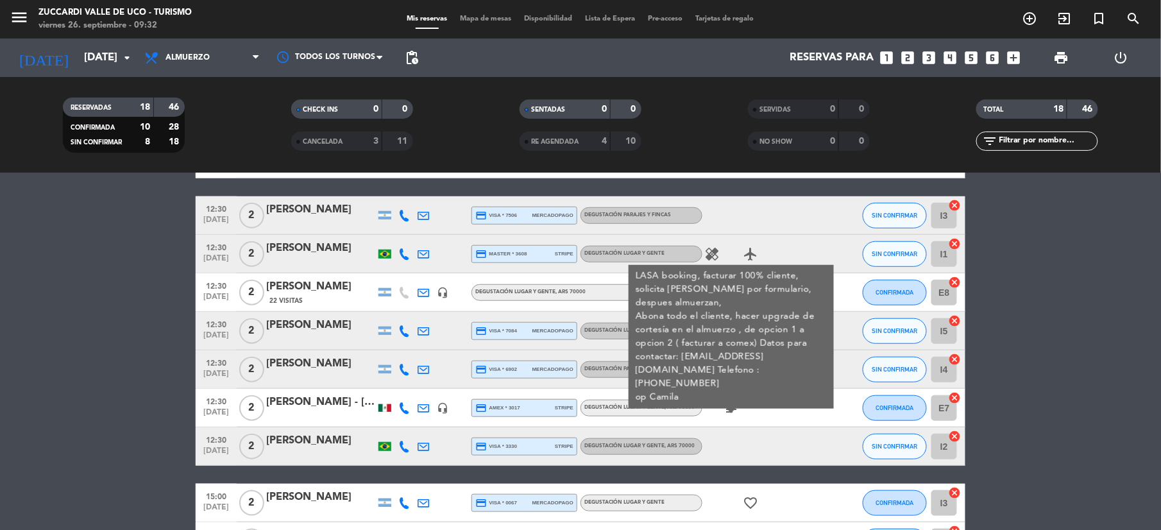
drag, startPoint x: 1109, startPoint y: 328, endPoint x: 1043, endPoint y: 319, distance: 67.3
click at [1107, 328] on bookings-row "09:30 [DATE] 2 [PERSON_NAME] 307 Visitas headset_mic Degustación Lugar y Gente …" at bounding box center [580, 264] width 1161 height 746
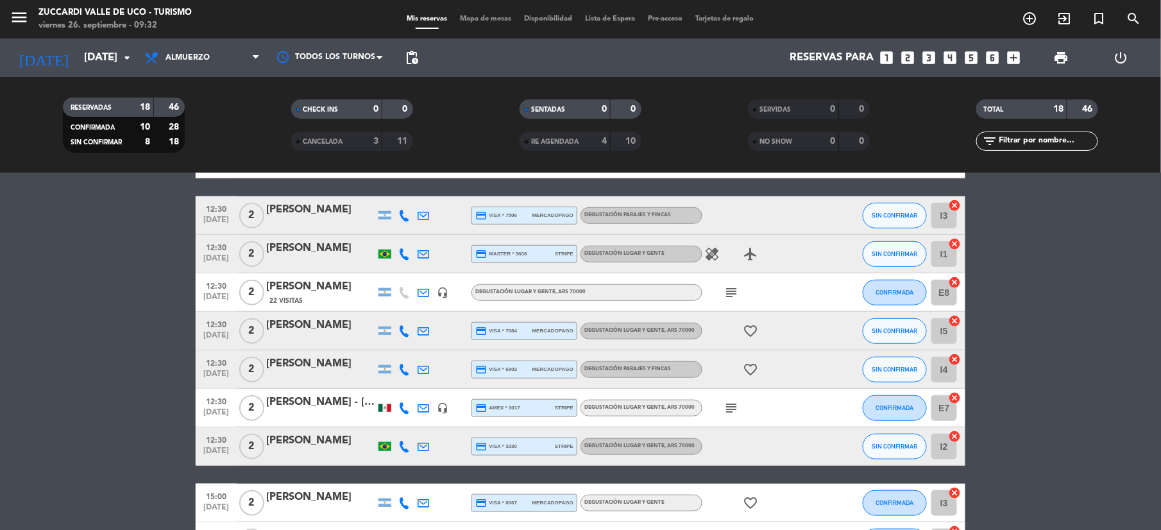
click at [726, 290] on icon "subject" at bounding box center [730, 292] width 15 height 15
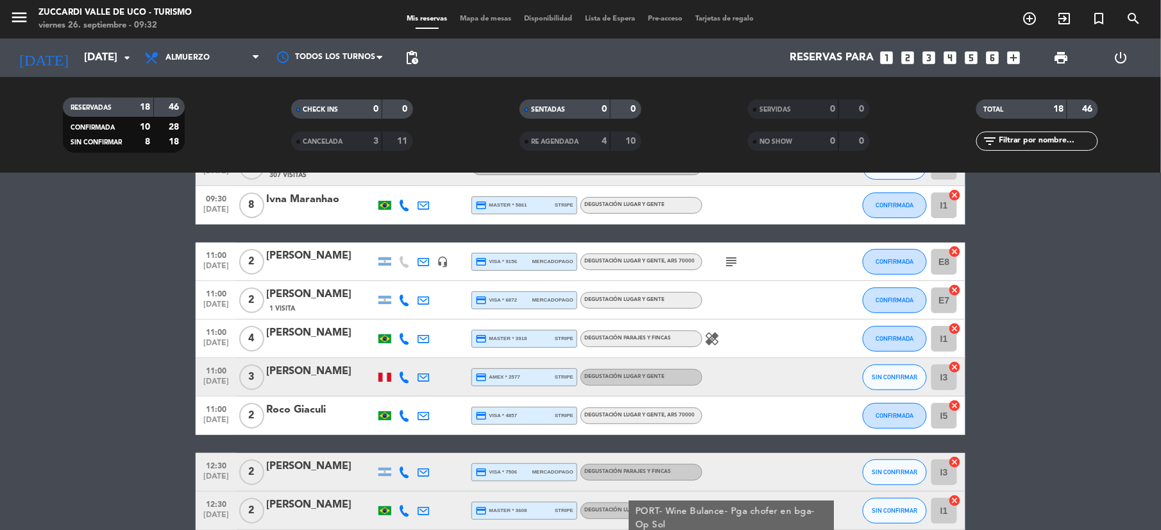
scroll to position [0, 0]
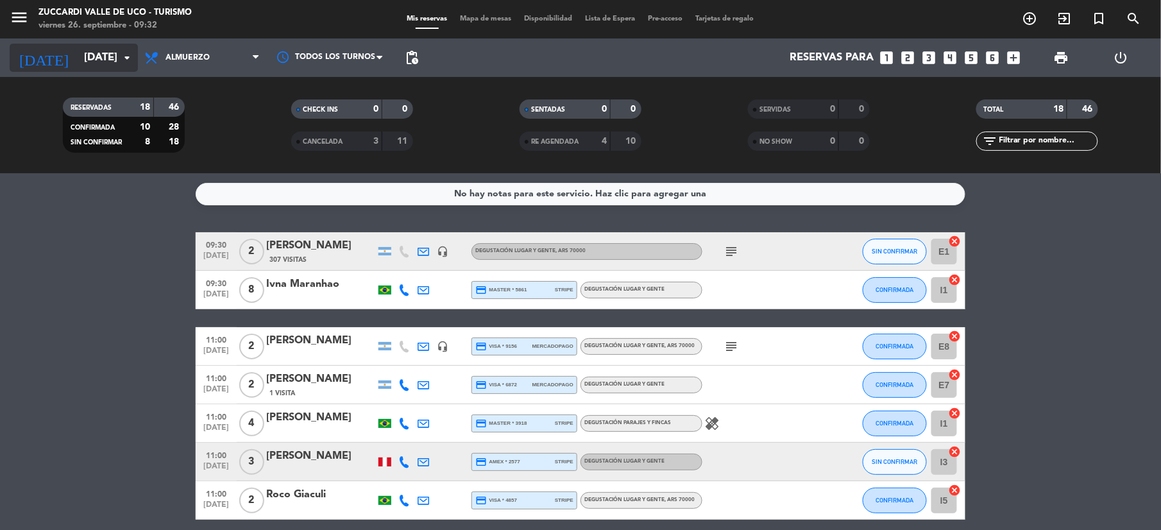
click at [78, 57] on input "[DATE]" at bounding box center [147, 58] width 138 height 25
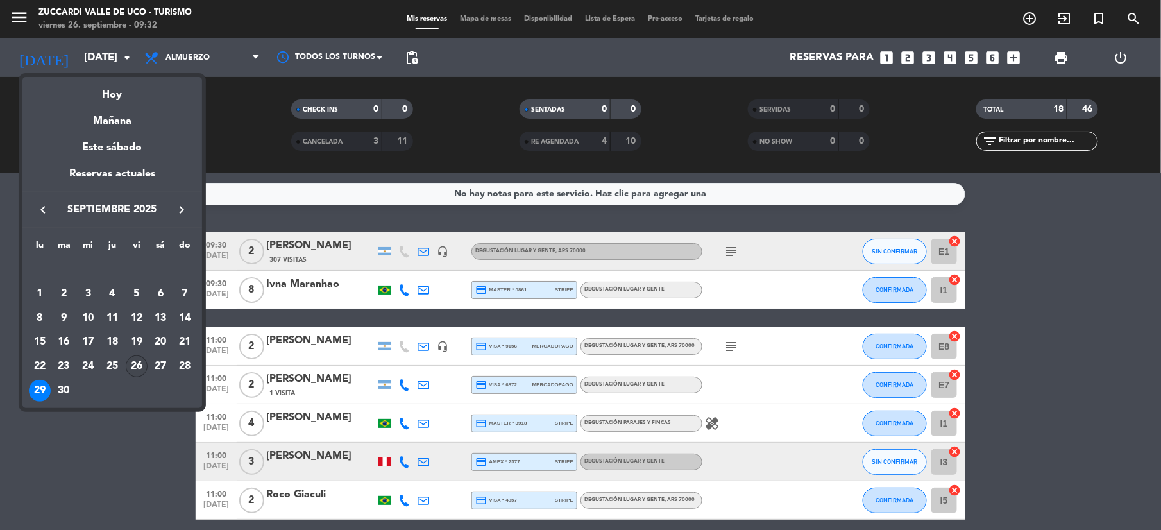
click at [131, 360] on div "26" at bounding box center [137, 366] width 22 height 22
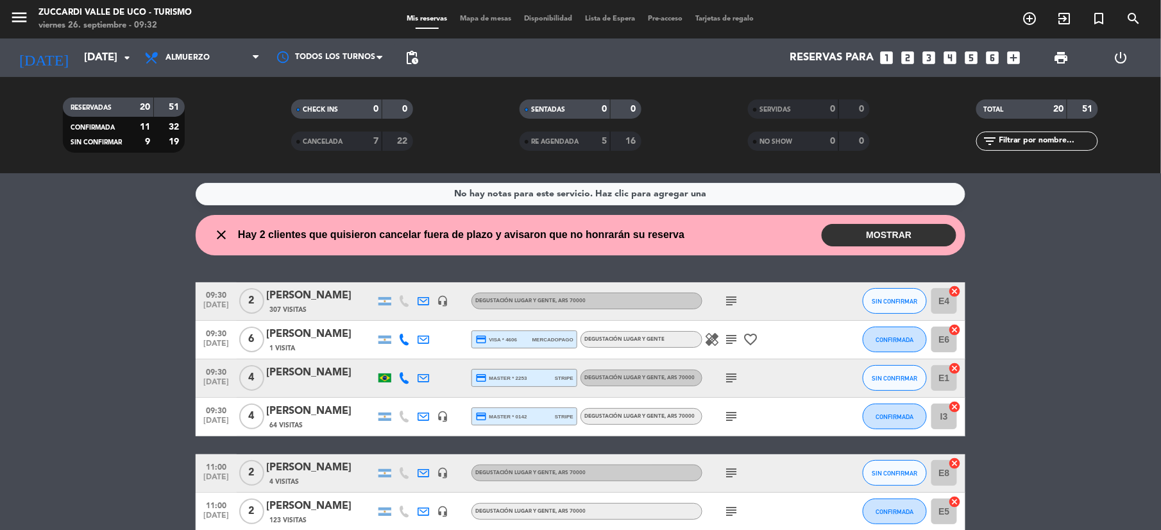
click at [725, 418] on icon "subject" at bounding box center [730, 415] width 15 height 15
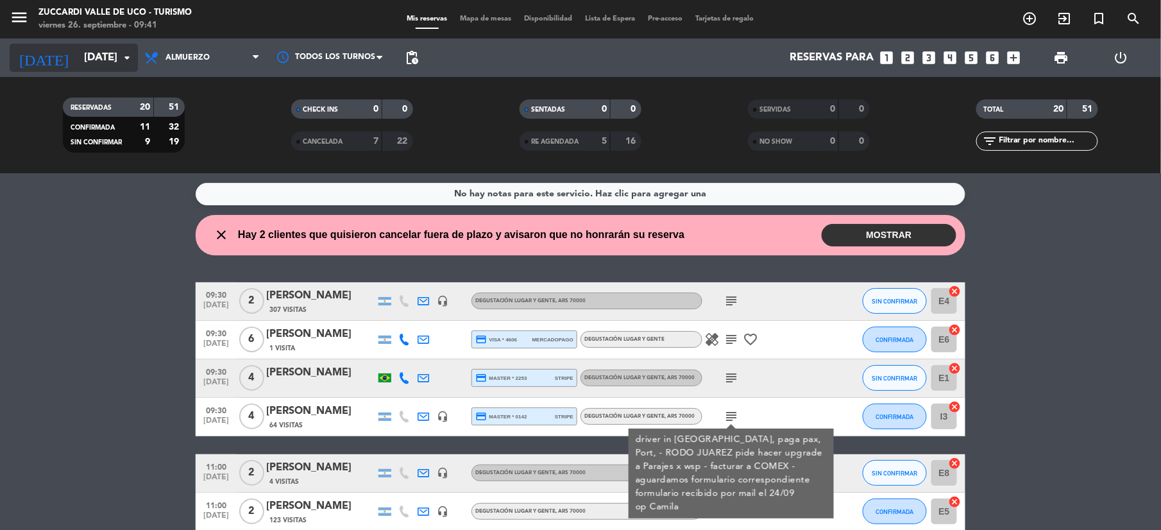
click at [90, 64] on input "[DATE]" at bounding box center [147, 58] width 138 height 25
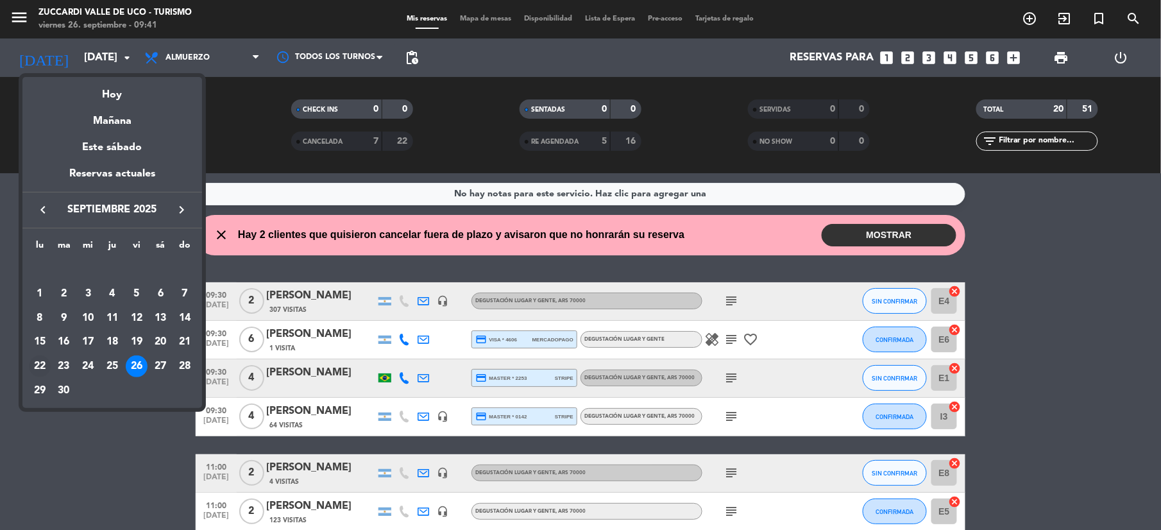
click at [39, 377] on div "22" at bounding box center [40, 366] width 22 height 22
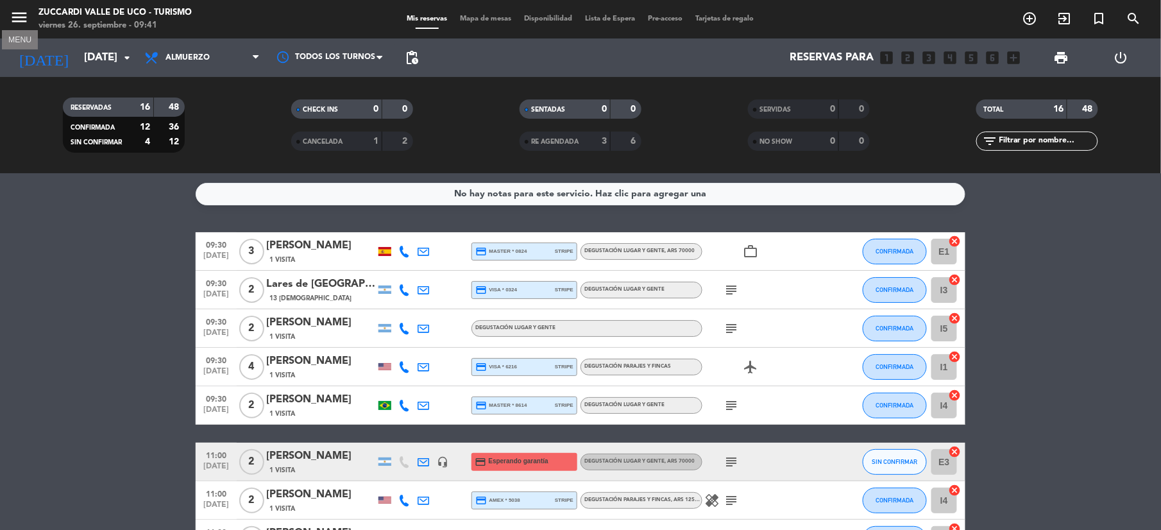
click at [22, 14] on icon "menu" at bounding box center [19, 17] width 19 height 19
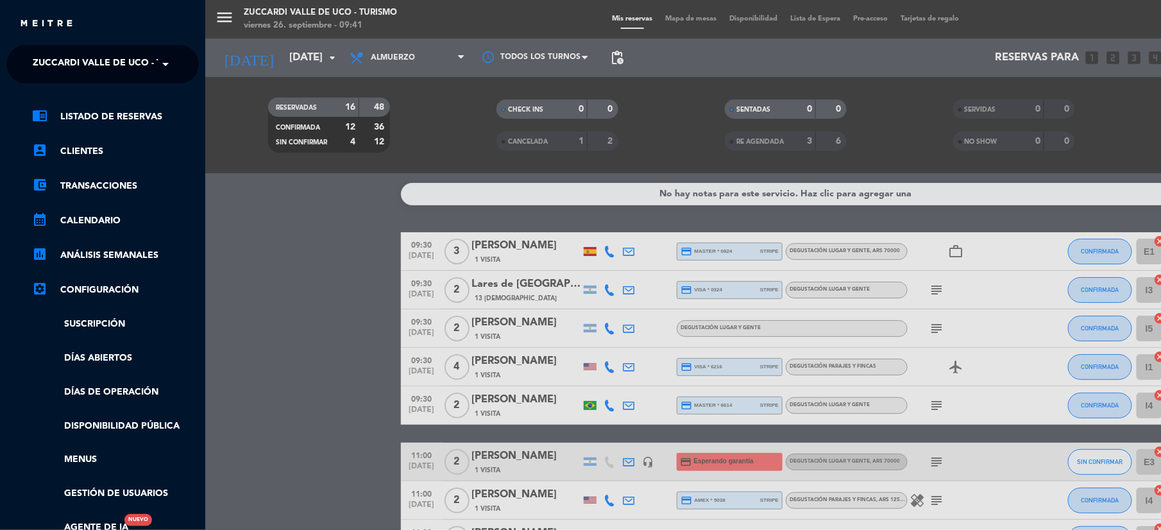
click at [80, 62] on span "Zuccardi Valle de Uco - Turismo" at bounding box center [115, 64] width 165 height 27
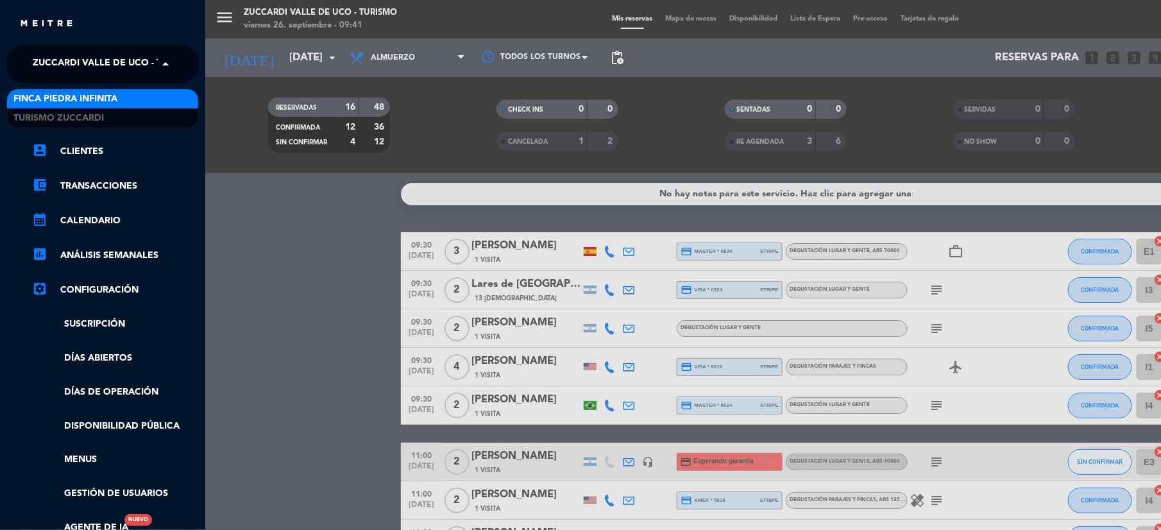
click at [59, 93] on span "Finca Piedra Infinita" at bounding box center [65, 99] width 104 height 15
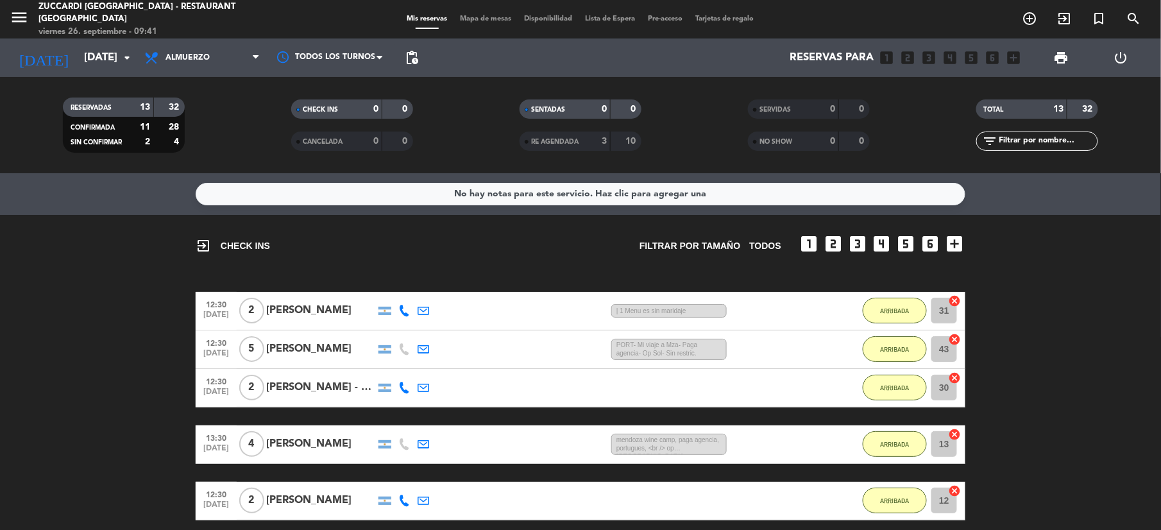
scroll to position [85, 0]
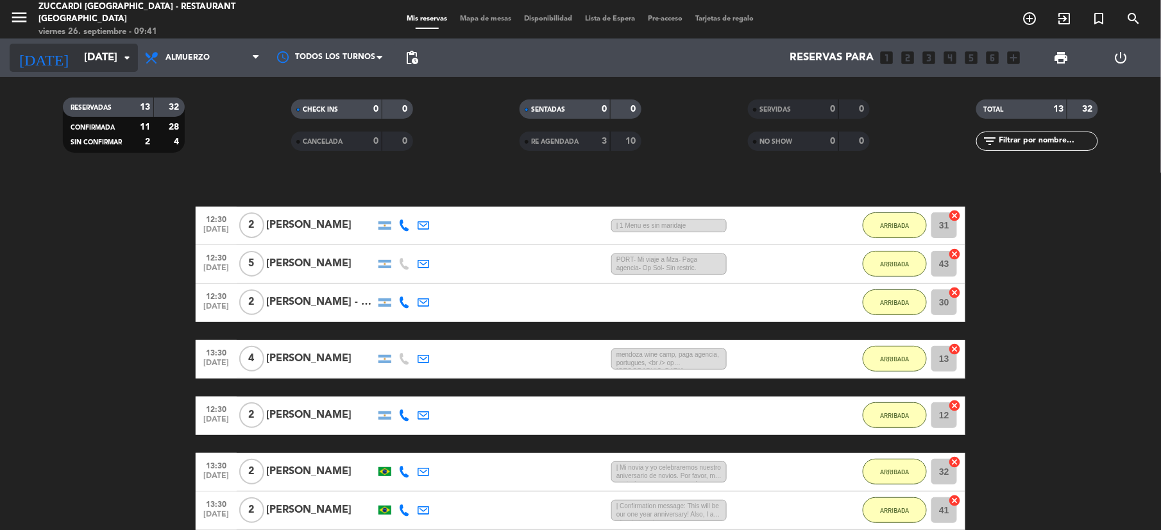
click at [104, 59] on input "[DATE]" at bounding box center [147, 58] width 138 height 25
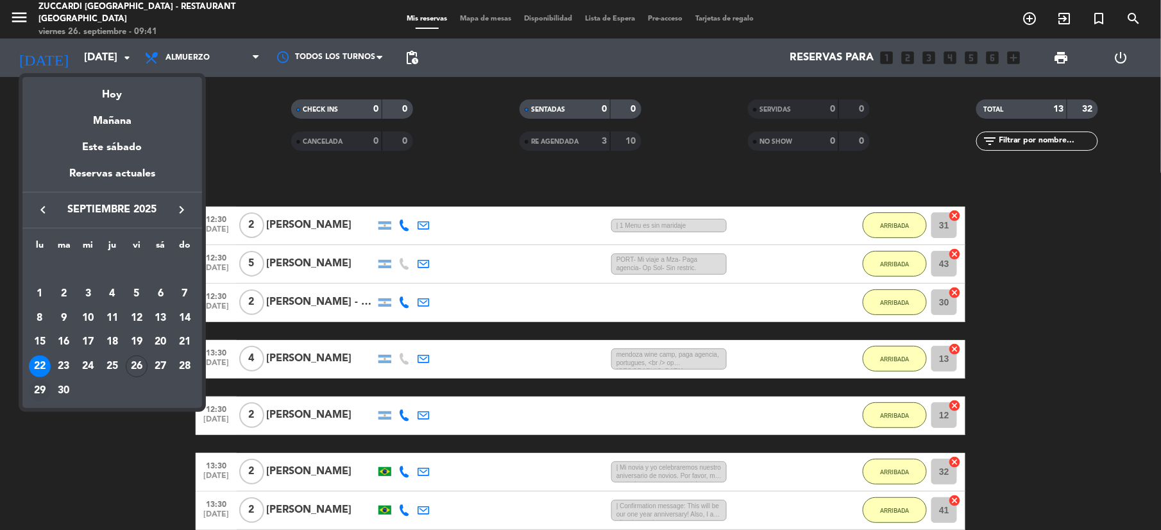
click at [35, 393] on div "29" at bounding box center [40, 391] width 22 height 22
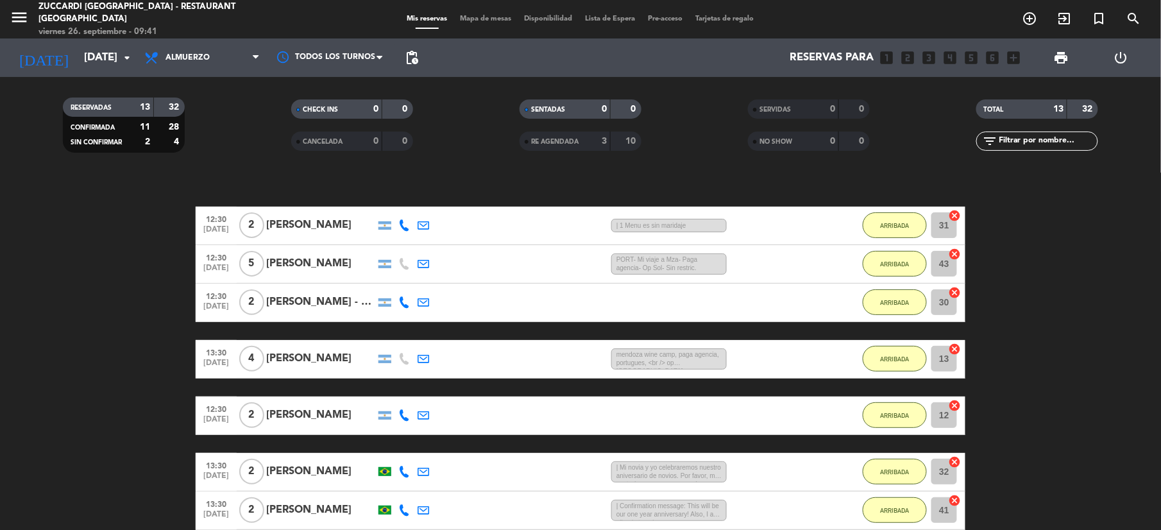
type input "[DATE]"
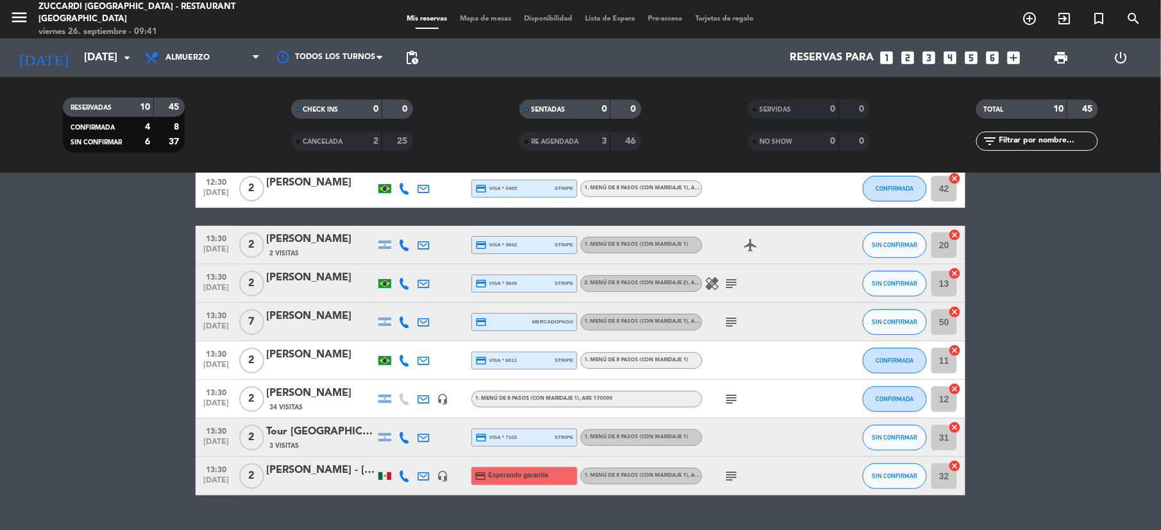
scroll to position [168, 0]
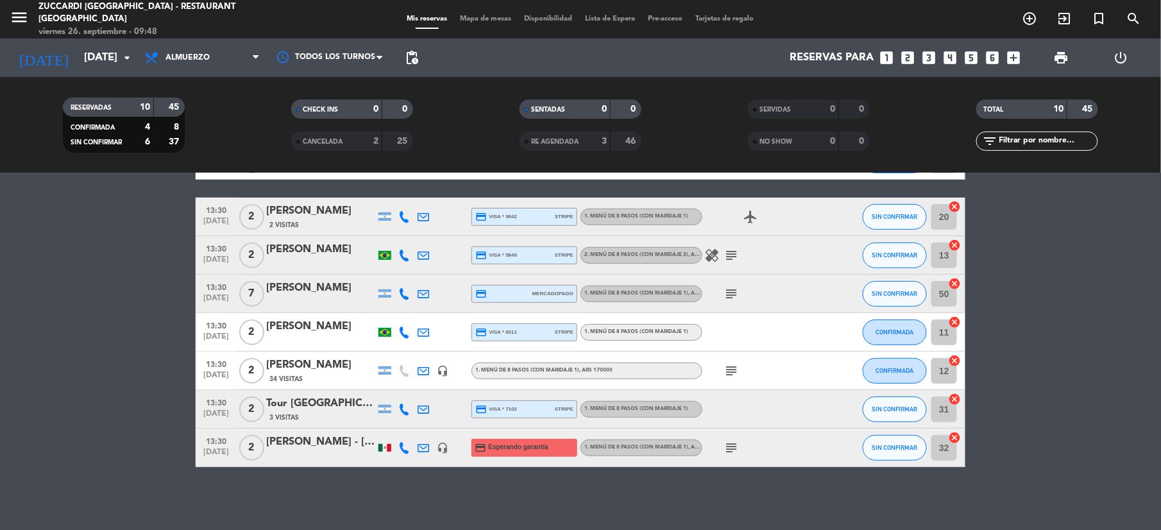
drag, startPoint x: 993, startPoint y: 55, endPoint x: 982, endPoint y: 69, distance: 17.4
click at [991, 57] on icon "looks_6" at bounding box center [992, 57] width 17 height 17
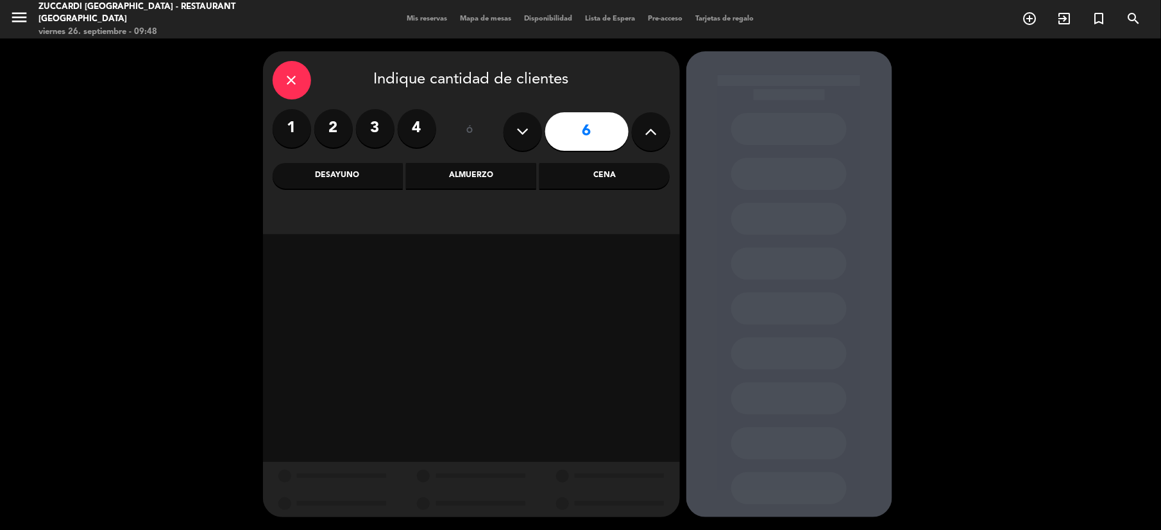
click at [475, 178] on div "Almuerzo" at bounding box center [471, 176] width 130 height 26
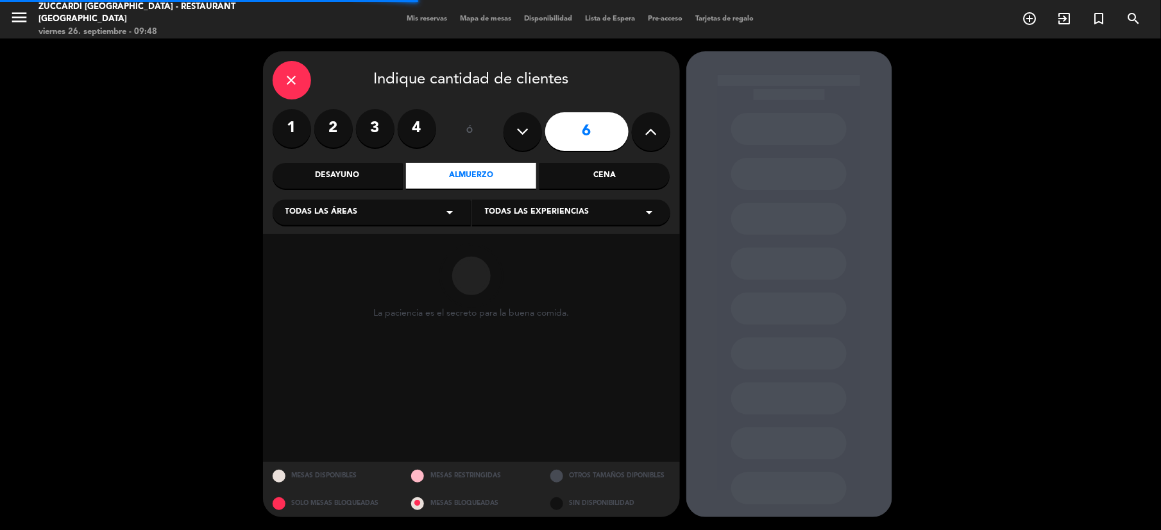
click at [378, 208] on div "Todas las áreas arrow_drop_down" at bounding box center [372, 212] width 198 height 26
click at [319, 262] on div "SALON NUEVO" at bounding box center [371, 262] width 172 height 13
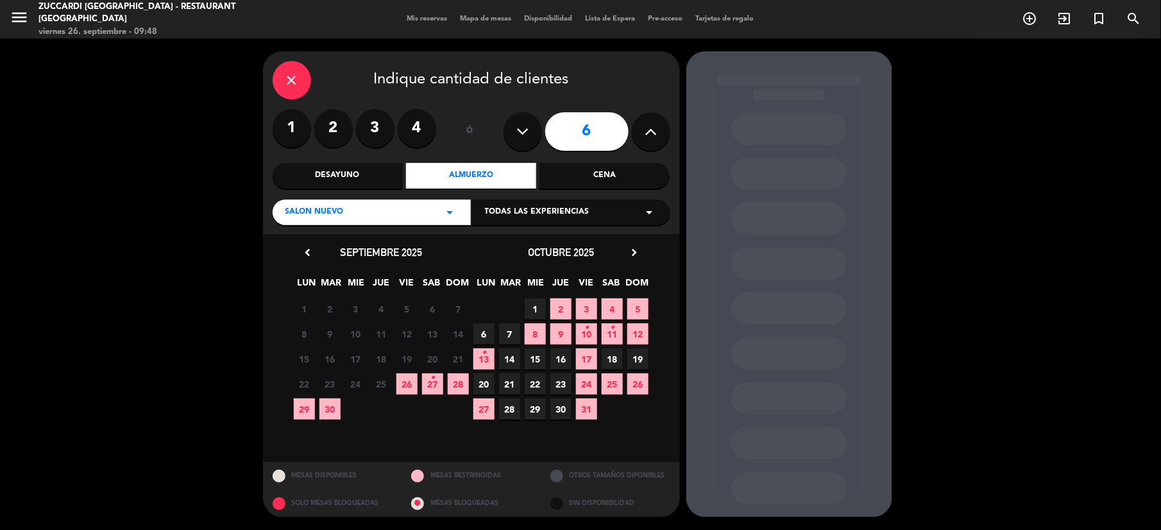
click at [570, 214] on span "Todas las experiencias" at bounding box center [537, 212] width 105 height 13
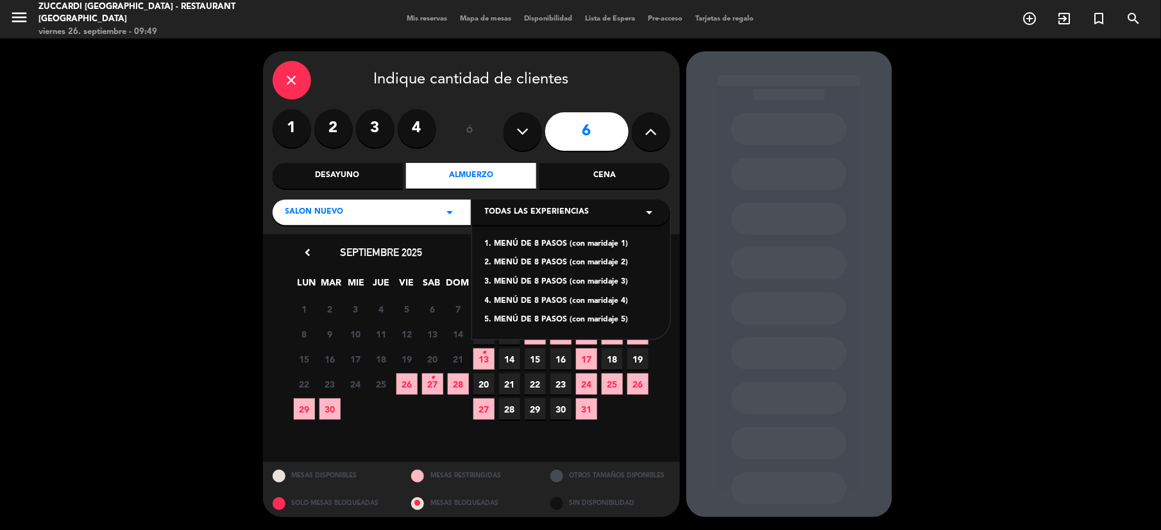
click at [534, 242] on div "1. MENÚ DE 8 PASOS (con maridaje 1)" at bounding box center [571, 244] width 172 height 13
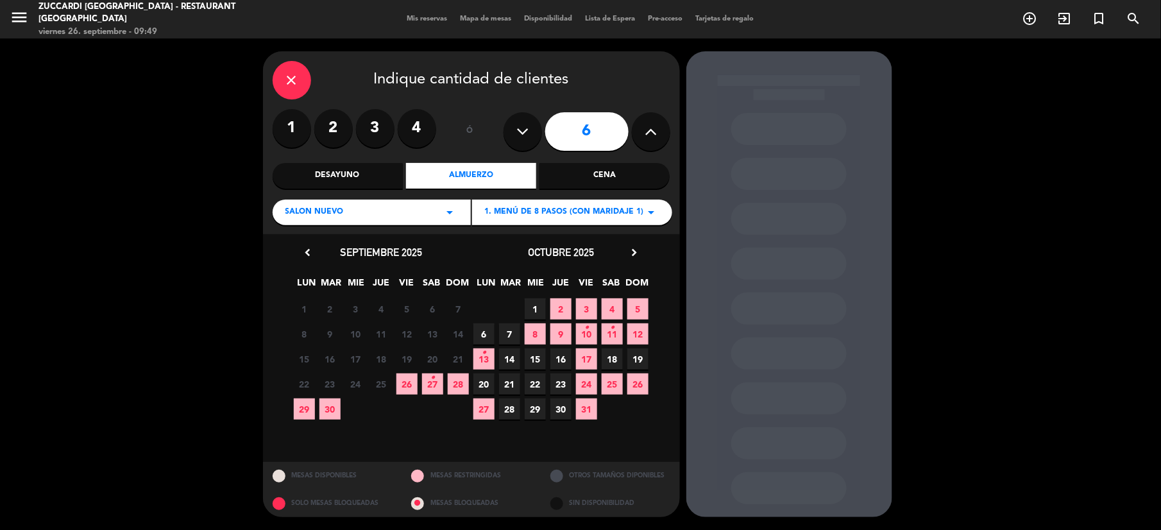
click at [301, 410] on span "29" at bounding box center [304, 408] width 21 height 21
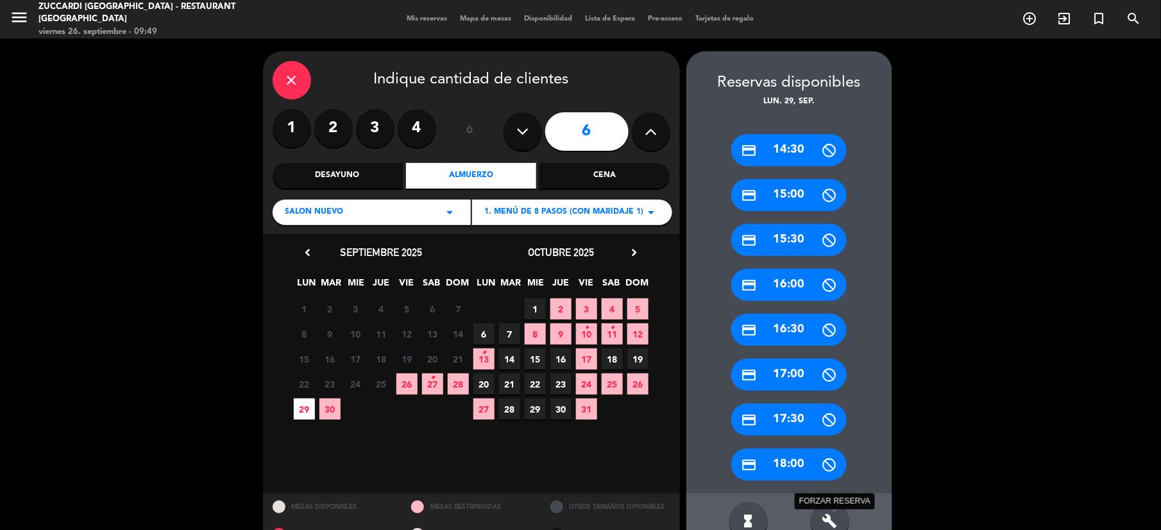
click at [835, 517] on icon "build" at bounding box center [829, 520] width 15 height 15
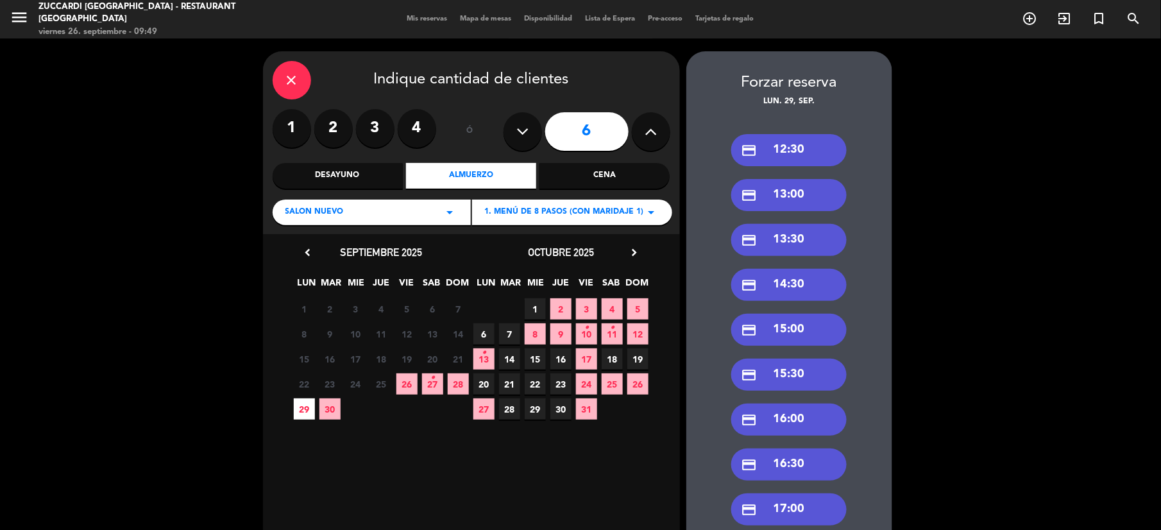
click at [795, 237] on div "credit_card 13:30" at bounding box center [788, 240] width 115 height 32
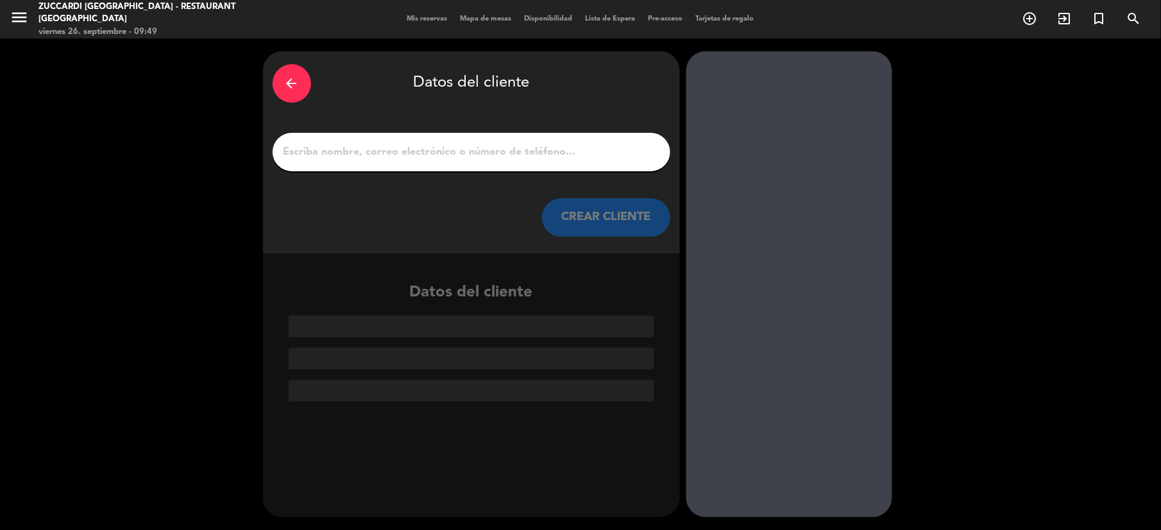
click at [354, 144] on input "1" at bounding box center [471, 152] width 378 height 18
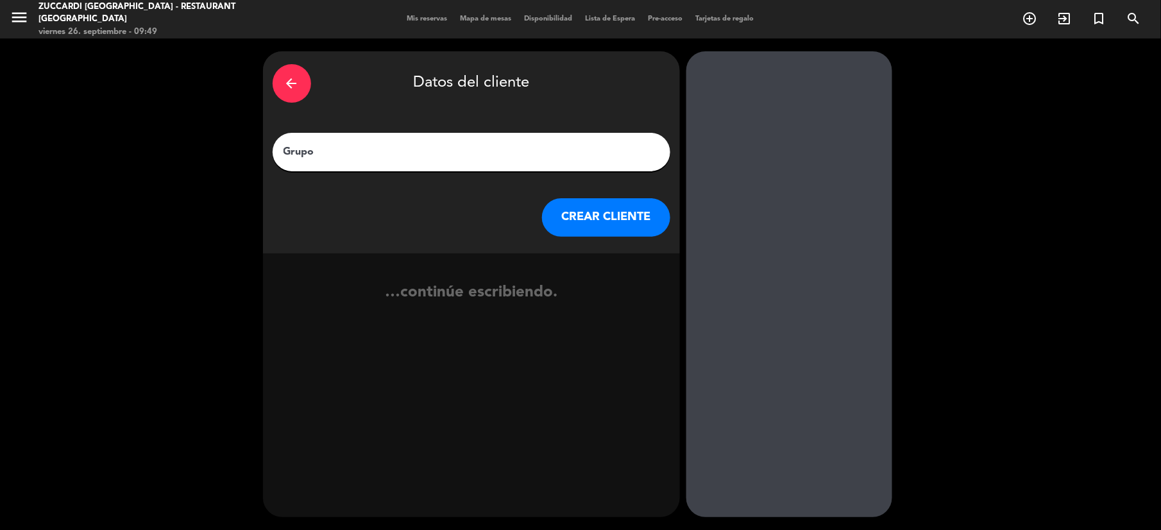
paste input "FAM Trip Mx (Vintura)"
type input "Grupo FAM Trip Mx (Vintura)"
click at [610, 227] on button "CREAR CLIENTE" at bounding box center [606, 217] width 128 height 38
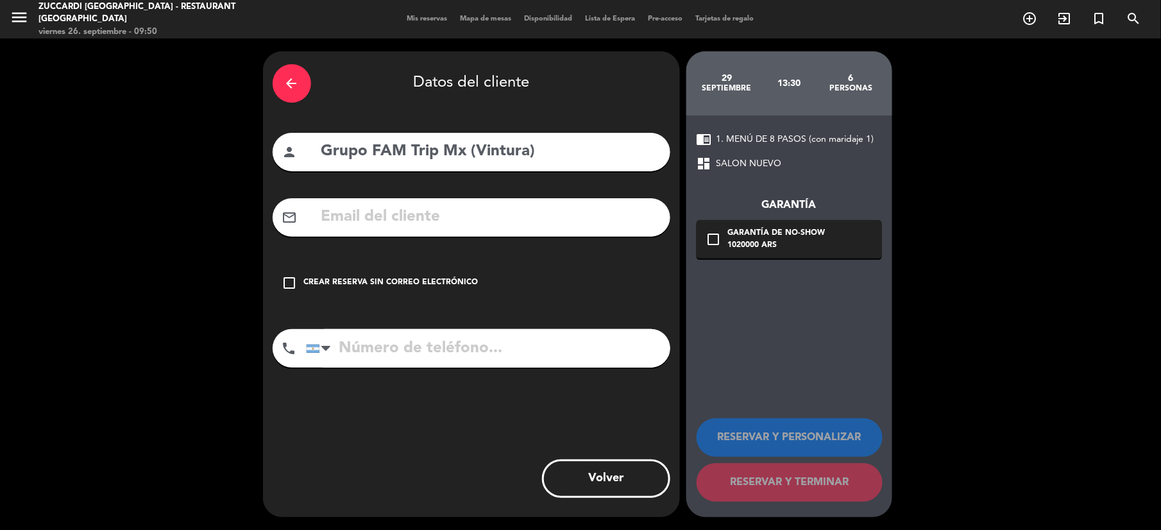
click at [375, 218] on input "text" at bounding box center [490, 217] width 340 height 26
paste input "[EMAIL_ADDRESS][DOMAIN_NAME]"
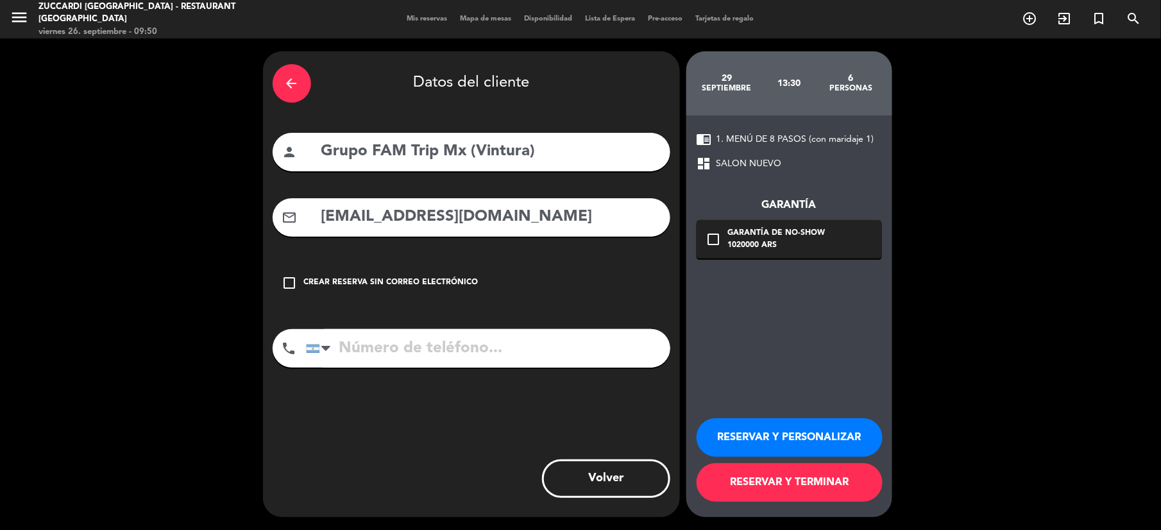
type input "[EMAIL_ADDRESS][DOMAIN_NAME]"
click at [776, 442] on button "RESERVAR Y PERSONALIZAR" at bounding box center [789, 437] width 186 height 38
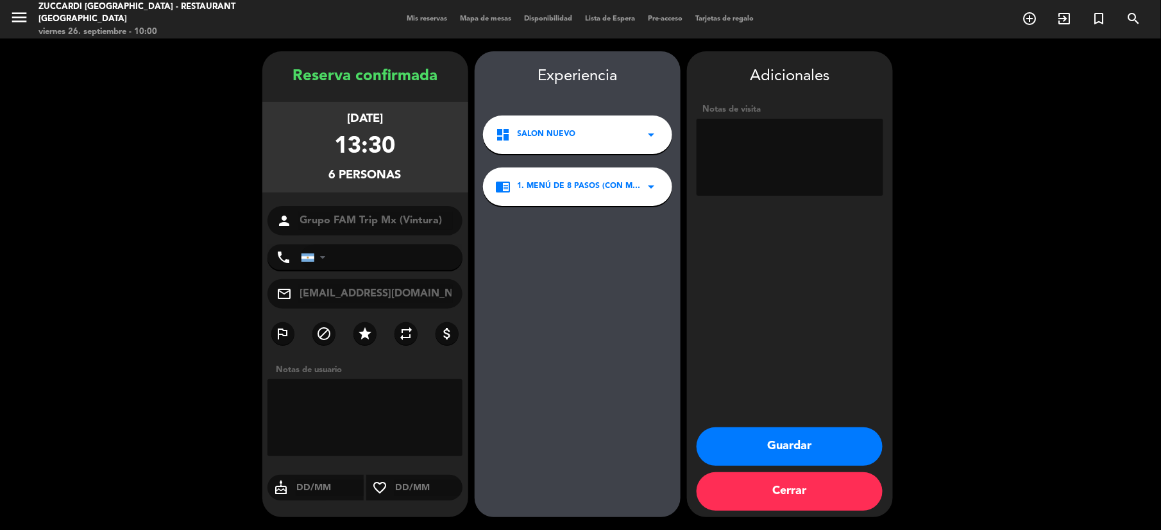
click at [760, 155] on textarea at bounding box center [789, 157] width 187 height 77
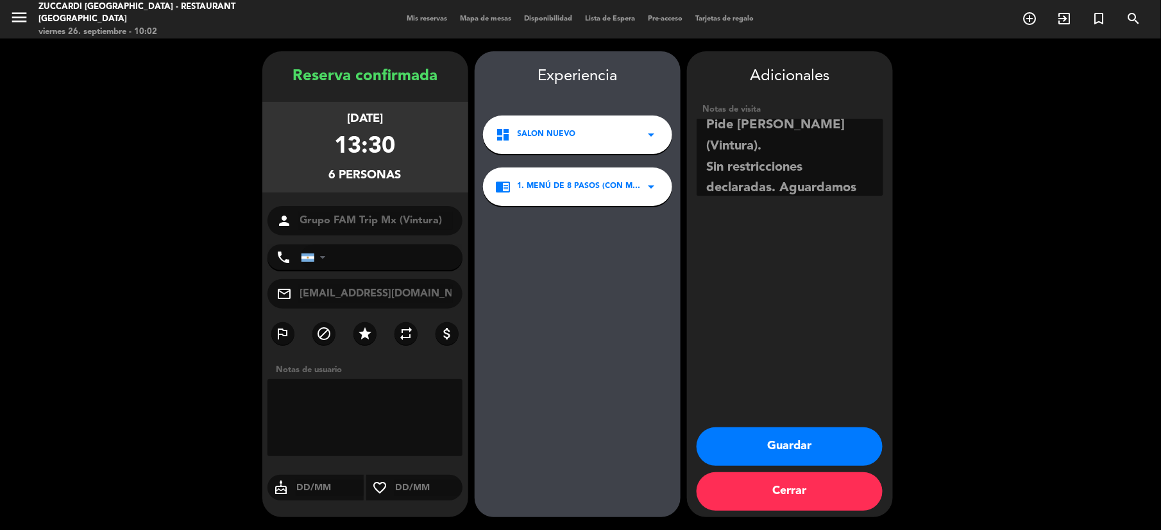
scroll to position [29, 0]
type textarea "Pide [PERSON_NAME] (Vintura). Sin restricciones declaradas. Aguardamos HF"
click at [807, 434] on button "Guardar" at bounding box center [789, 446] width 186 height 38
